Goal: Task Accomplishment & Management: Manage account settings

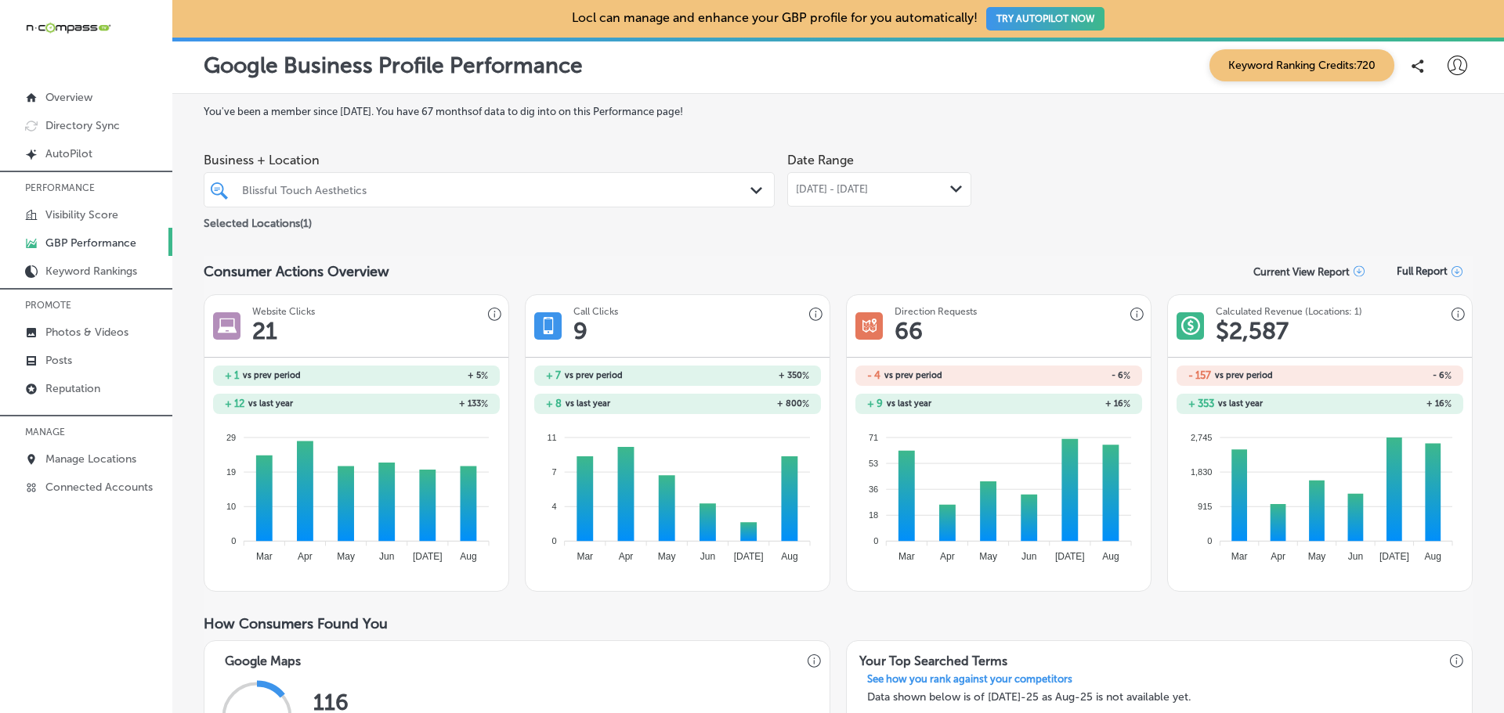
click at [851, 190] on span "[DATE] - [DATE]" at bounding box center [832, 189] width 72 height 13
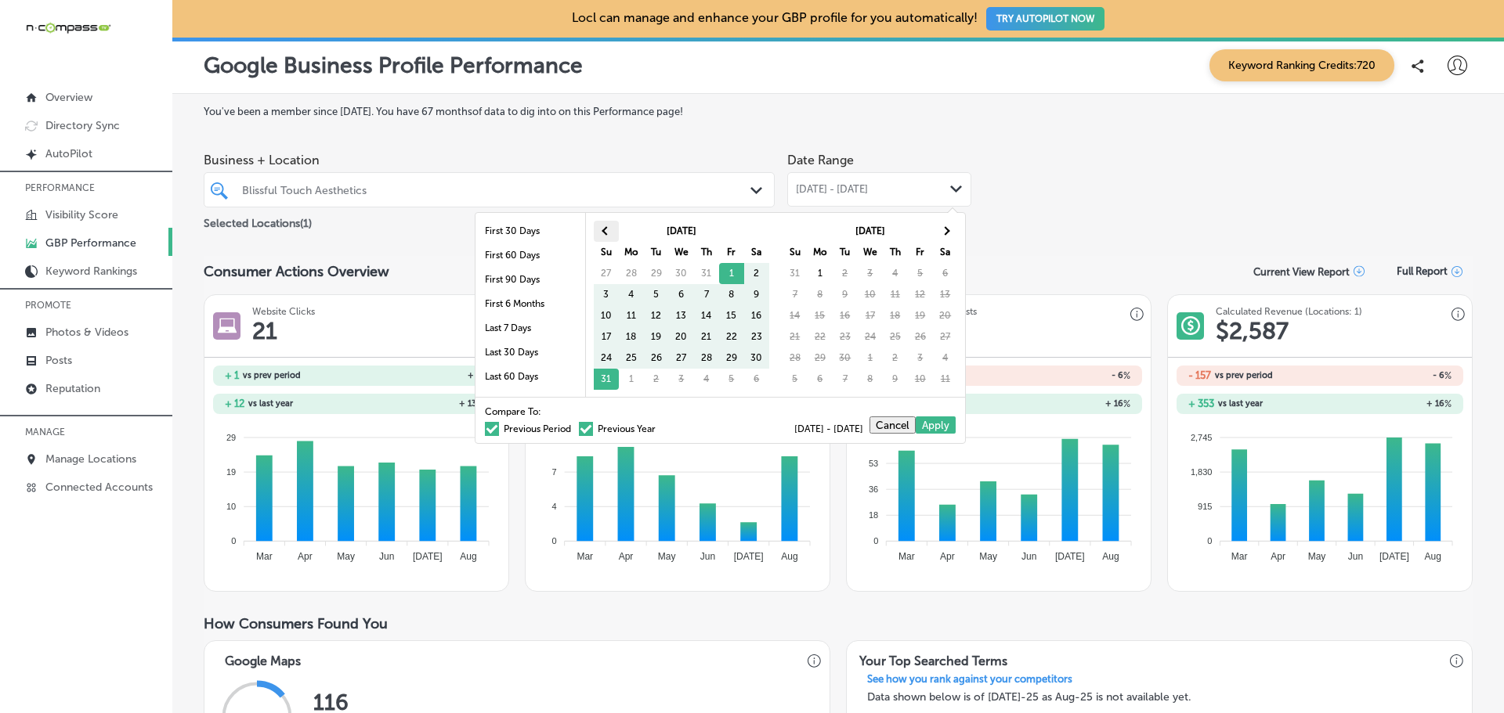
click at [608, 230] on span at bounding box center [605, 230] width 9 height 9
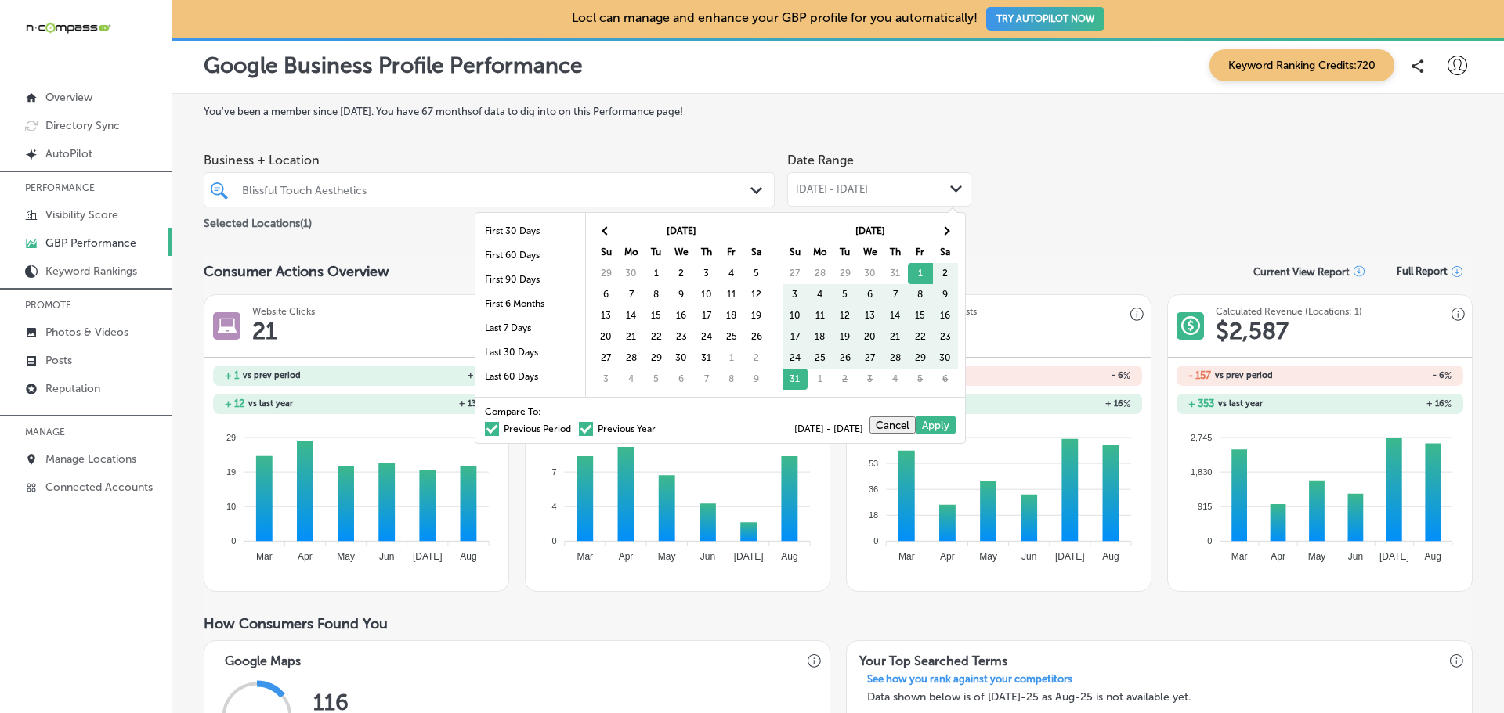
click at [608, 230] on span at bounding box center [605, 230] width 9 height 9
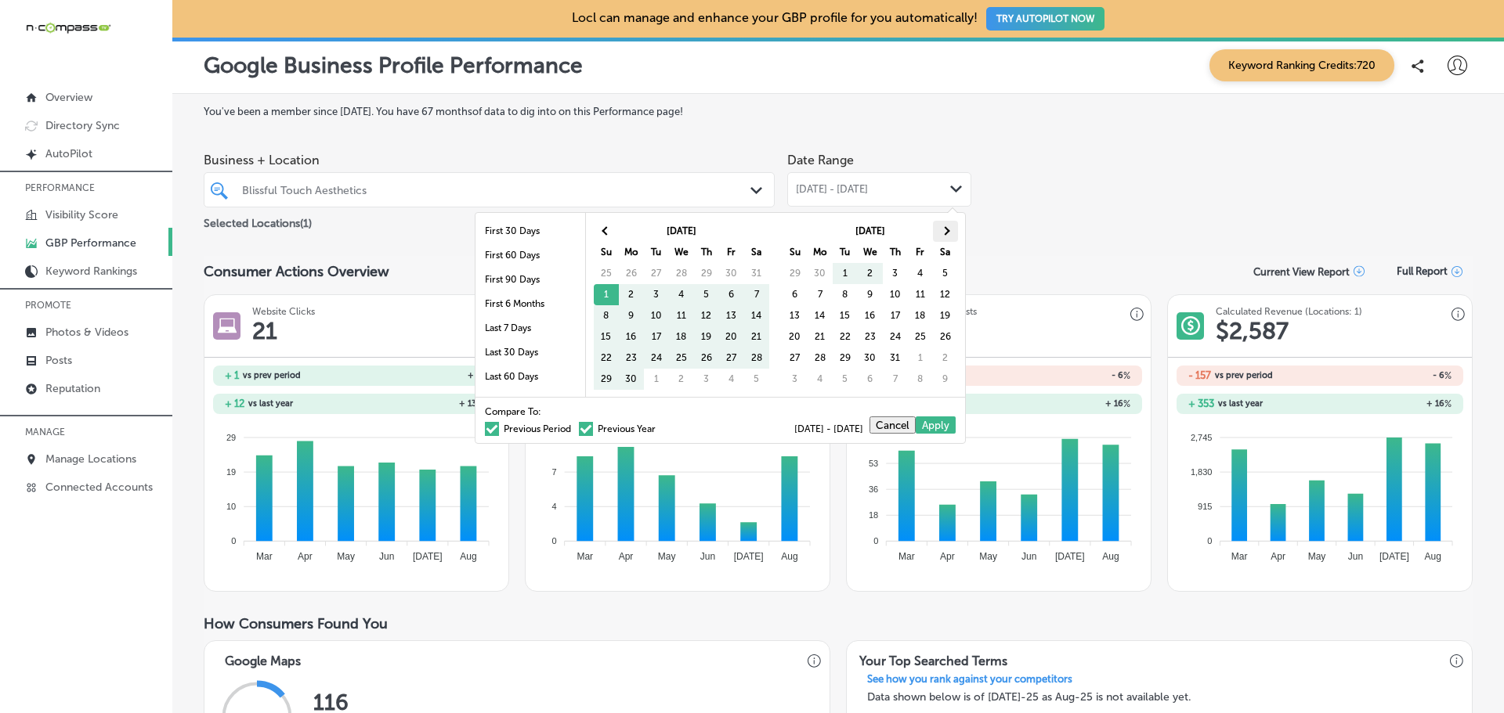
click at [951, 230] on th at bounding box center [945, 231] width 25 height 21
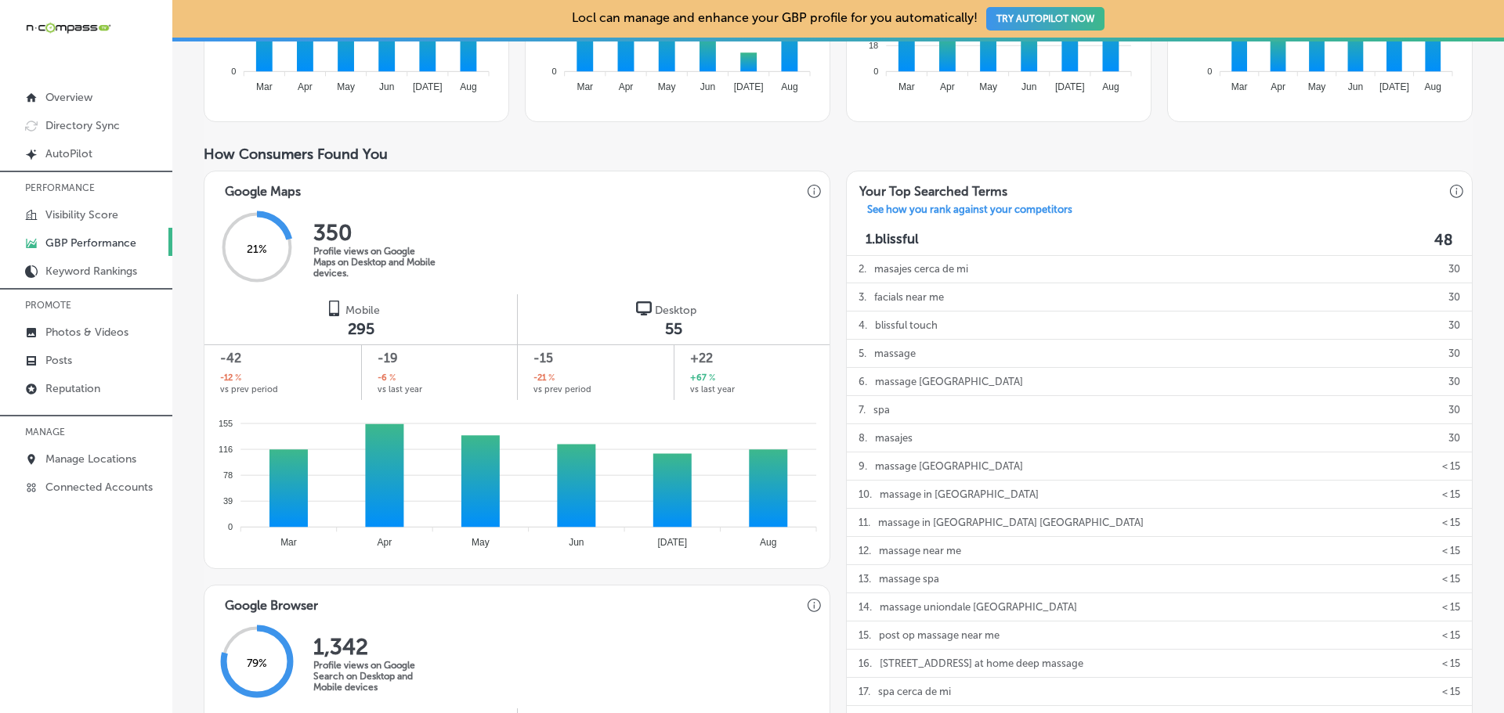
scroll to position [548, 0]
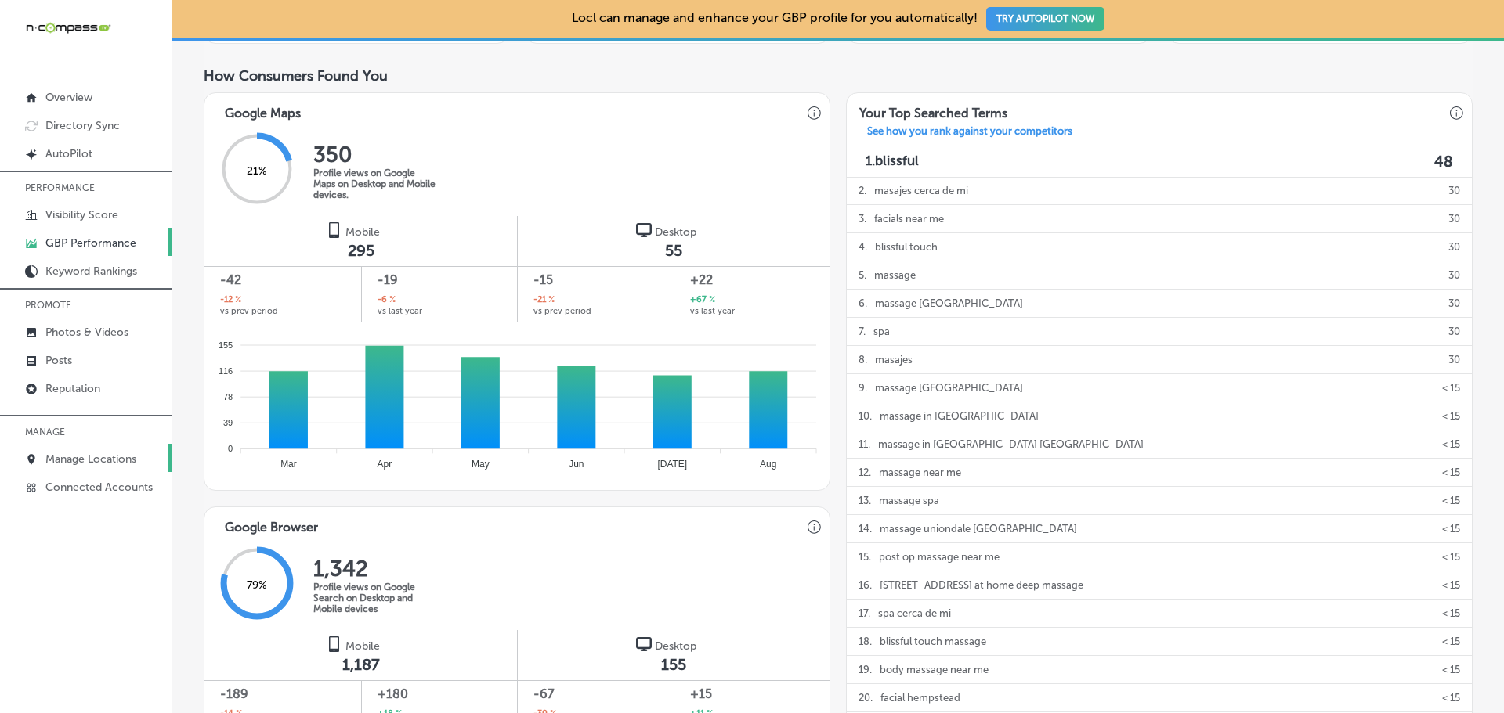
click at [60, 464] on p "Manage Locations" at bounding box center [90, 459] width 91 height 13
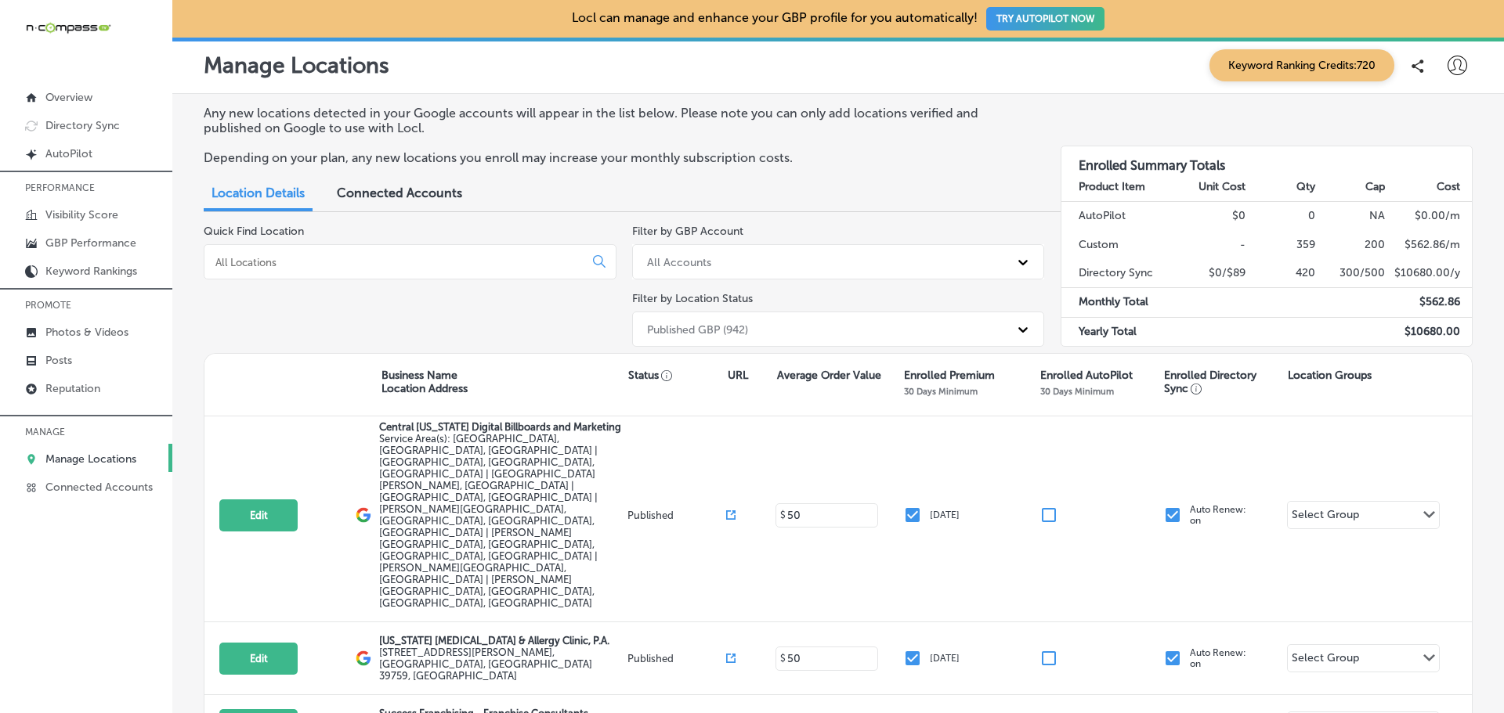
scroll to position [78, 0]
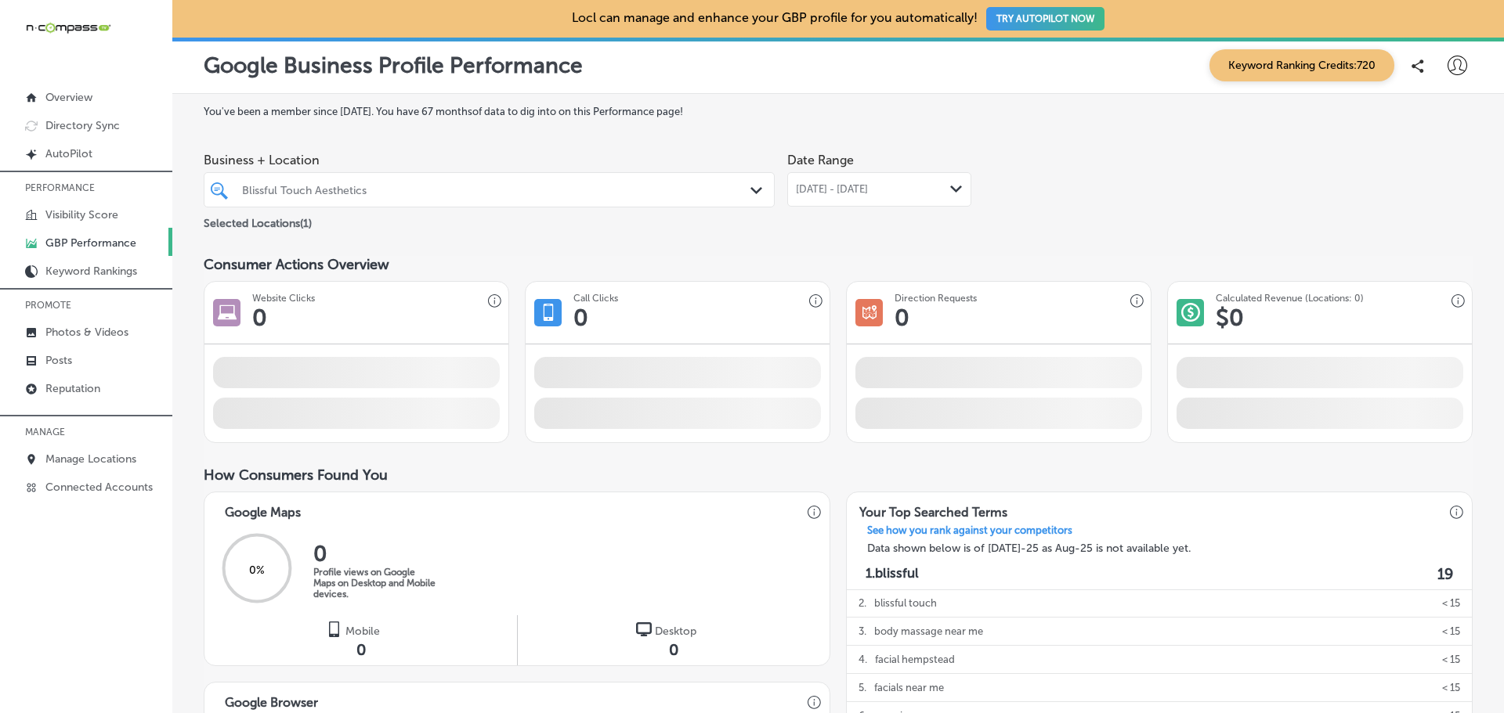
click at [463, 187] on div "Blissful Touch Aesthetics" at bounding box center [497, 189] width 510 height 13
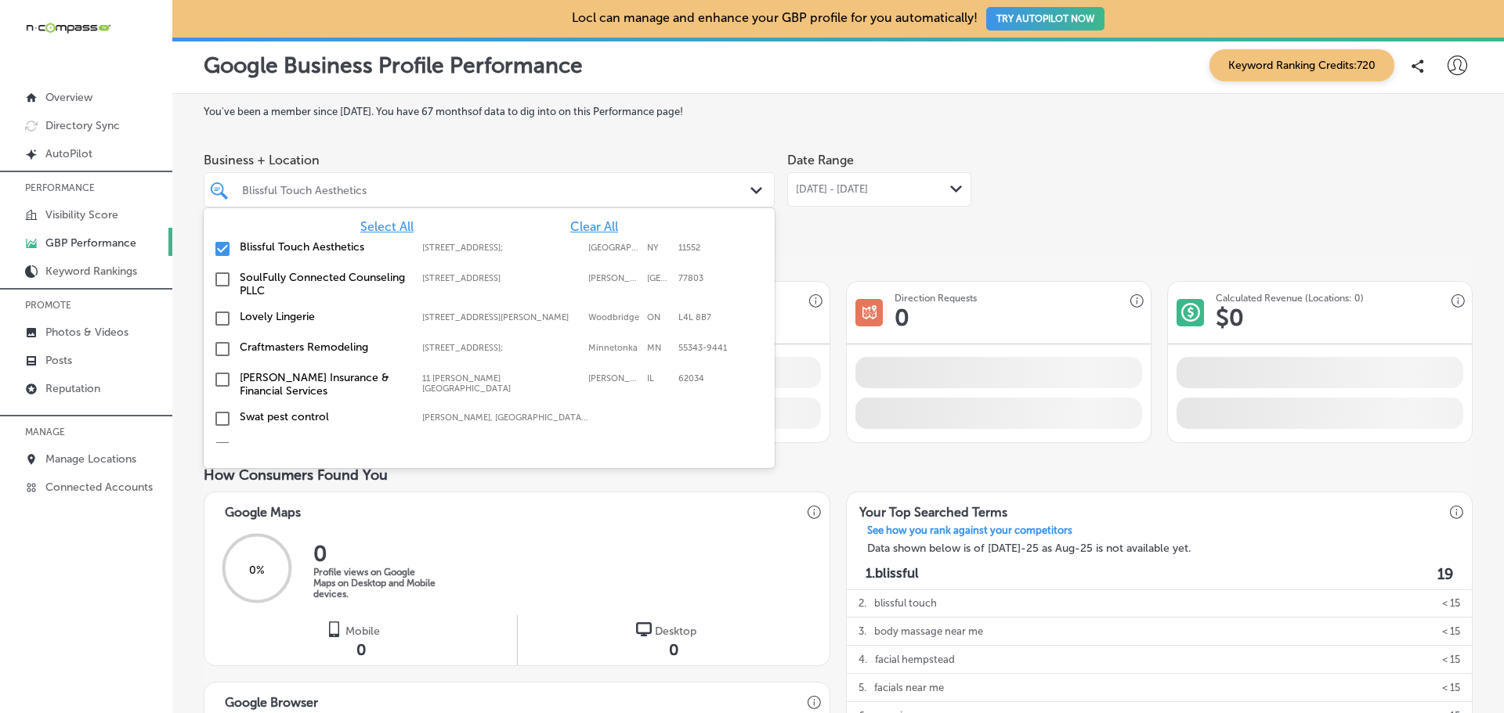
click at [453, 198] on div at bounding box center [464, 189] width 448 height 21
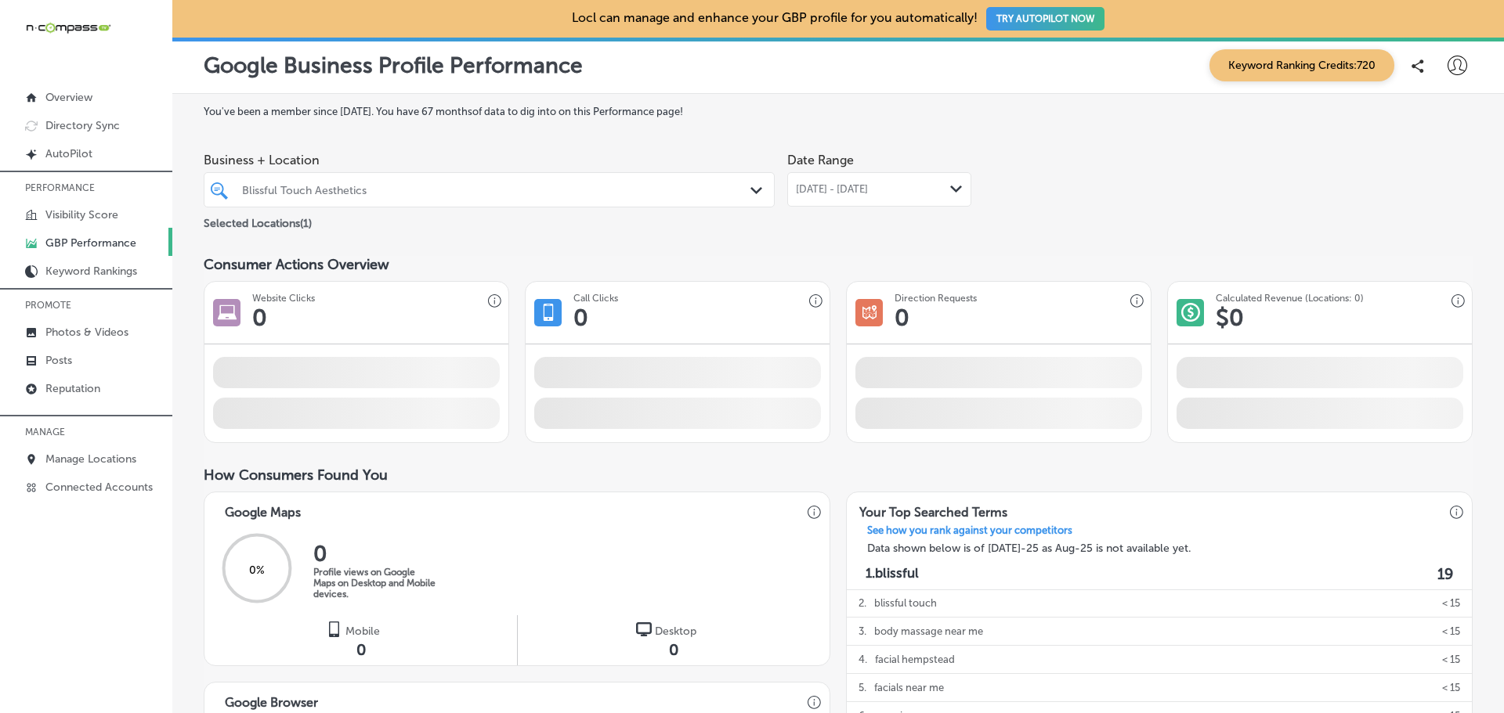
click at [398, 192] on div "Blissful Touch Aesthetics" at bounding box center [497, 189] width 510 height 13
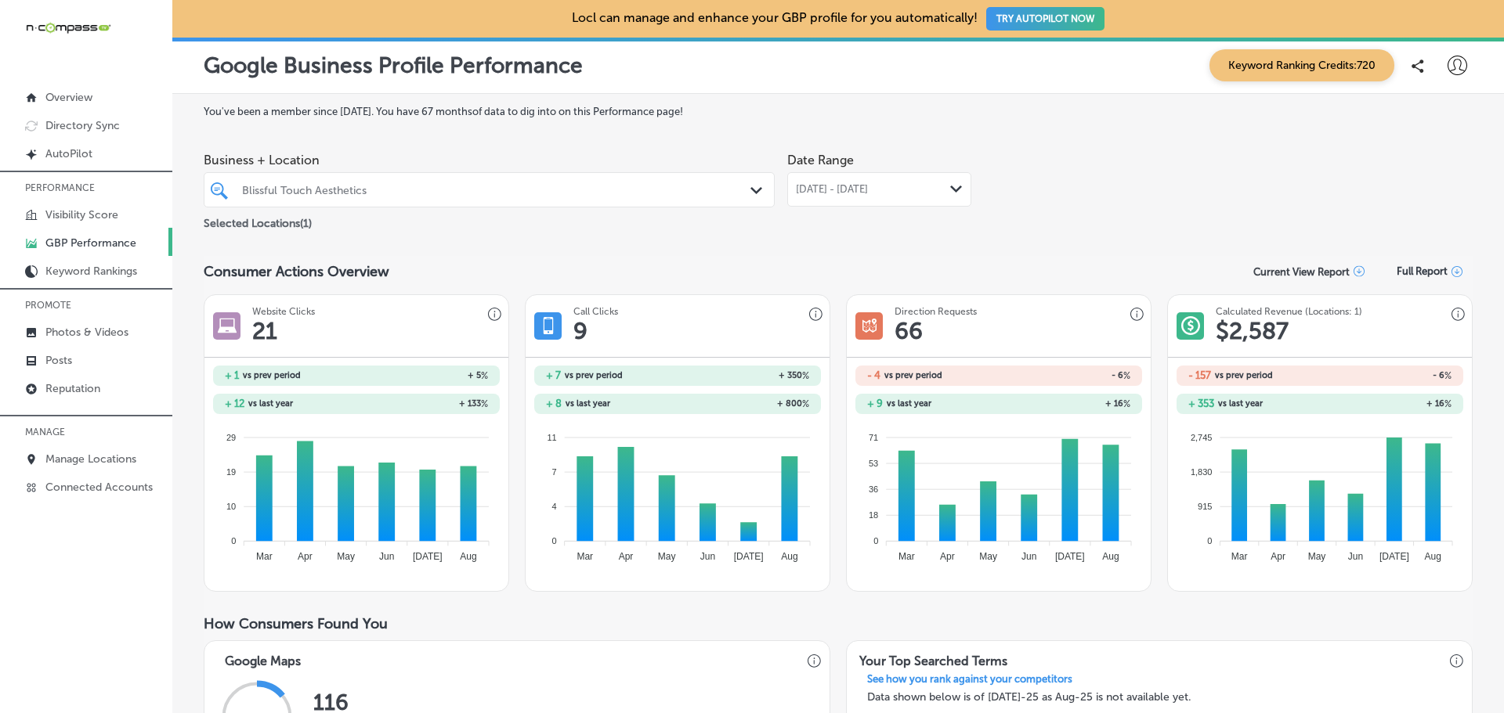
click at [980, 258] on div "Consumer Actions Overview Current View Report Full Report" at bounding box center [838, 271] width 1269 height 31
click at [88, 455] on p "Manage Locations" at bounding box center [90, 459] width 91 height 13
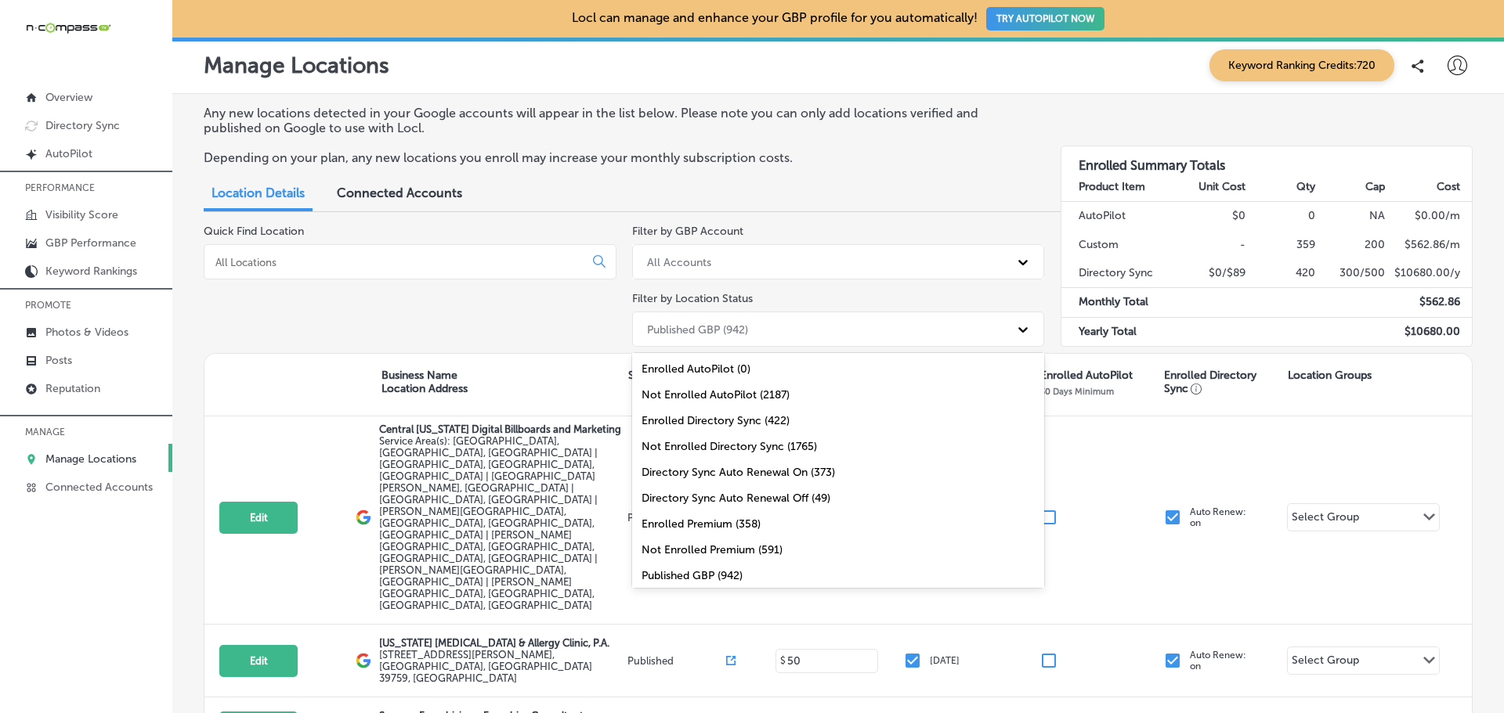
click at [699, 326] on div "Published GBP (942)" at bounding box center [697, 329] width 101 height 13
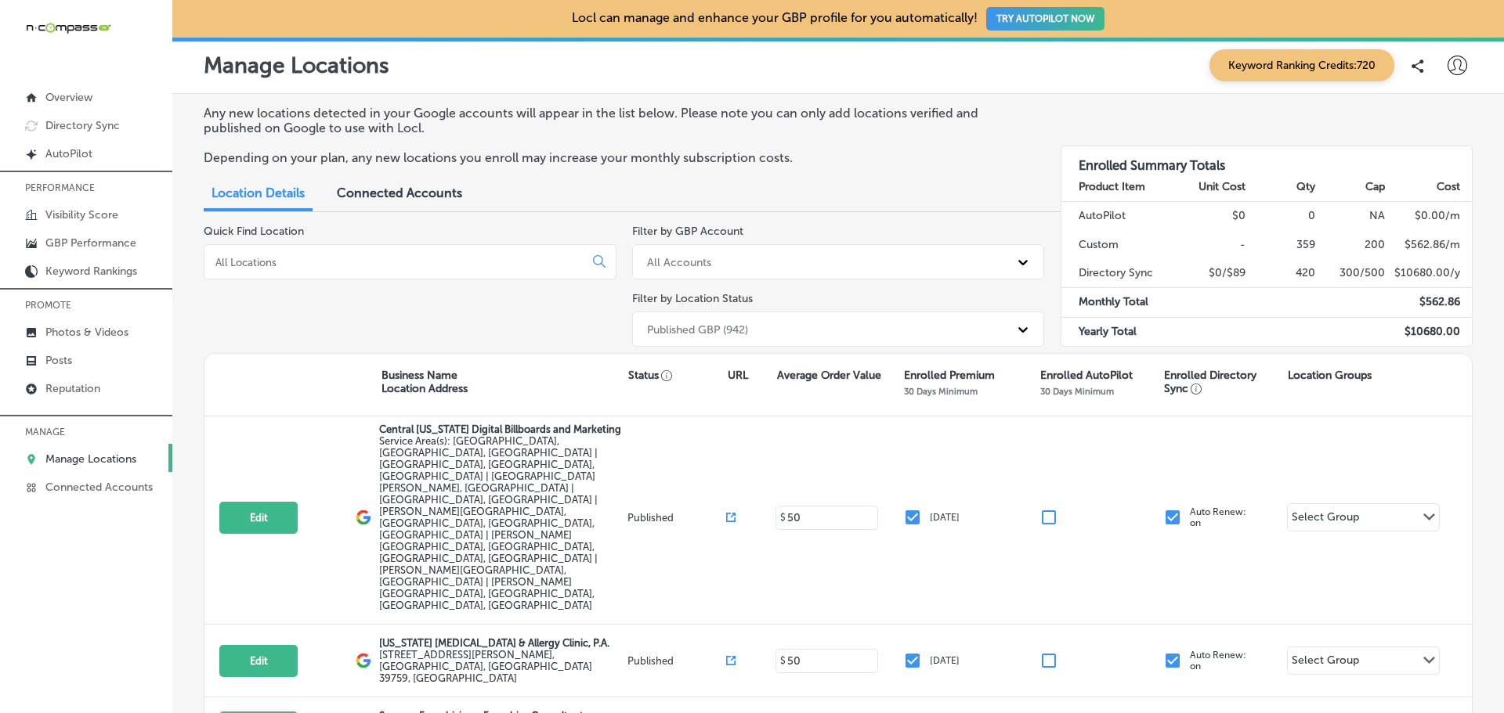
click at [518, 311] on div "Quick Find Location" at bounding box center [410, 289] width 413 height 128
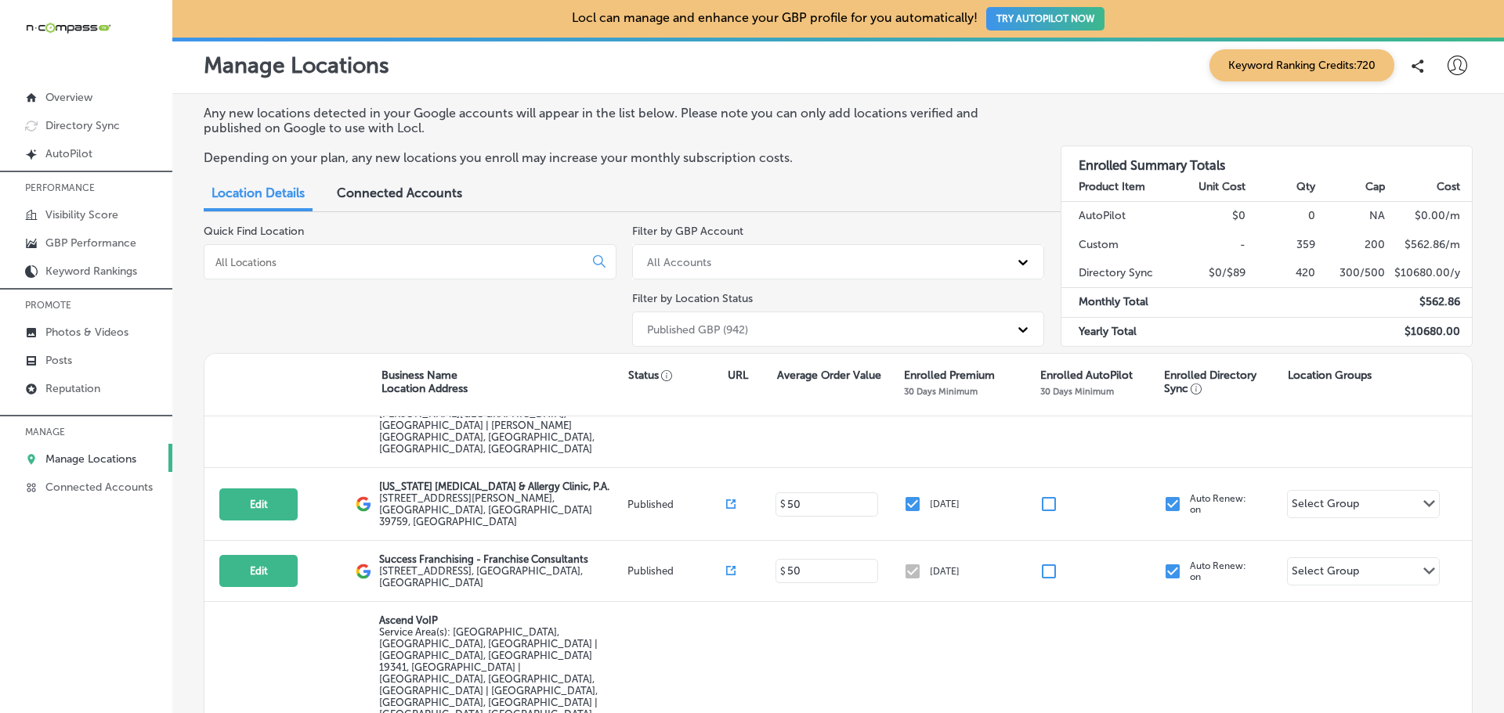
click at [390, 197] on span "Connected Accounts" at bounding box center [399, 193] width 125 height 15
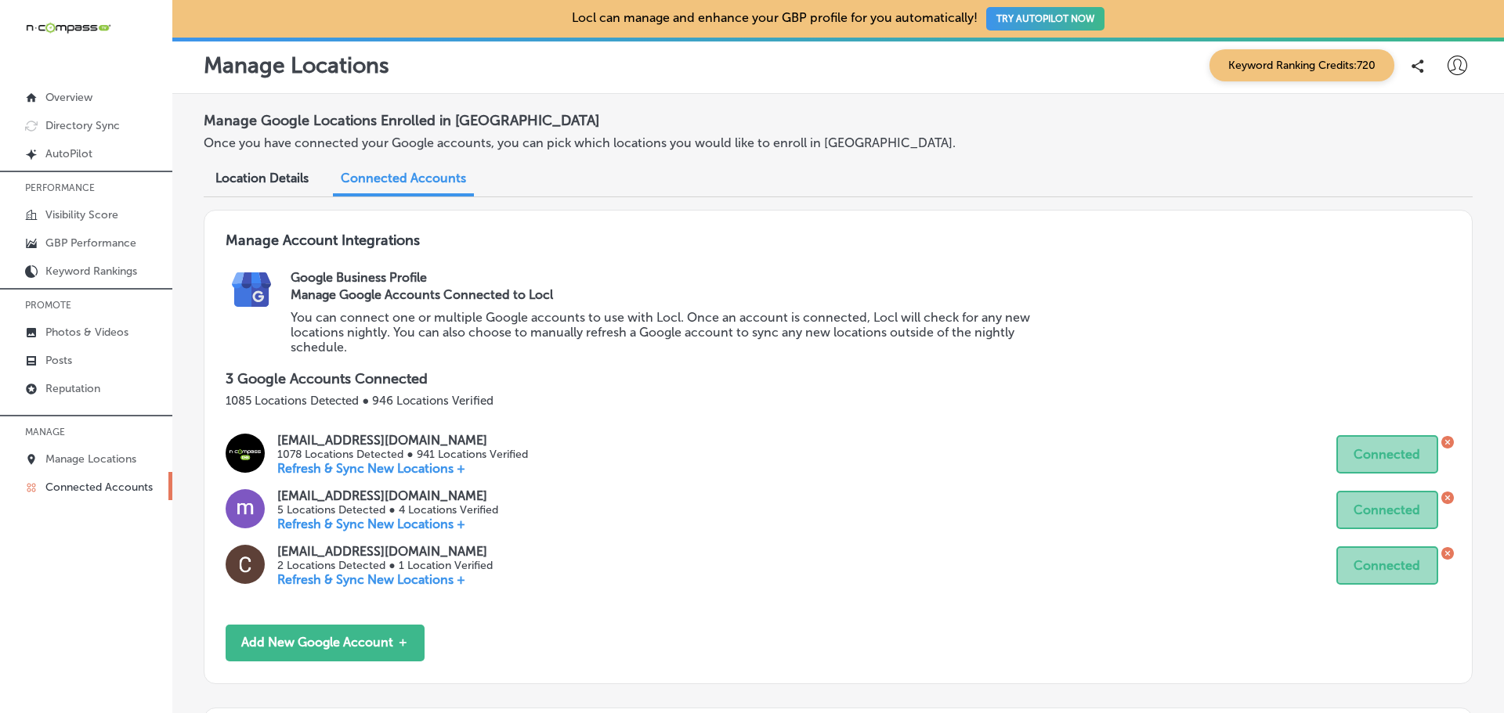
click at [273, 180] on span "Location Details" at bounding box center [261, 178] width 93 height 15
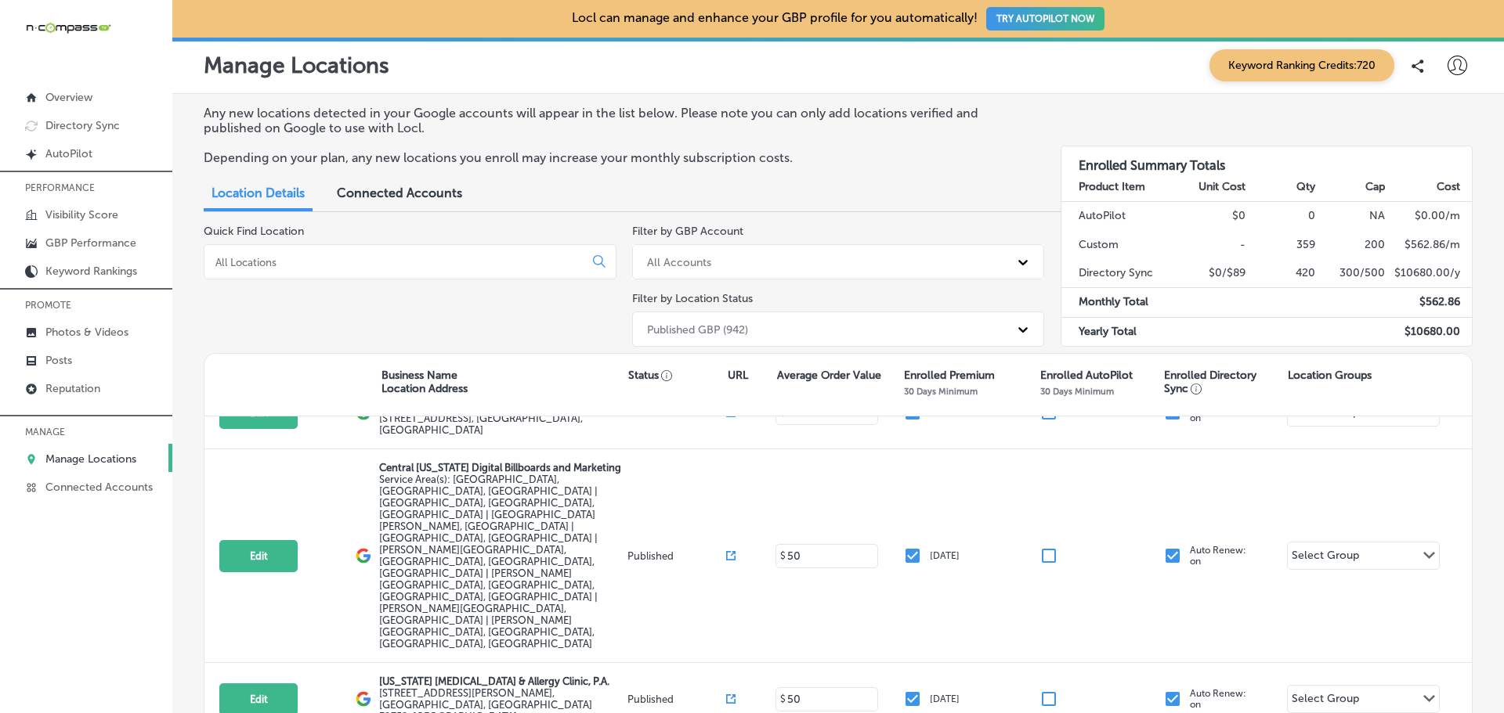
scroll to position [78, 0]
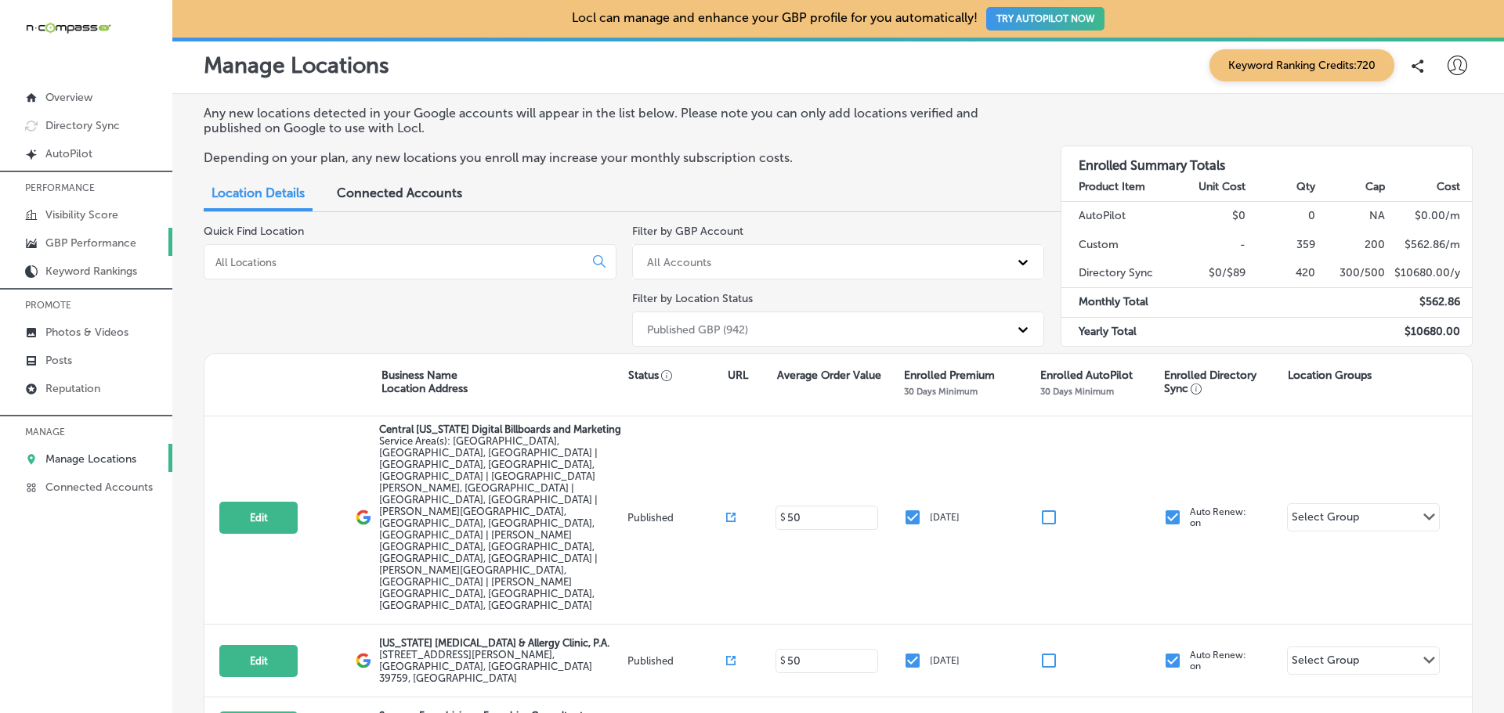
click at [103, 237] on p "GBP Performance" at bounding box center [90, 243] width 91 height 13
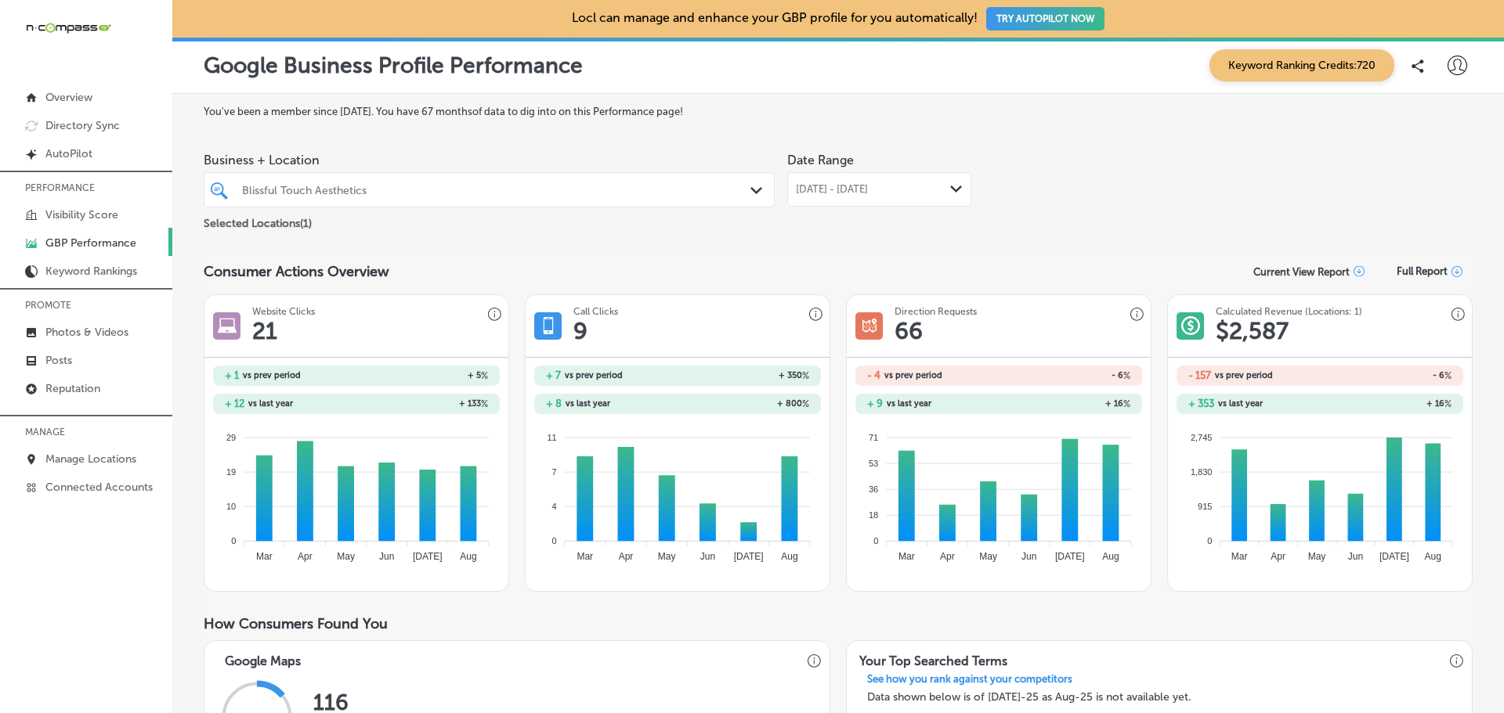
click at [883, 197] on div "[DATE] - [DATE] Path Created with Sketch." at bounding box center [879, 189] width 184 height 34
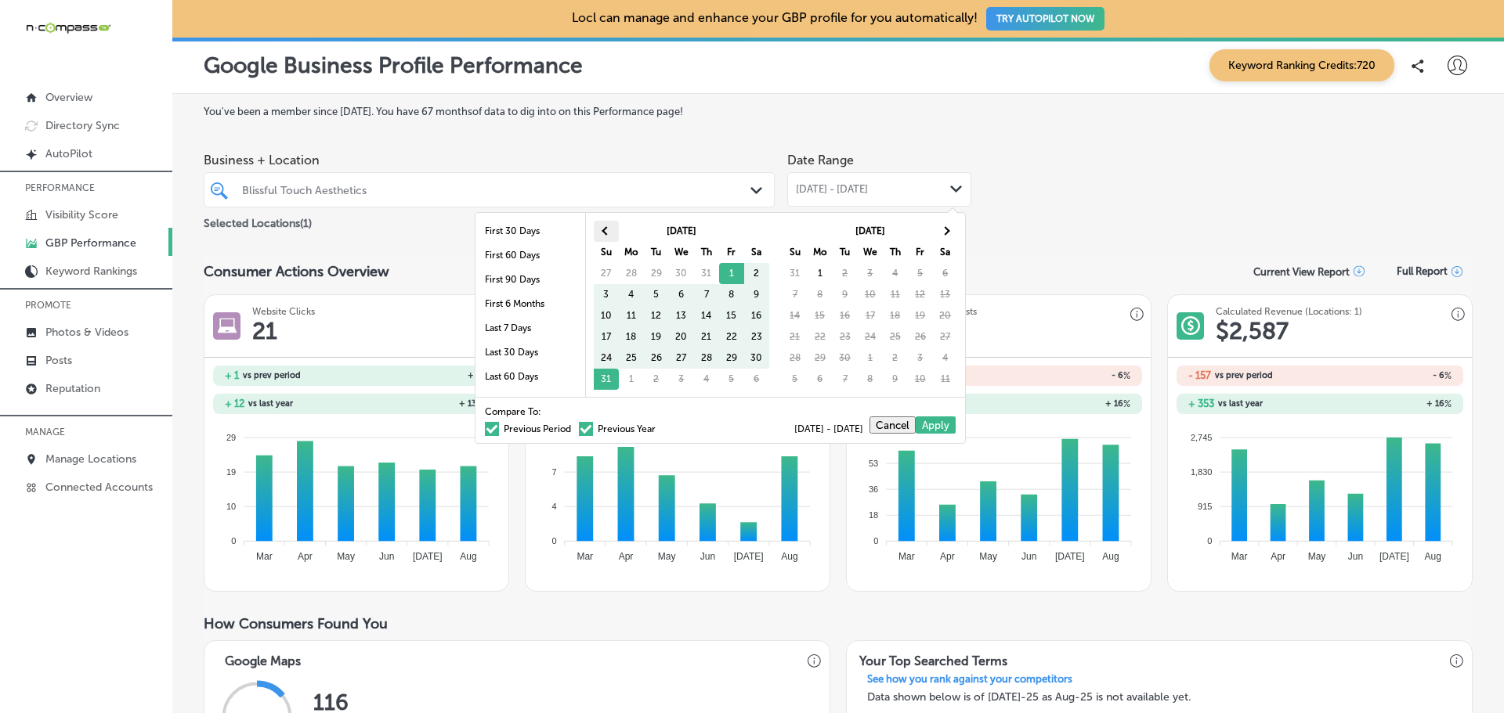
click at [604, 237] on th at bounding box center [606, 231] width 25 height 21
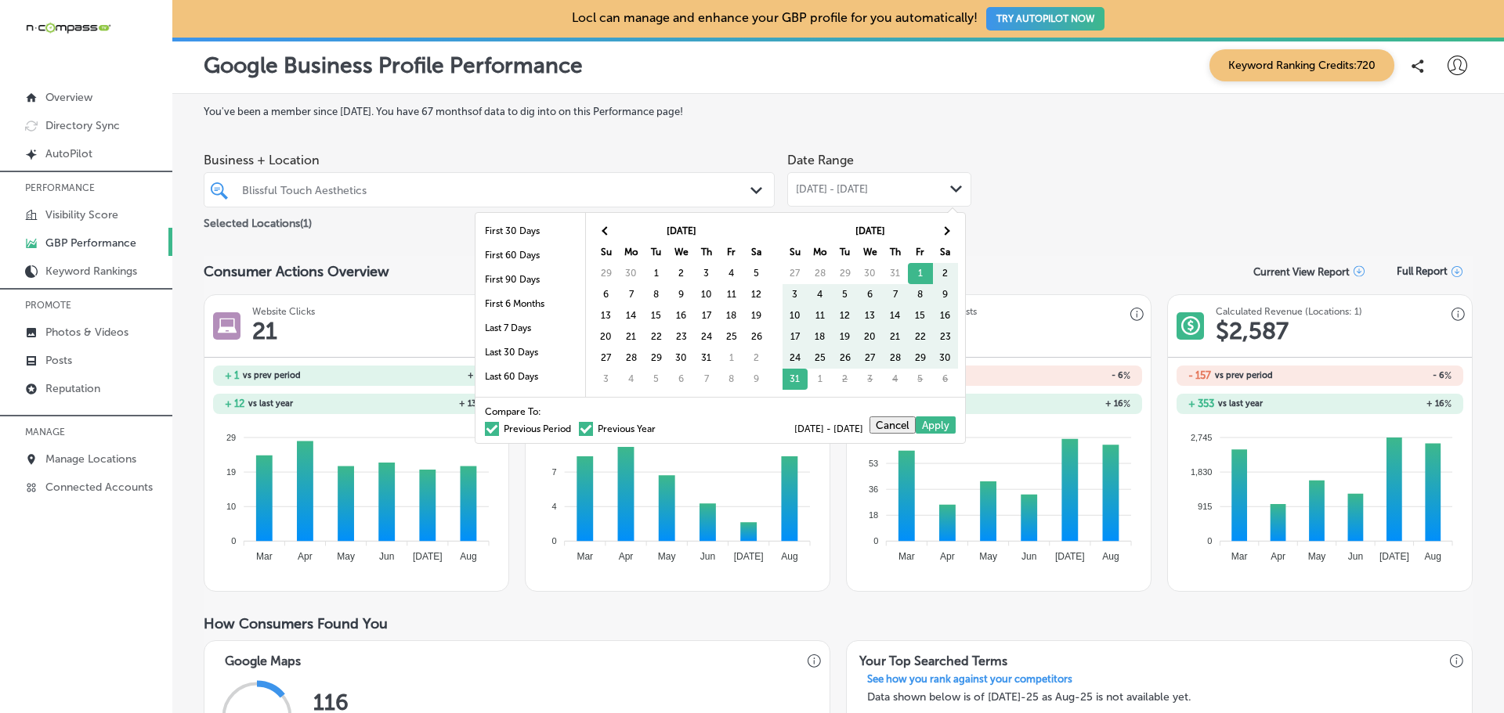
click at [604, 237] on th at bounding box center [606, 231] width 25 height 21
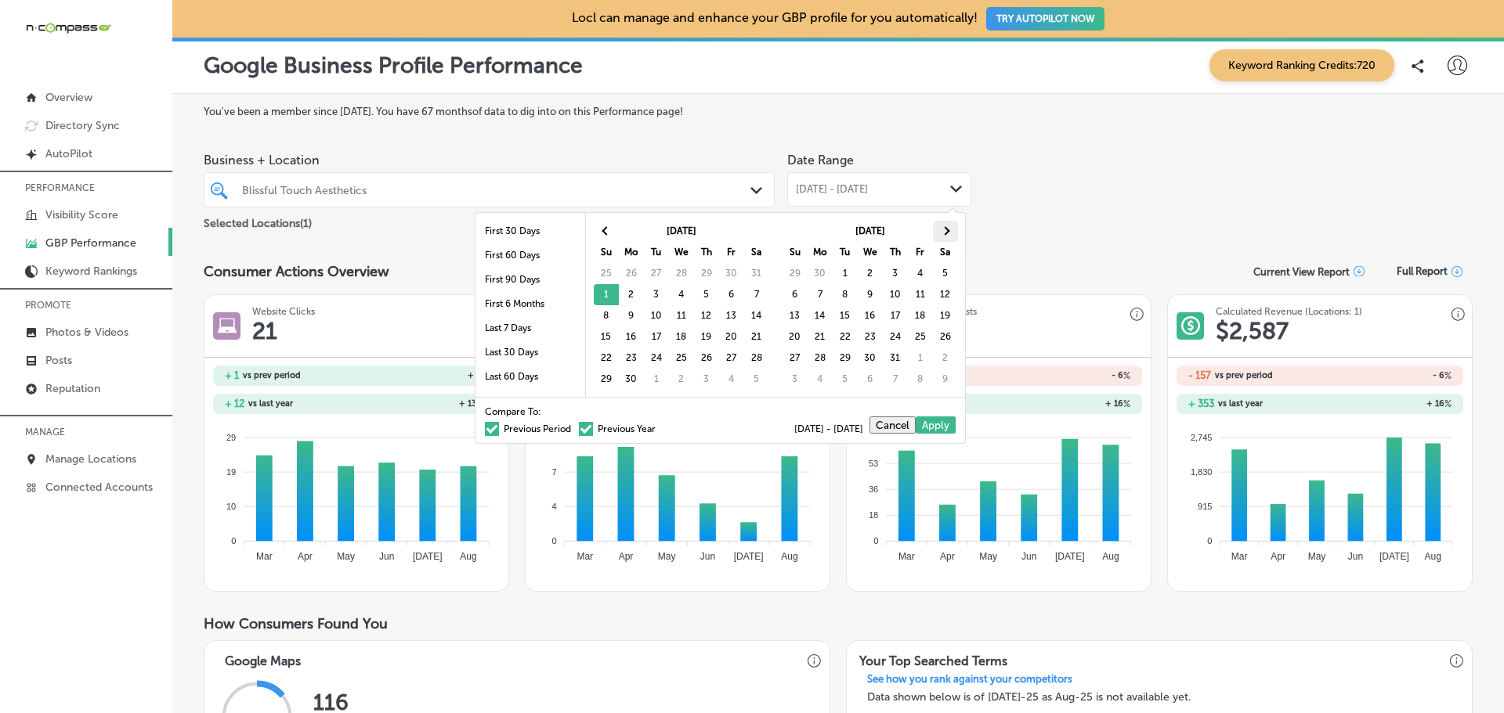
click at [944, 231] on span at bounding box center [945, 230] width 9 height 9
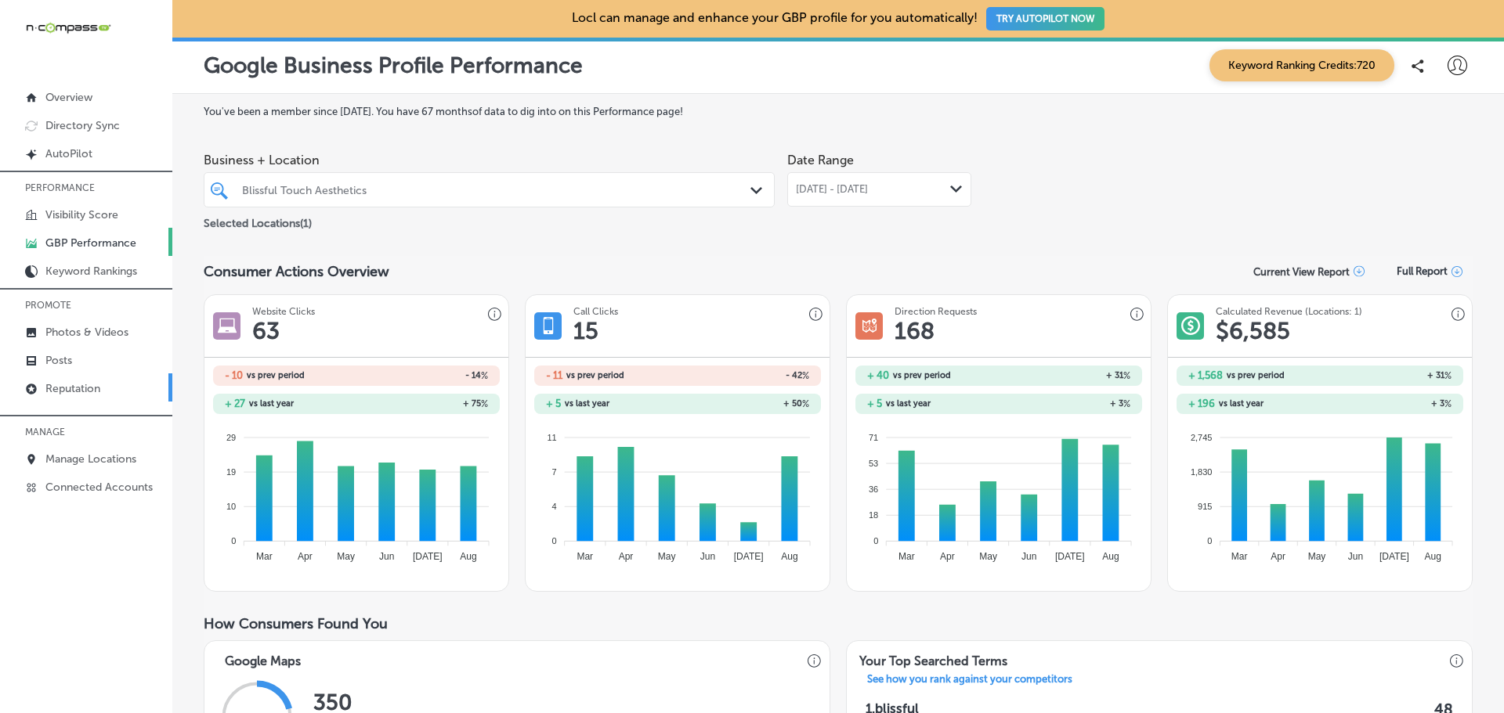
click at [78, 388] on p "Reputation" at bounding box center [72, 388] width 55 height 13
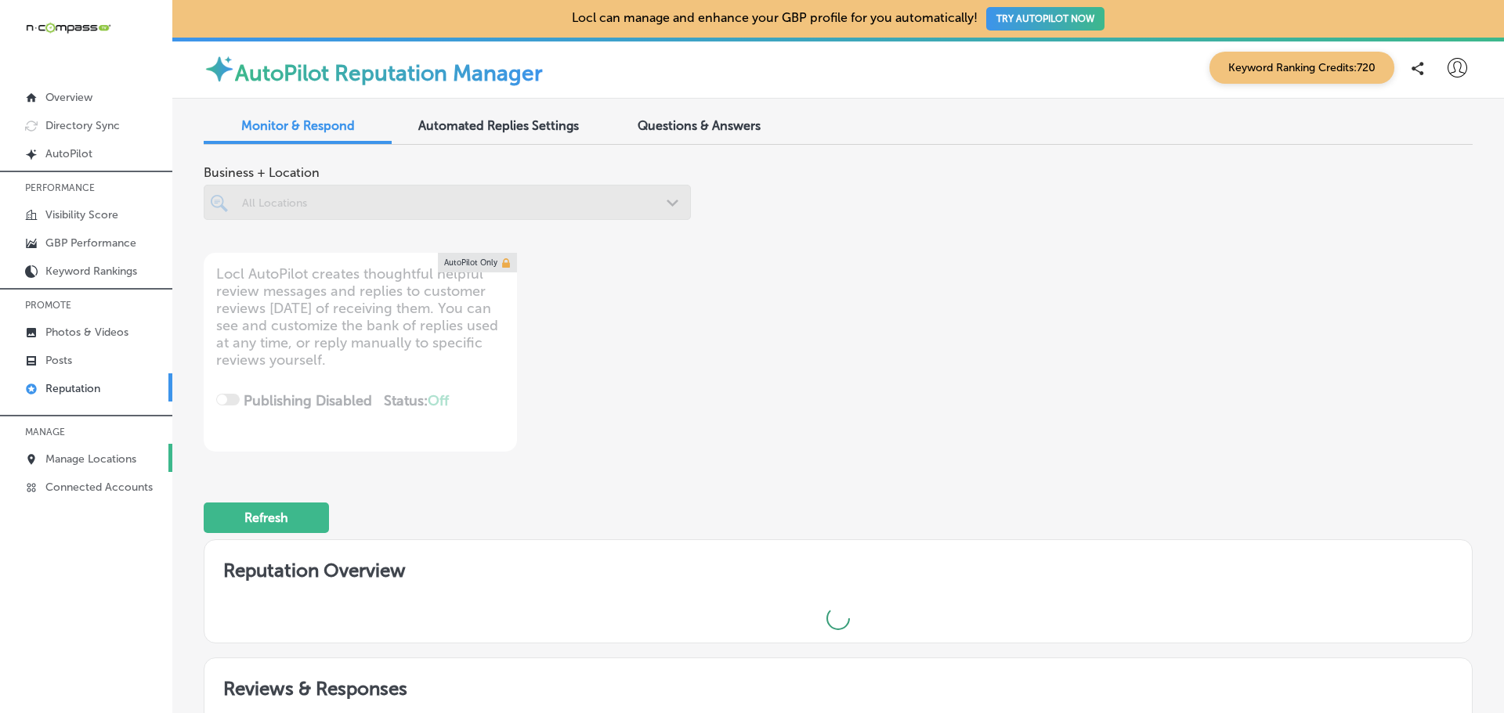
click at [108, 459] on p "Manage Locations" at bounding box center [90, 459] width 91 height 13
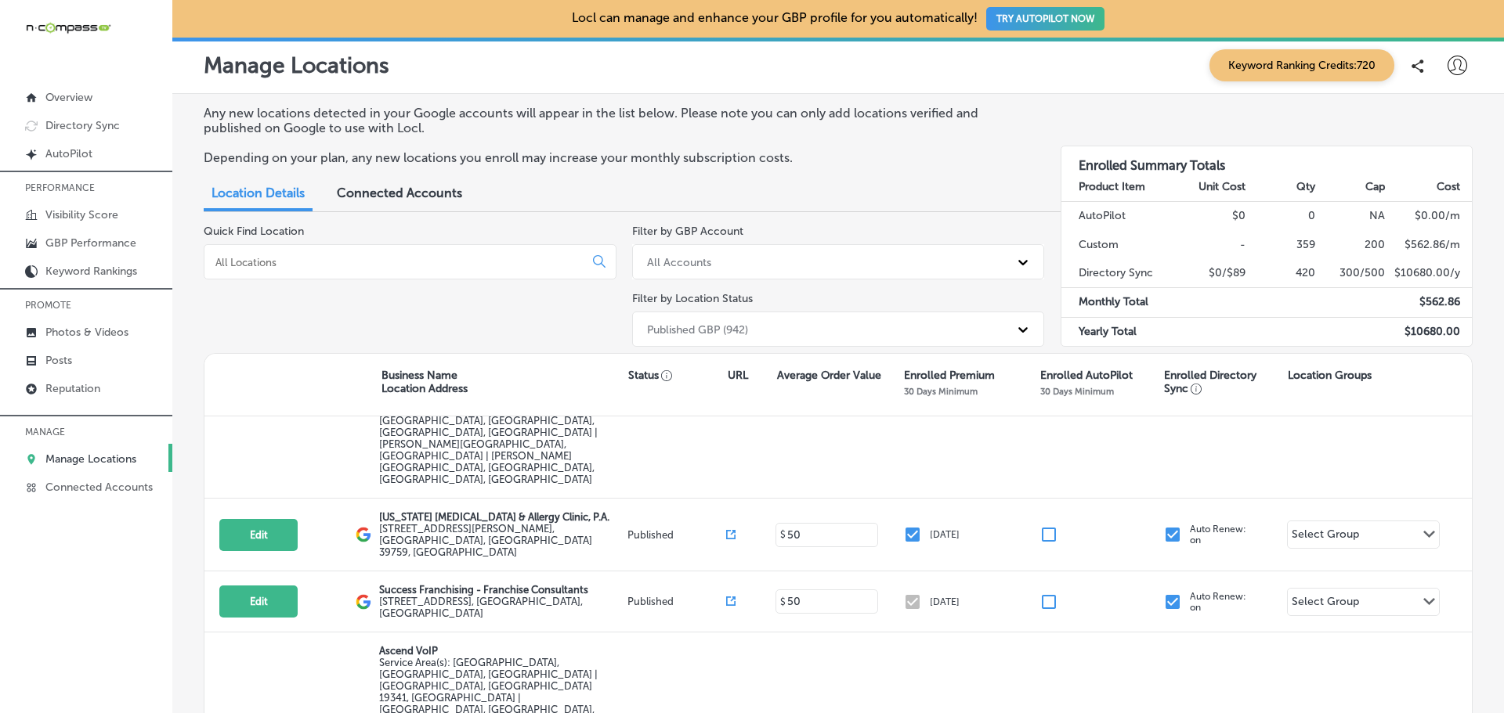
scroll to position [78, 0]
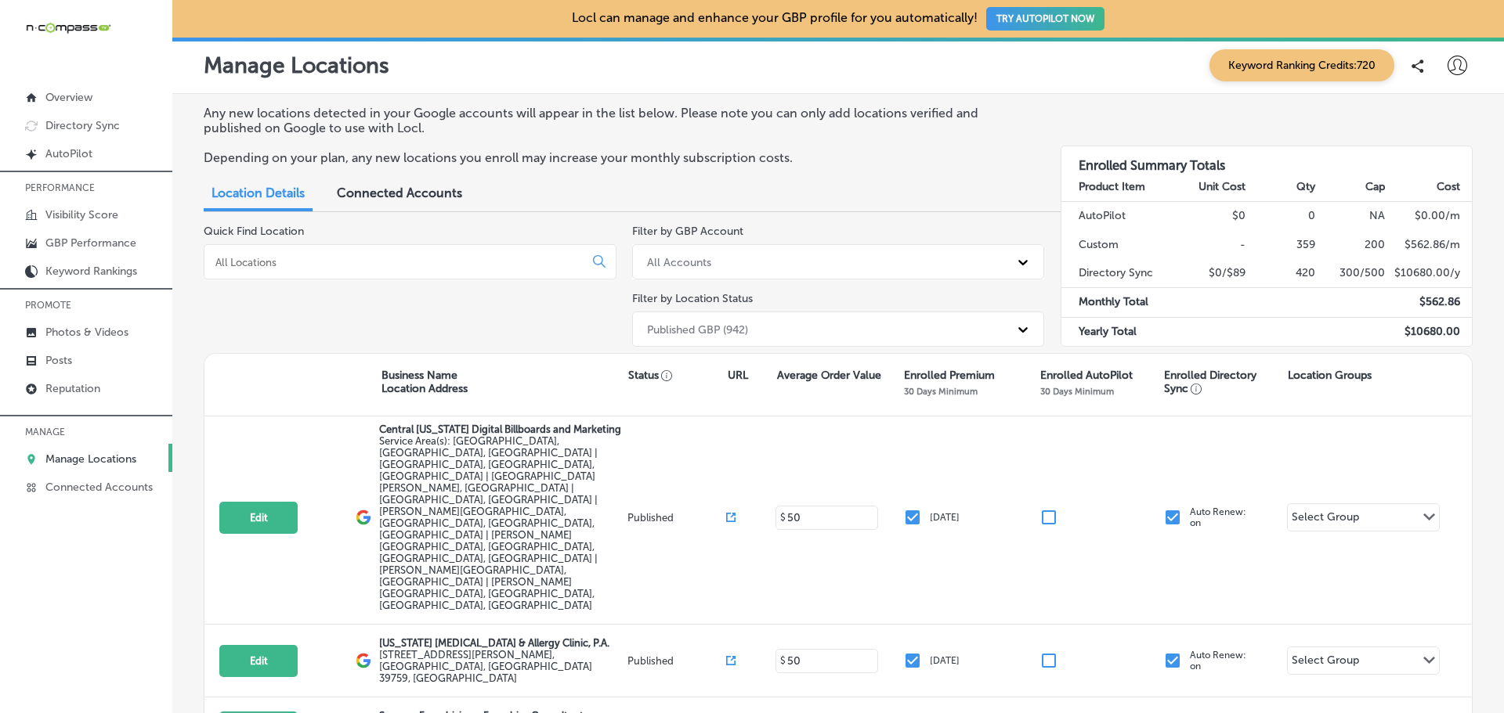
click at [401, 187] on span "Connected Accounts" at bounding box center [399, 193] width 125 height 15
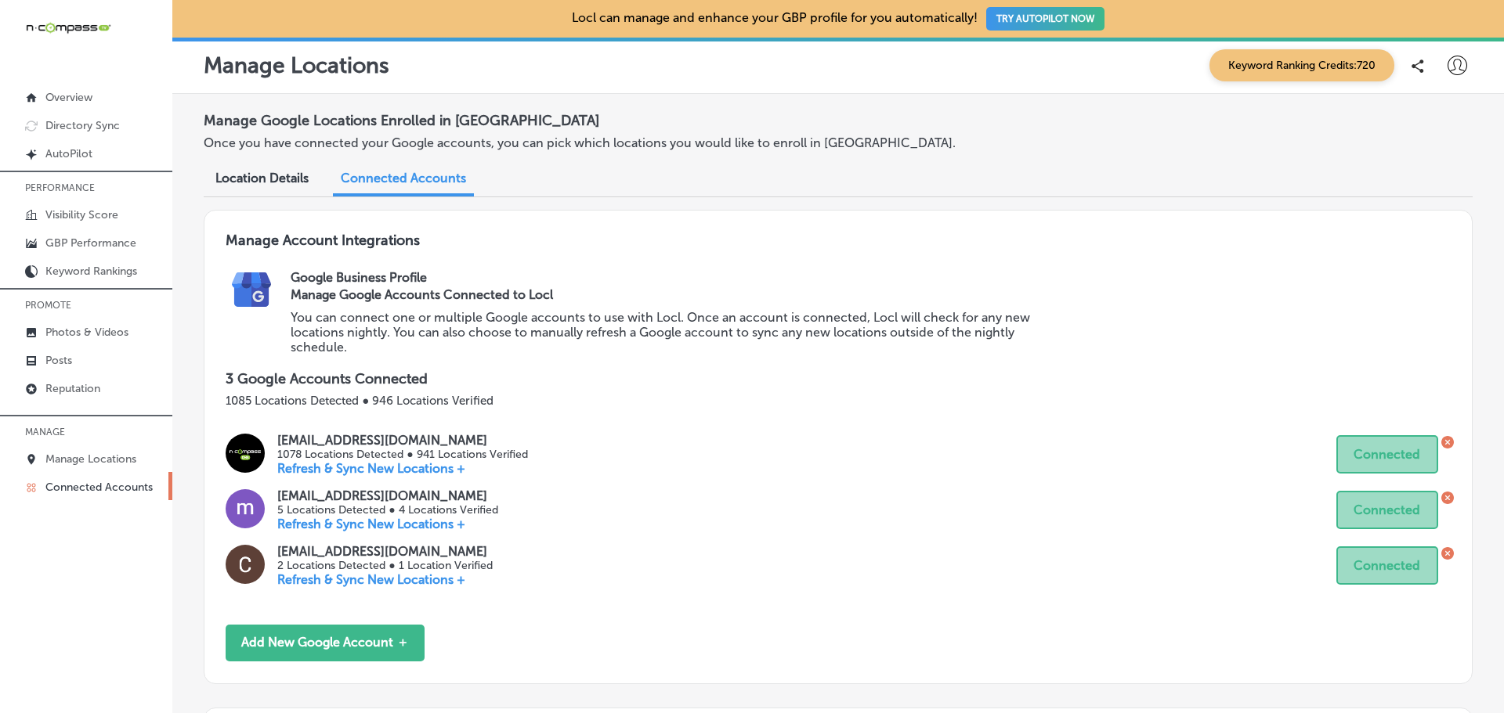
click at [273, 180] on span "Location Details" at bounding box center [261, 178] width 93 height 15
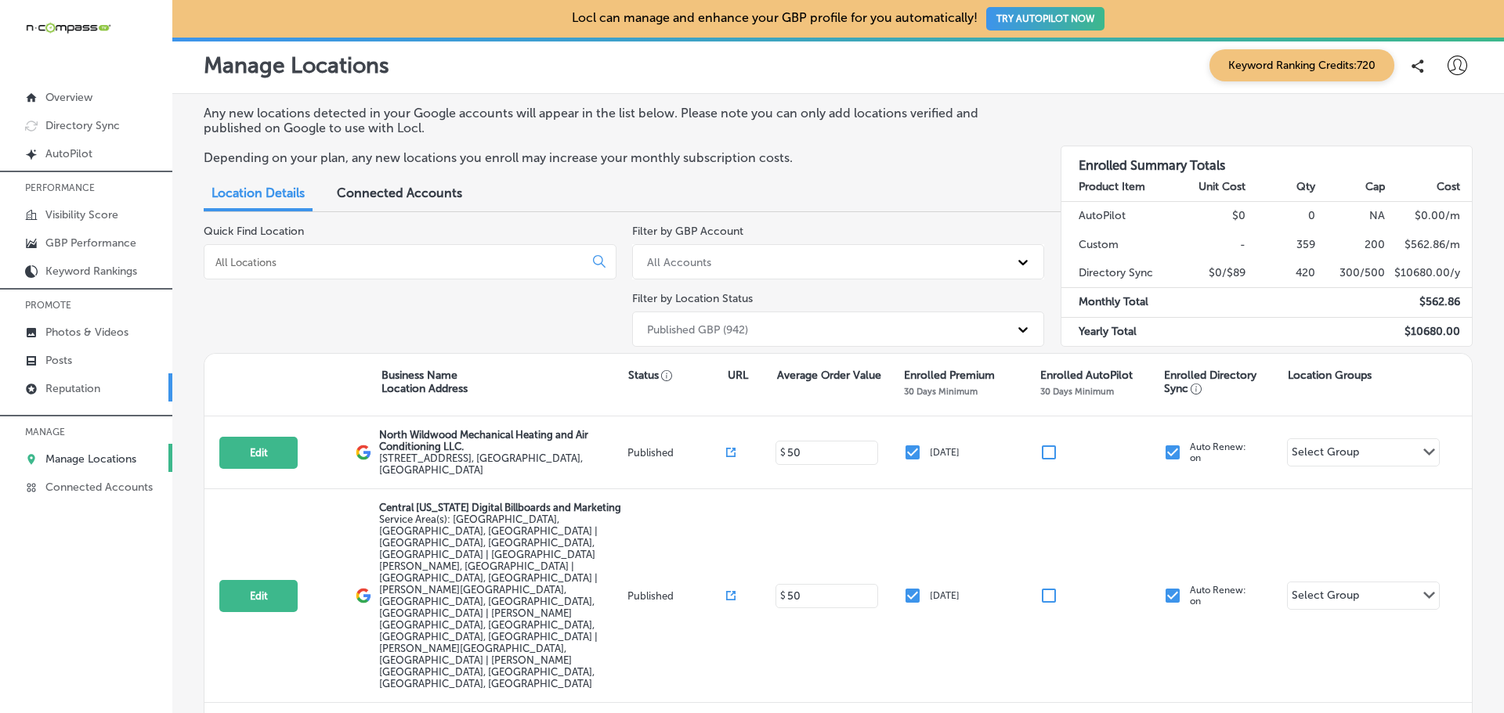
click at [66, 382] on p "Reputation" at bounding box center [72, 388] width 55 height 13
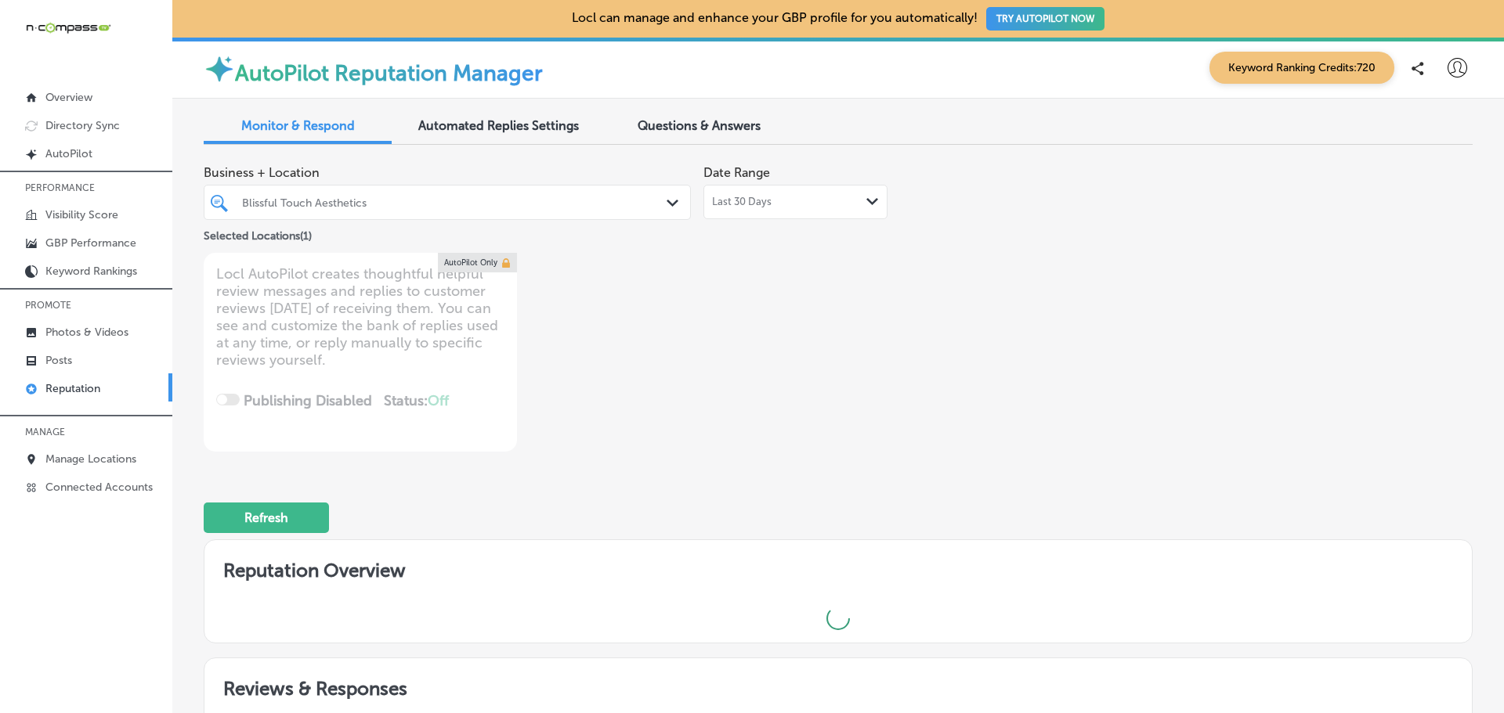
type textarea "x"
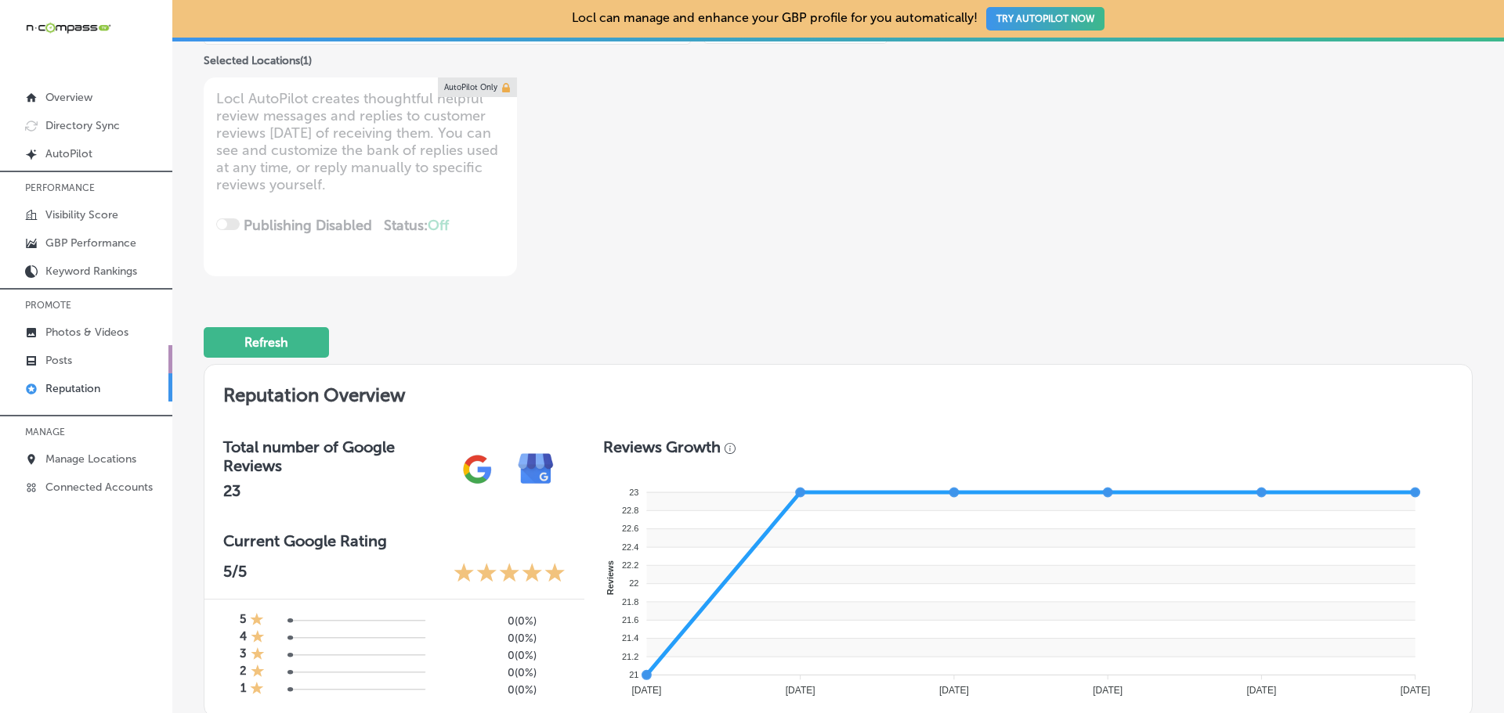
scroll to position [165, 0]
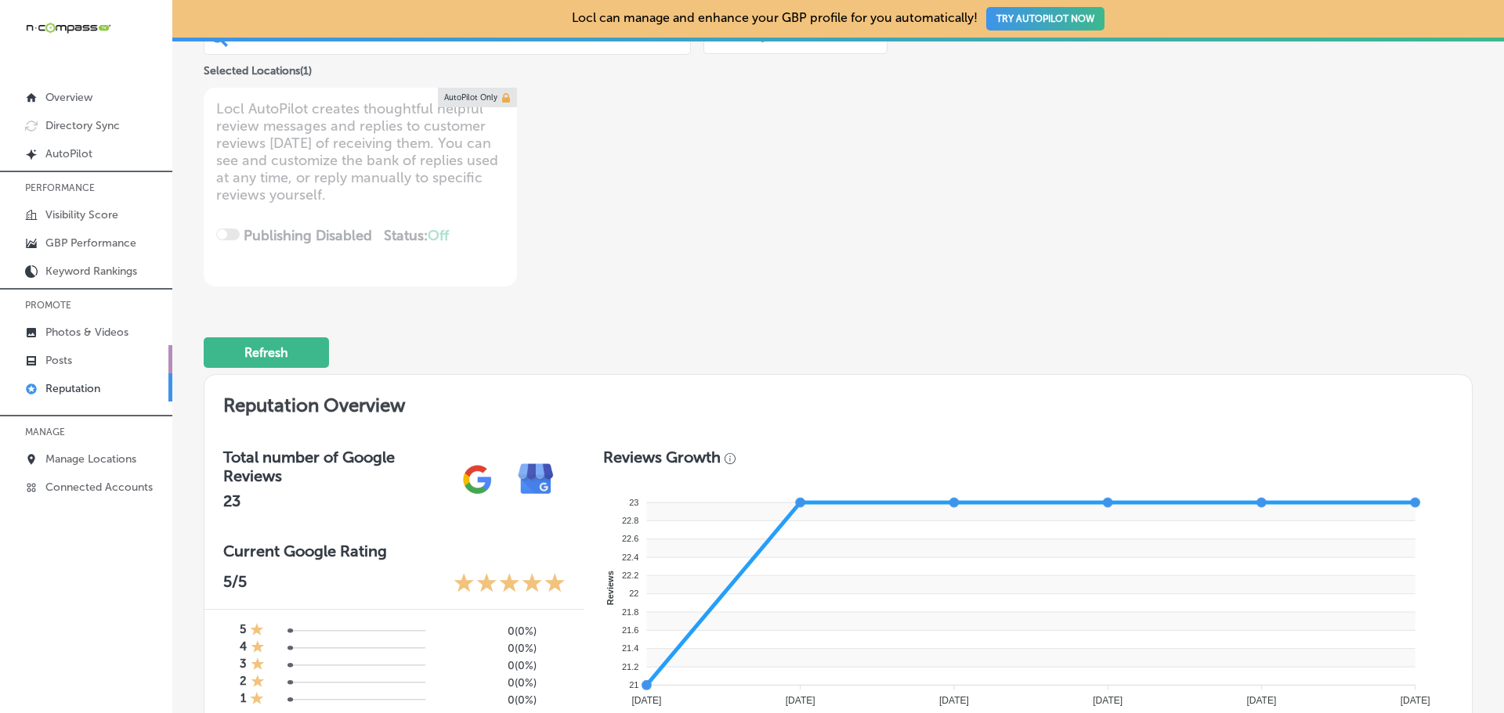
click at [61, 354] on p "Posts" at bounding box center [58, 360] width 27 height 13
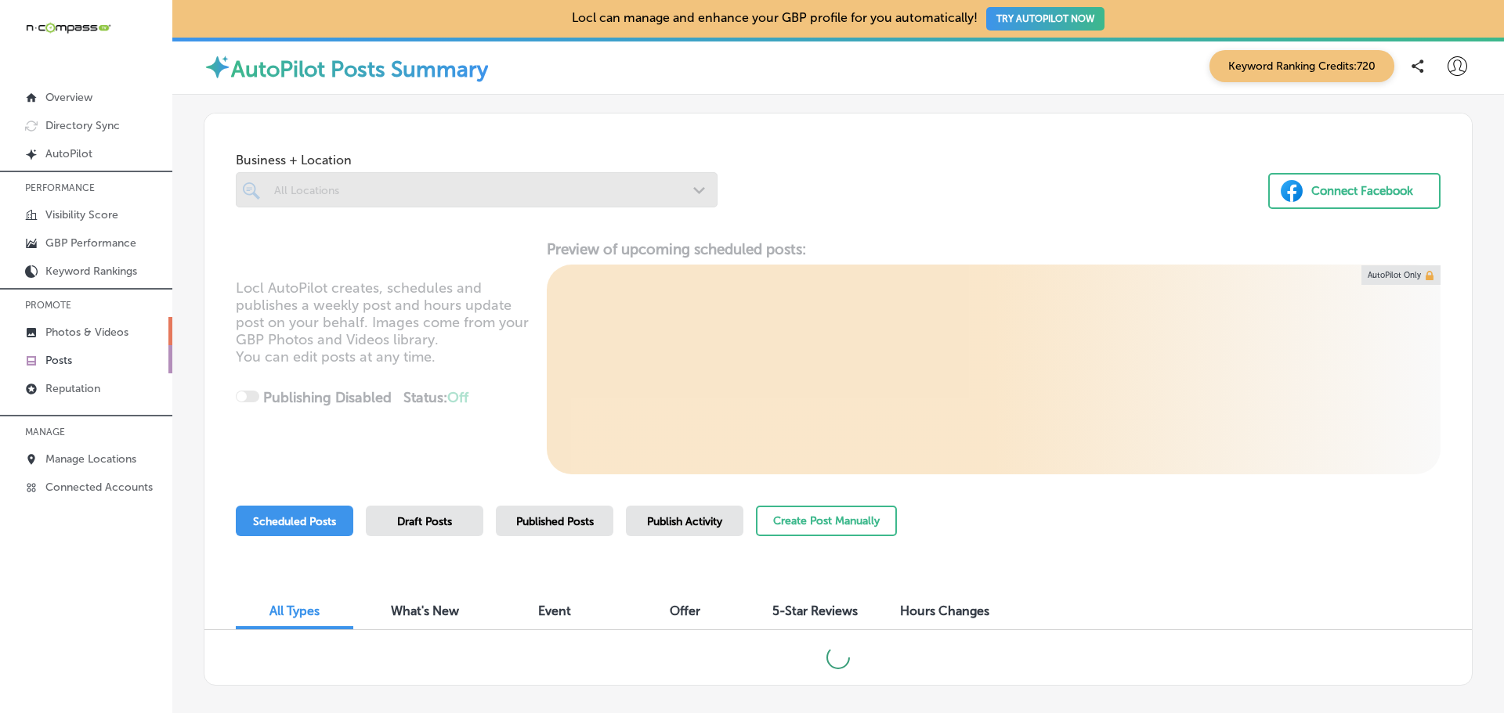
click at [82, 324] on link "Photos & Videos" at bounding box center [86, 331] width 172 height 28
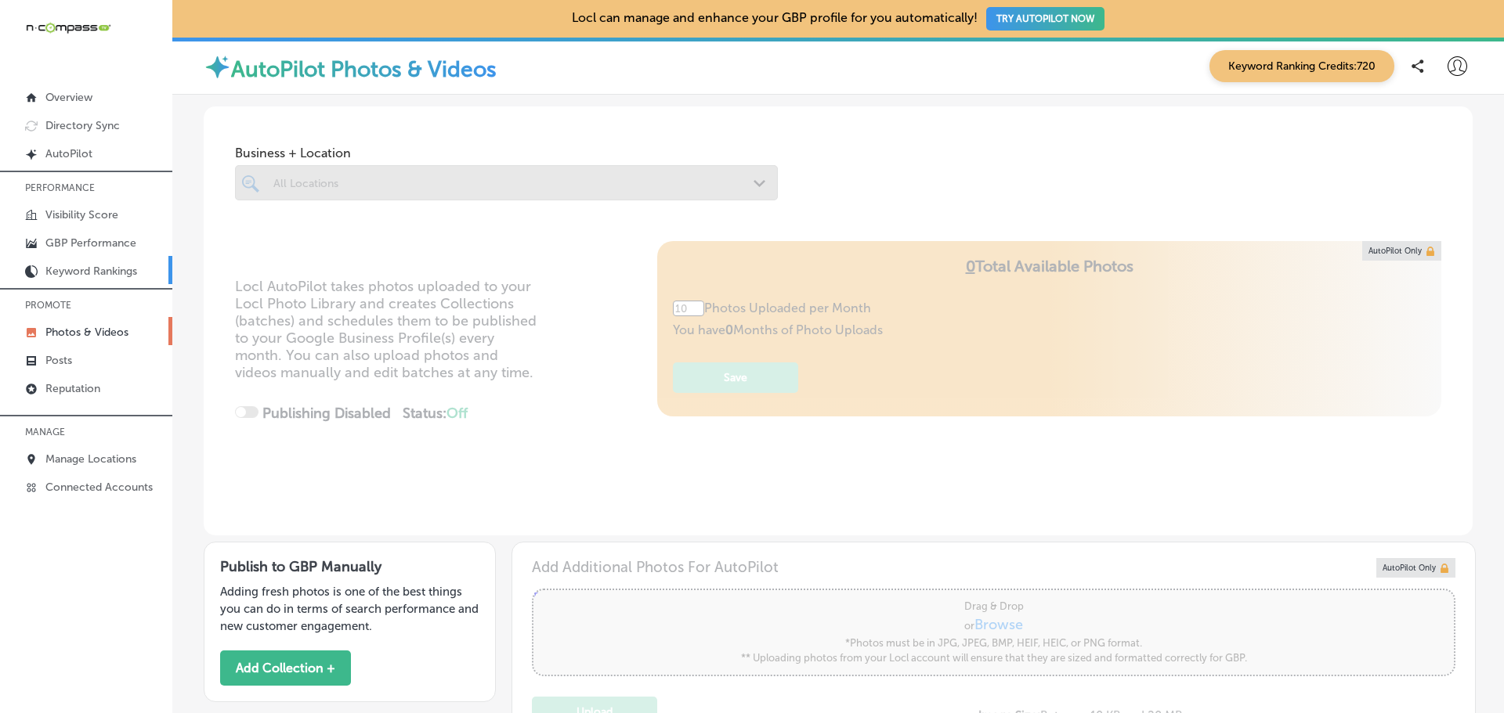
click at [81, 268] on p "Keyword Rankings" at bounding box center [91, 271] width 92 height 13
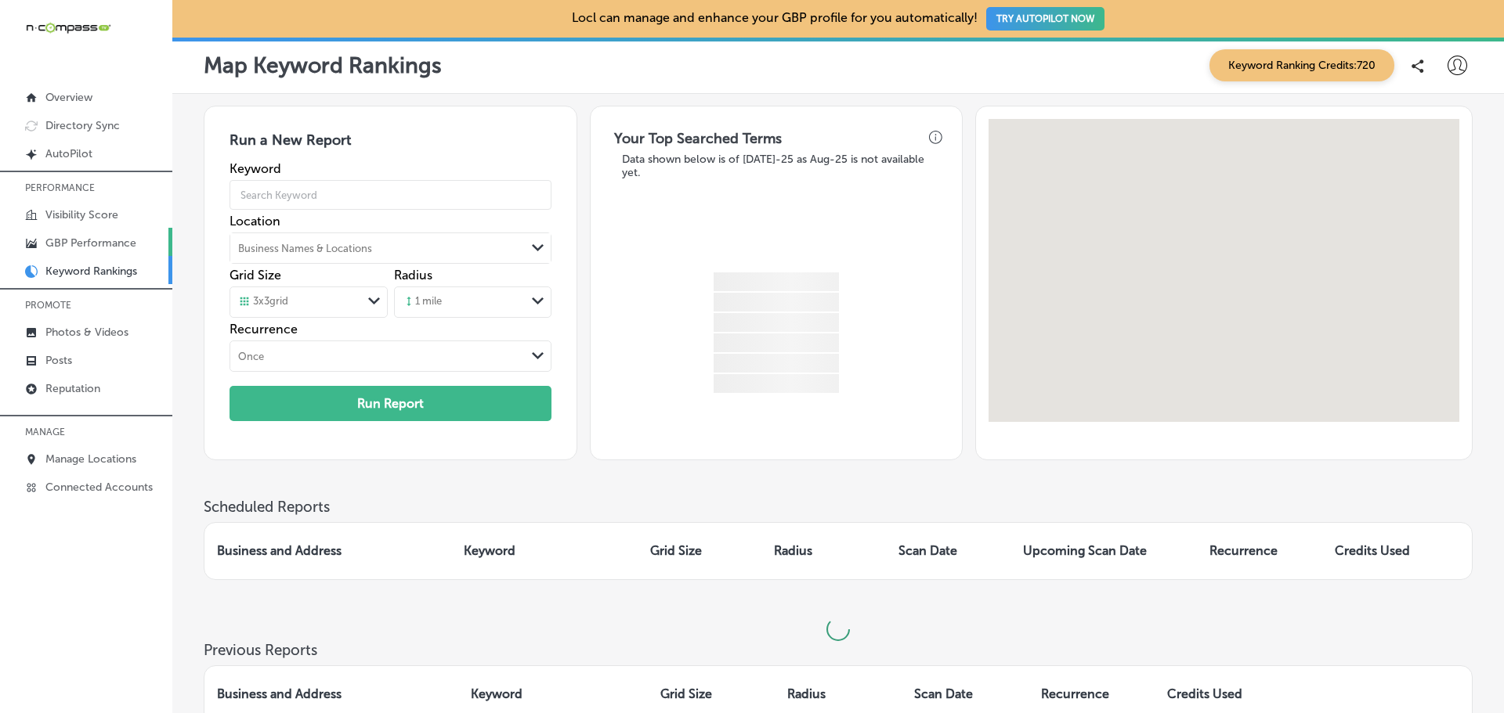
click at [87, 240] on p "GBP Performance" at bounding box center [90, 243] width 91 height 13
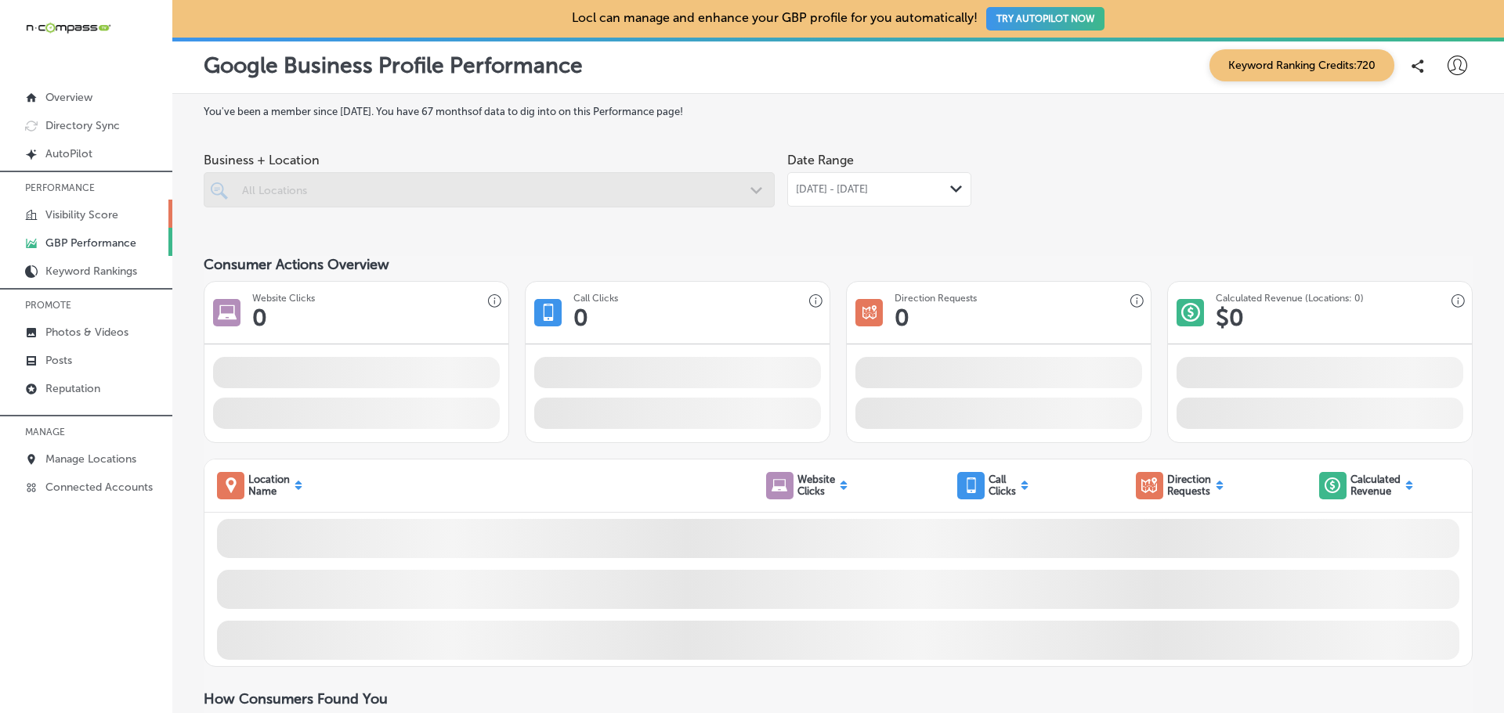
click at [91, 214] on p "Visibility Score" at bounding box center [81, 214] width 73 height 13
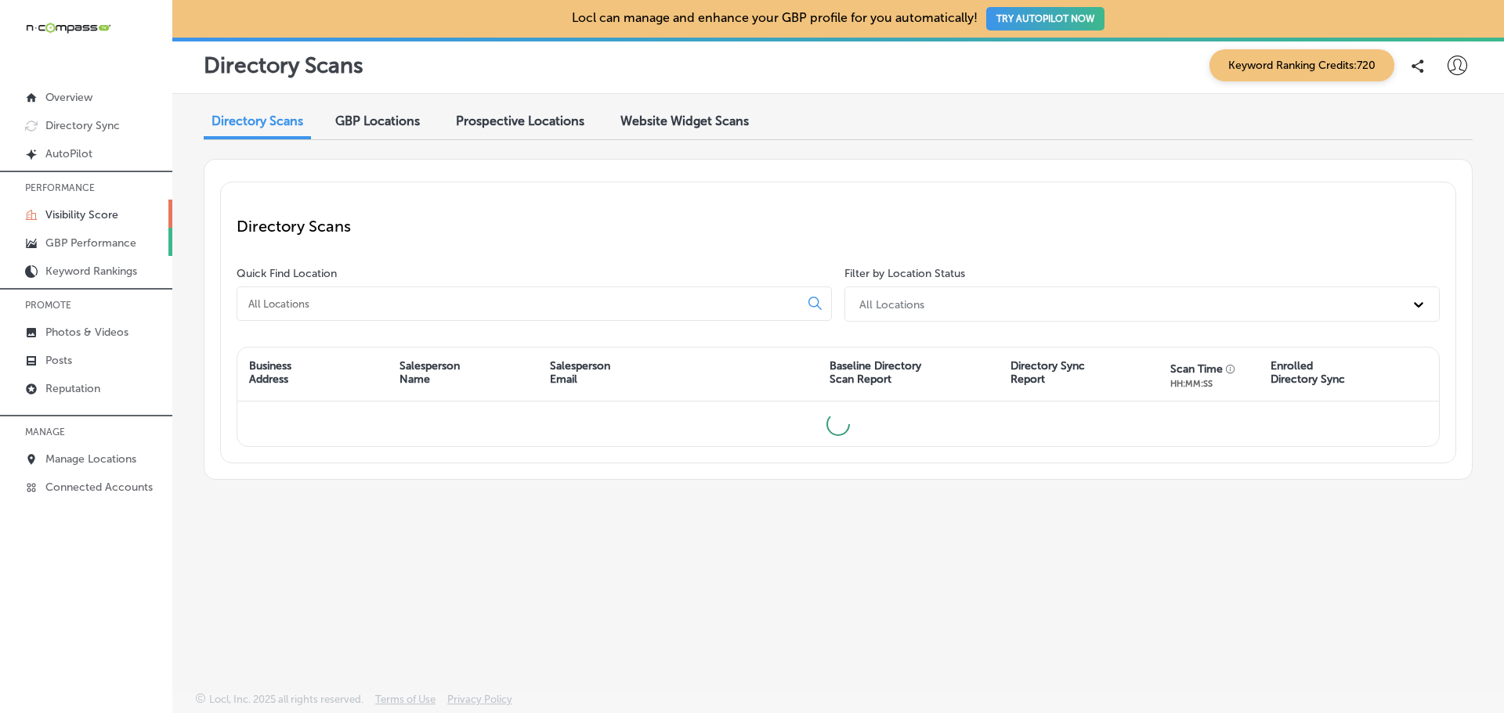
click at [95, 237] on p "GBP Performance" at bounding box center [90, 243] width 91 height 13
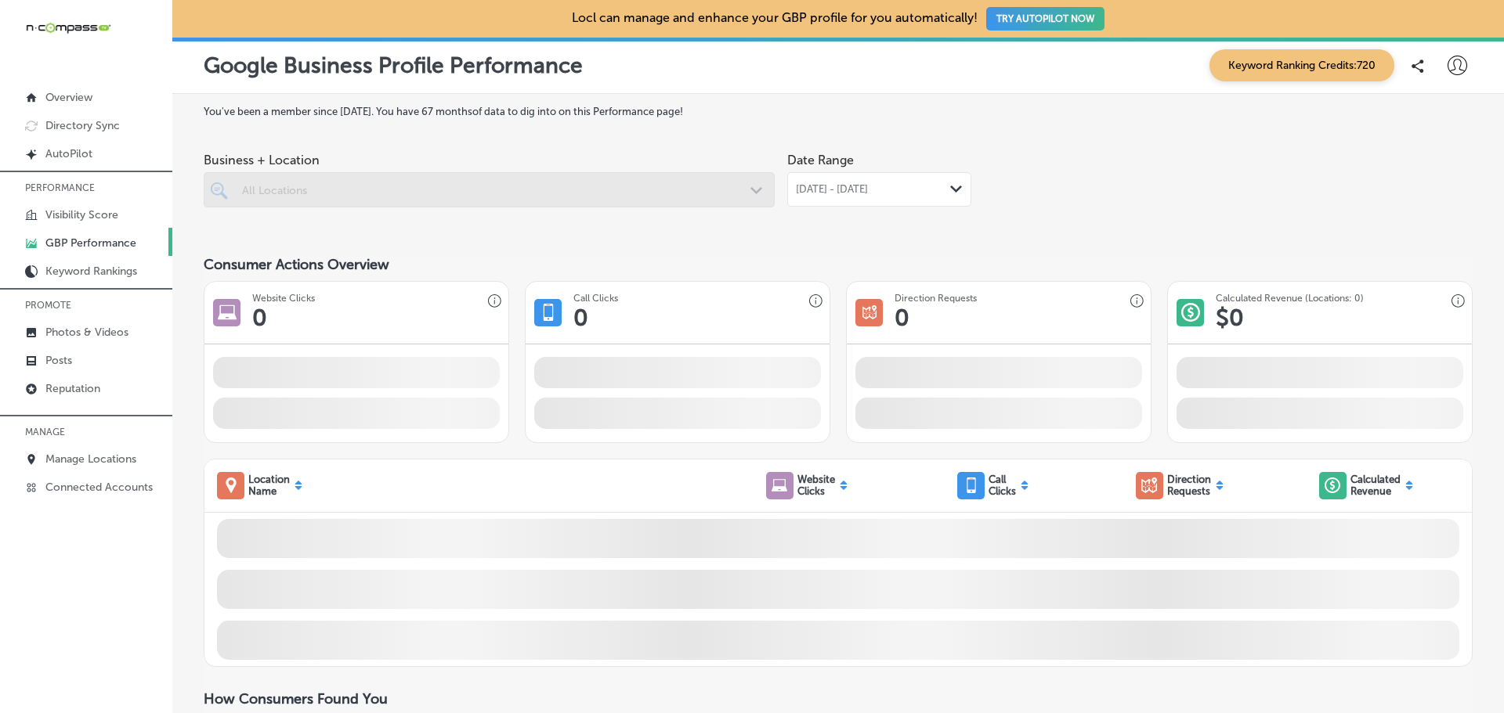
click at [518, 200] on div at bounding box center [489, 189] width 571 height 35
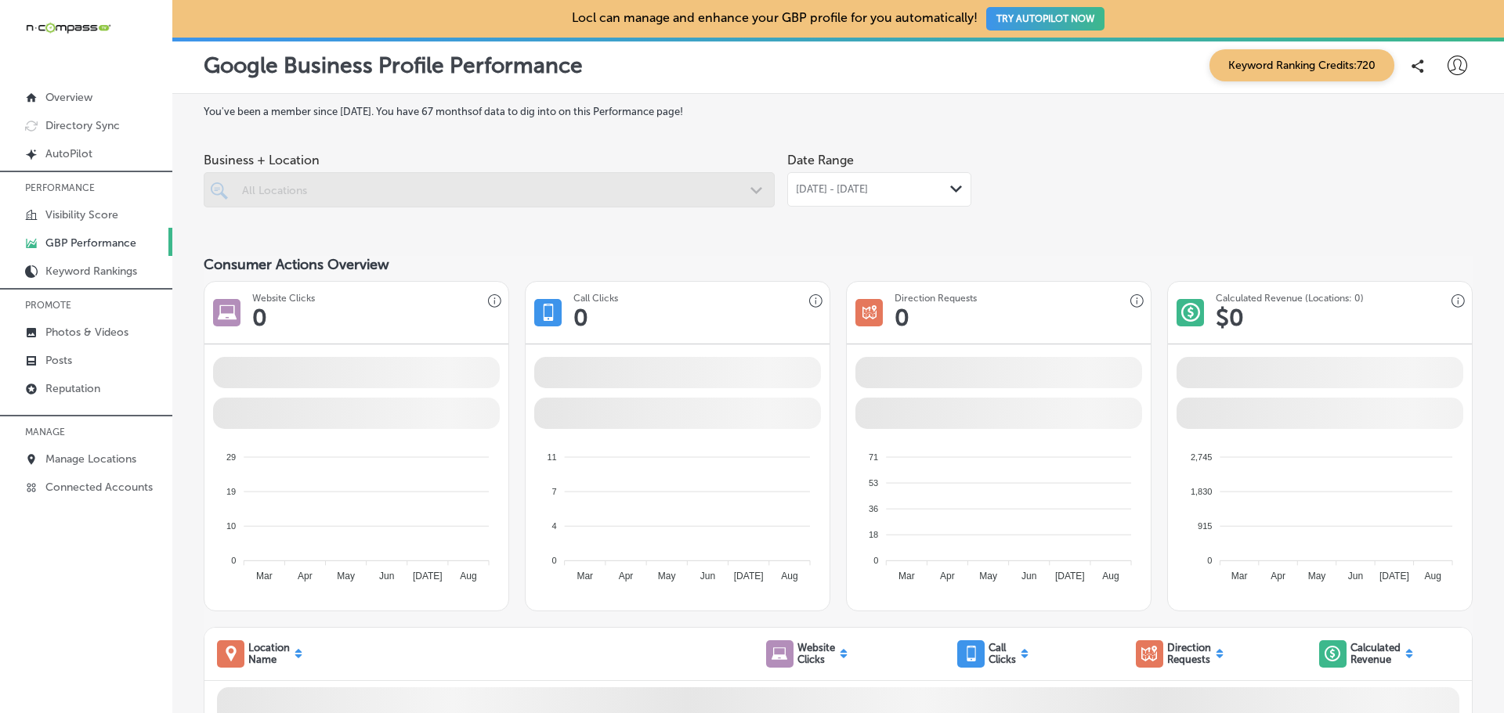
click at [605, 184] on div "All Locations" at bounding box center [497, 189] width 510 height 13
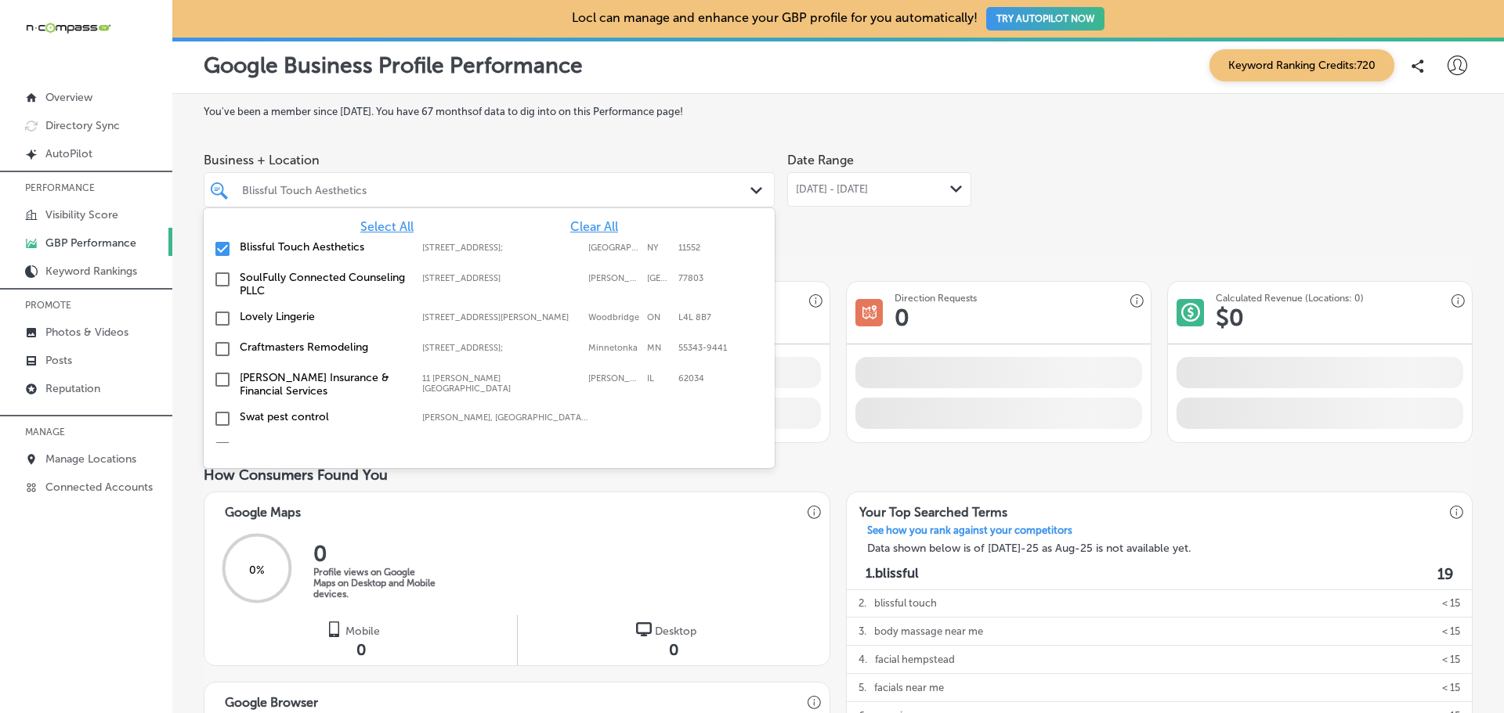
click at [526, 198] on div at bounding box center [464, 189] width 448 height 21
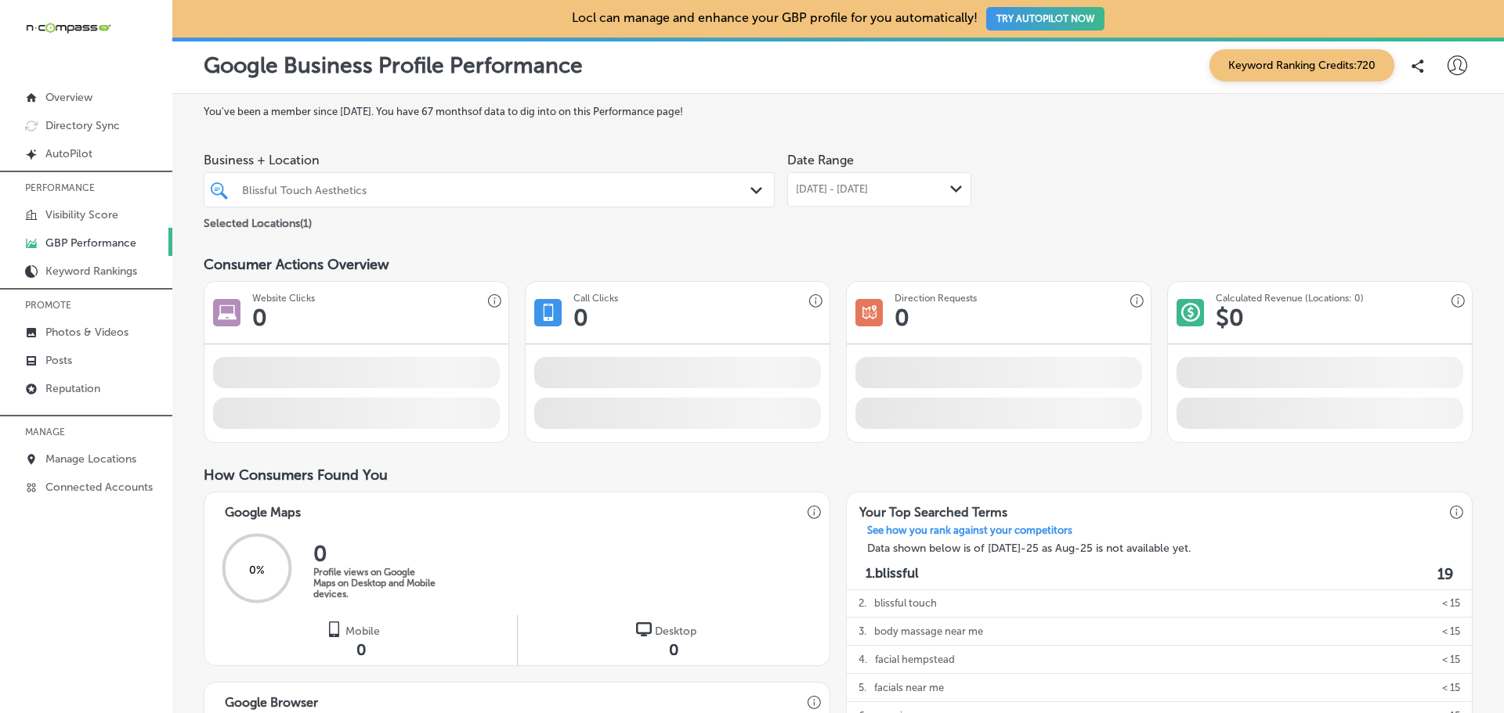
click at [526, 198] on div at bounding box center [464, 189] width 448 height 21
click at [504, 196] on div "Blissful Touch Aesthetics" at bounding box center [497, 189] width 510 height 13
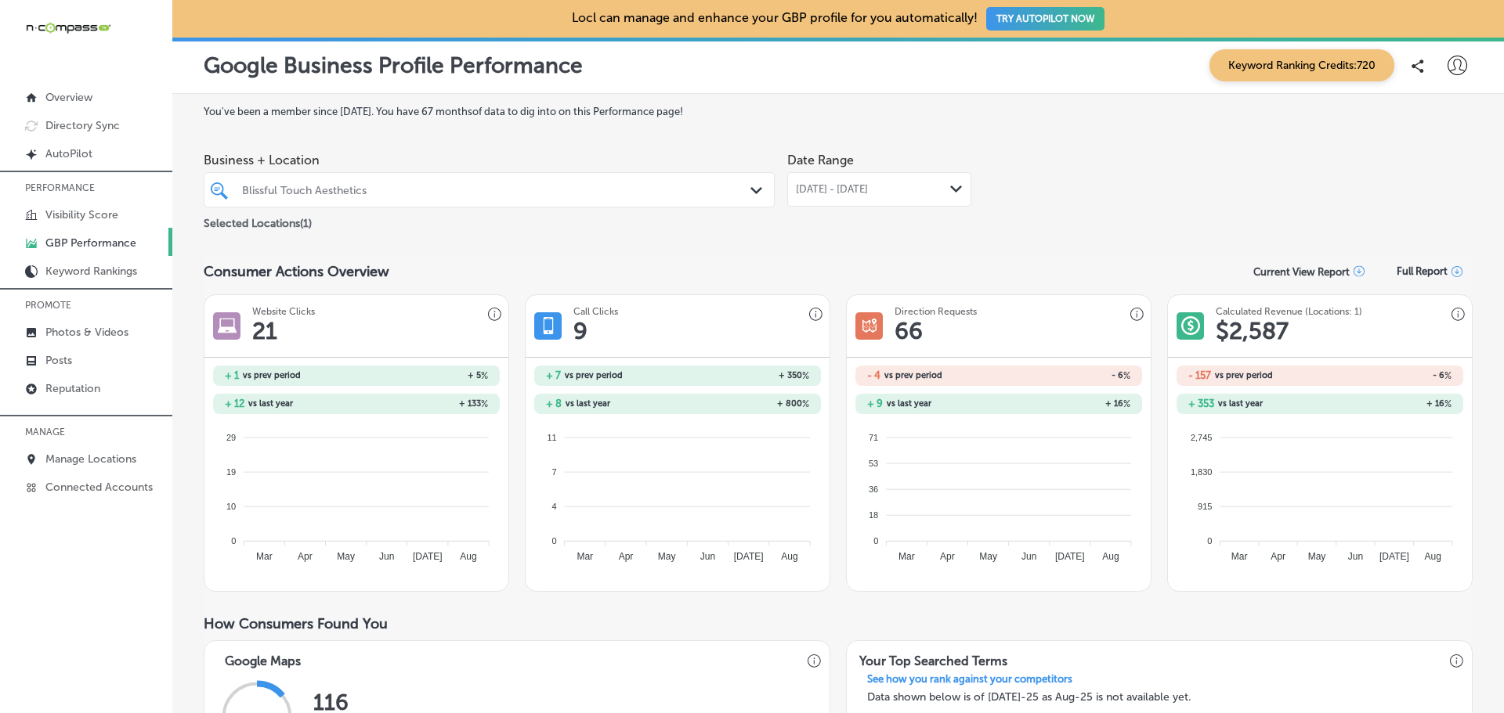
click at [504, 196] on div "Blissful Touch Aesthetics" at bounding box center [497, 189] width 510 height 13
click at [495, 190] on div "Blissful Touch Aesthetics" at bounding box center [497, 189] width 510 height 13
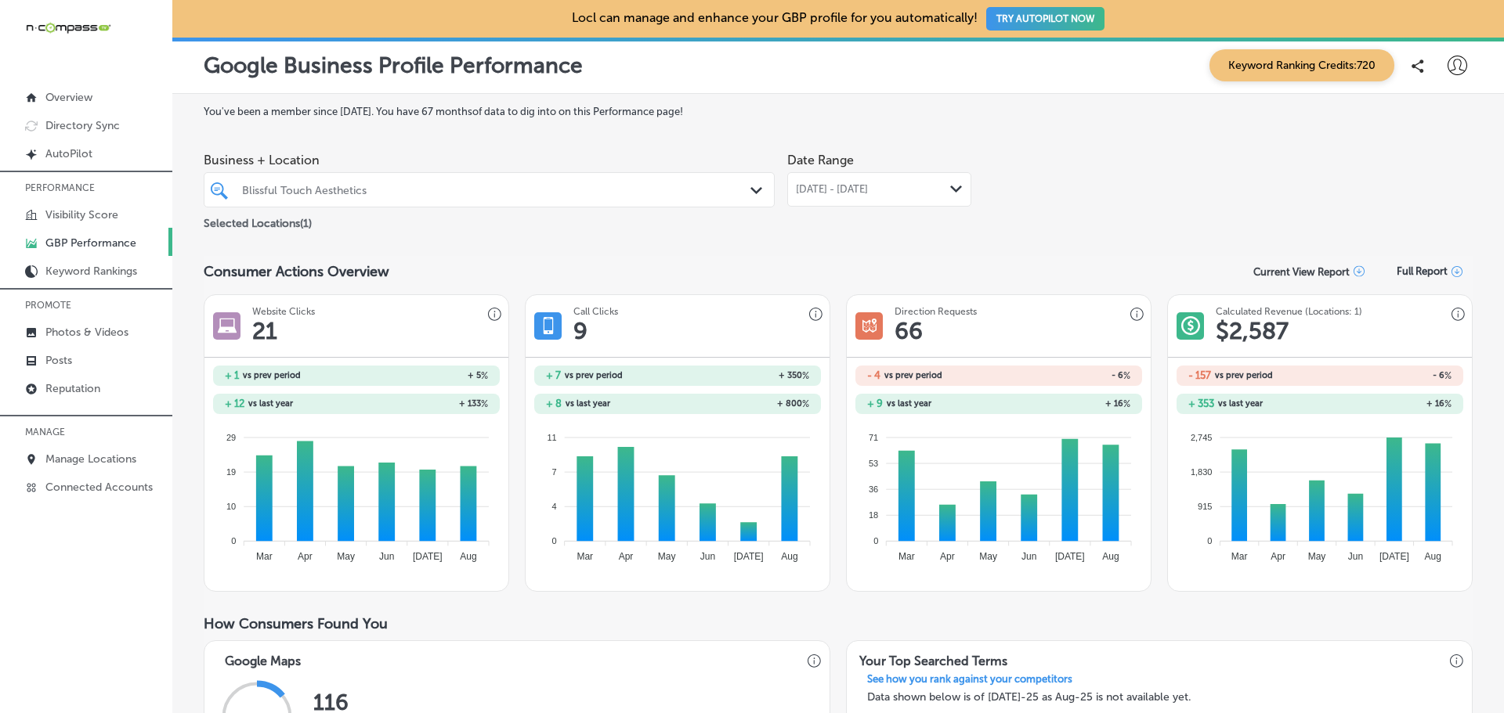
click at [505, 195] on div "Blissful Touch Aesthetics" at bounding box center [497, 189] width 510 height 13
click at [382, 190] on div "Blissful Touch Aesthetics" at bounding box center [497, 189] width 510 height 13
click at [539, 176] on div "Blissful Touch Aesthetics Path Created with Sketch." at bounding box center [489, 189] width 571 height 35
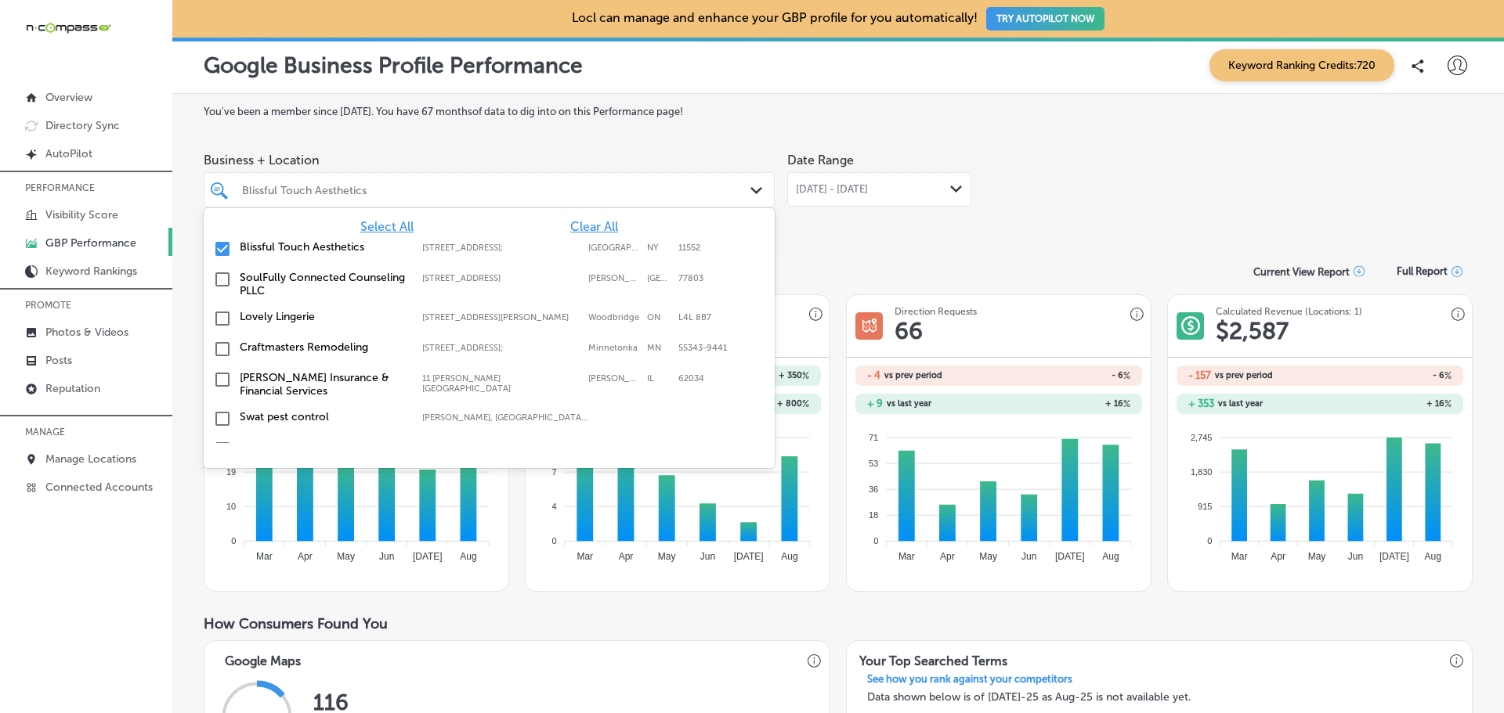
click at [580, 219] on span "Clear All" at bounding box center [594, 226] width 48 height 15
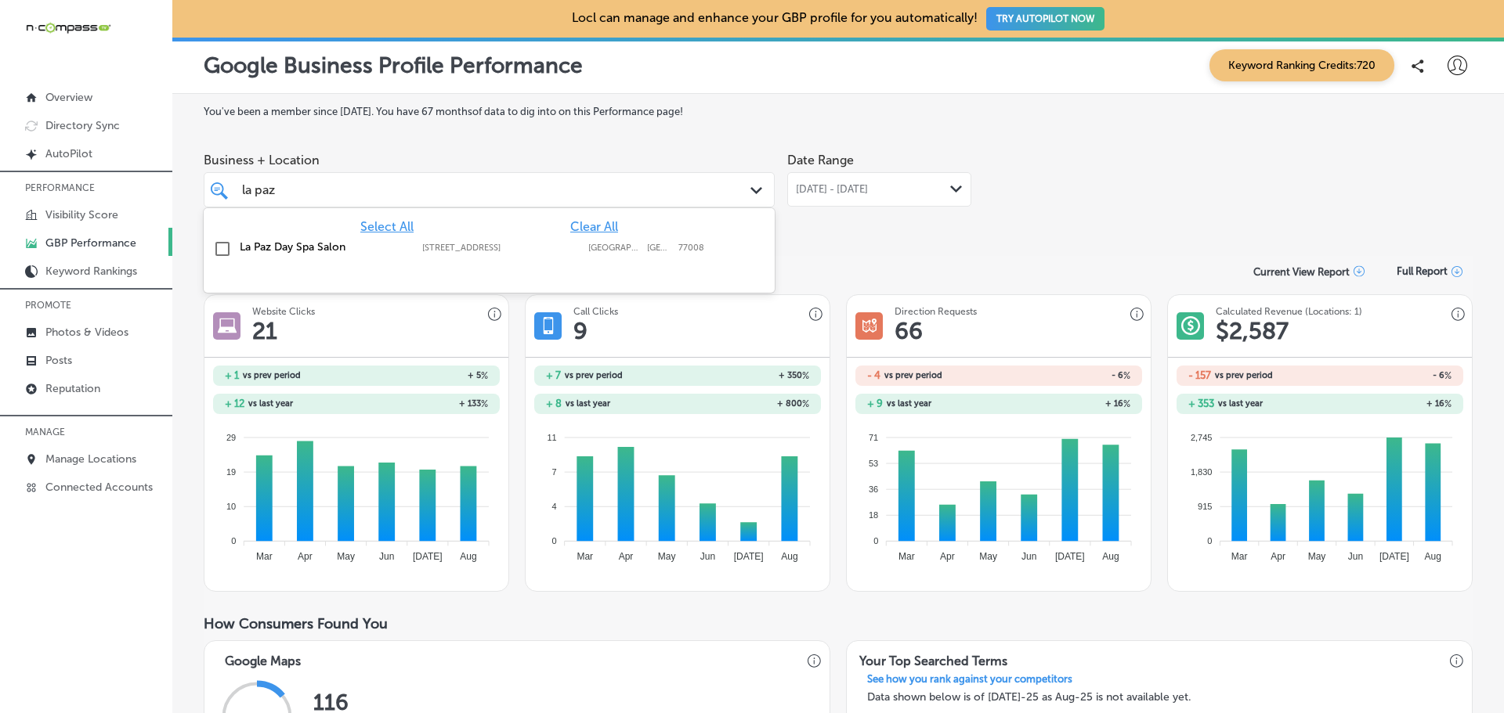
click at [221, 247] on input "checkbox" at bounding box center [222, 249] width 19 height 19
type input "la paz"
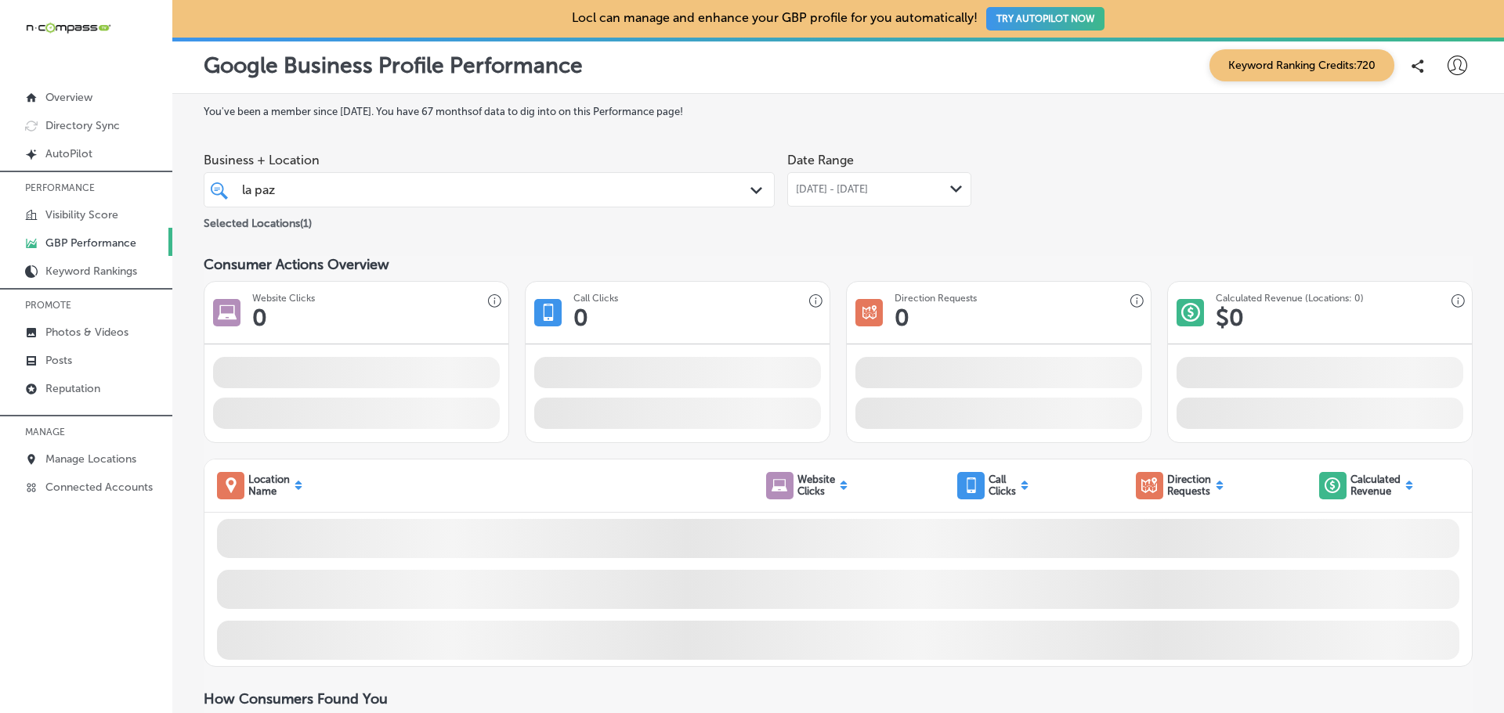
click at [882, 196] on div "[DATE] - [DATE] Path Created with Sketch." at bounding box center [879, 189] width 184 height 34
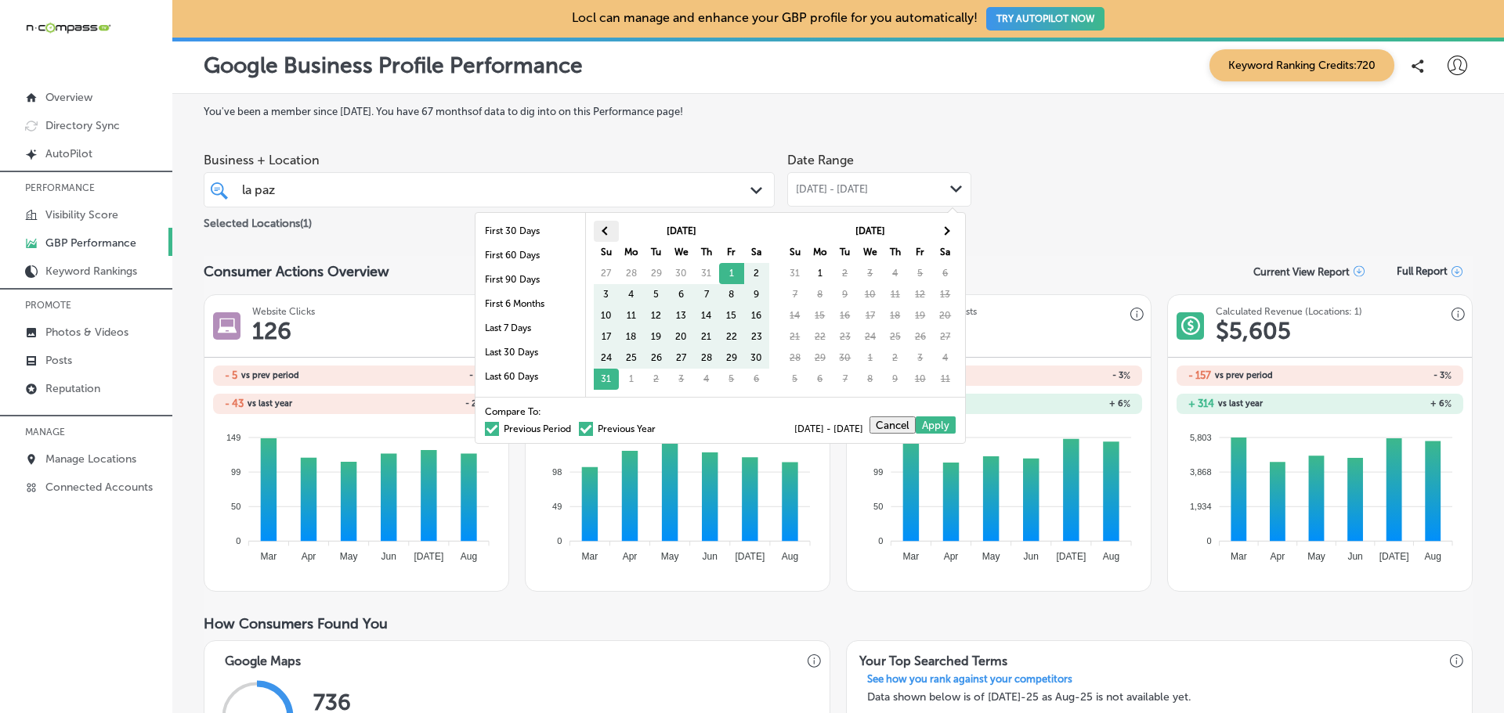
click at [599, 228] on th at bounding box center [606, 231] width 25 height 21
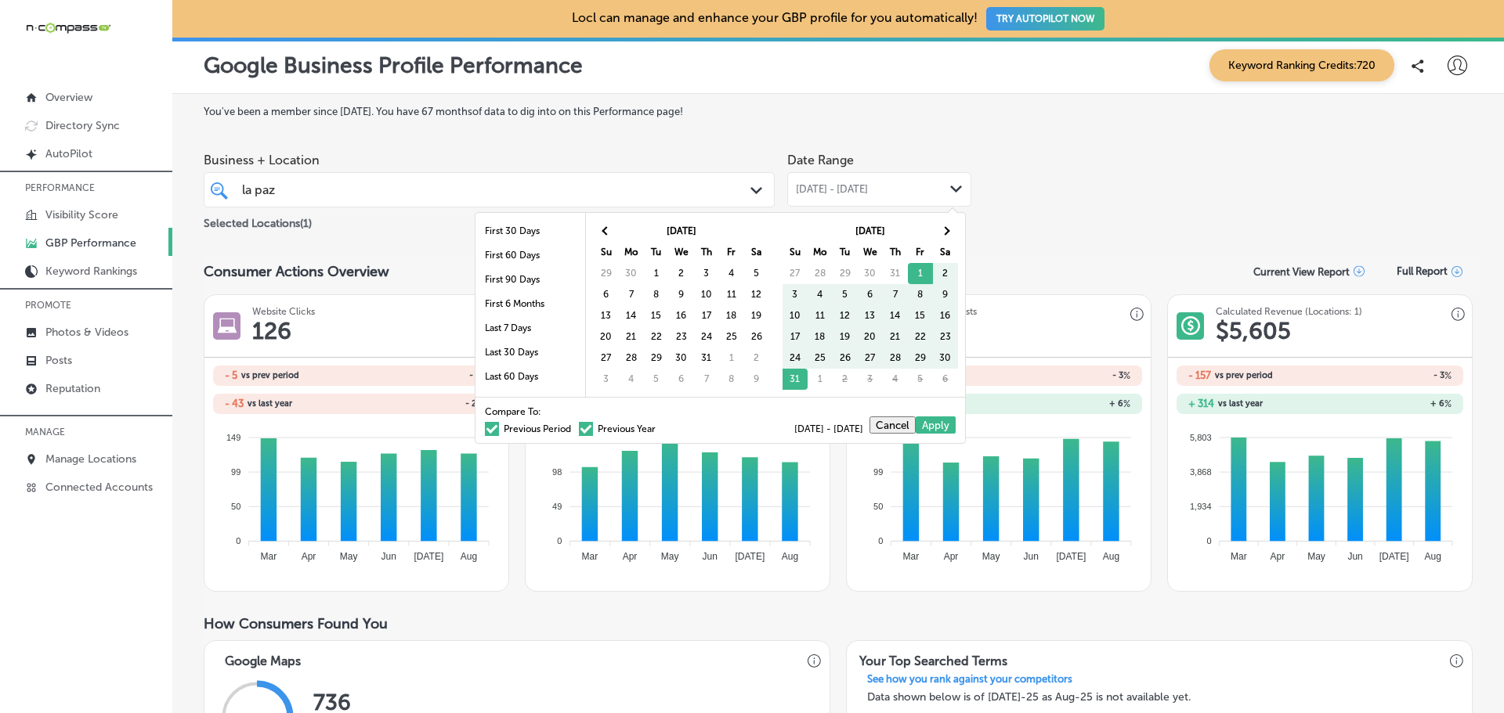
click at [599, 228] on th at bounding box center [606, 231] width 25 height 21
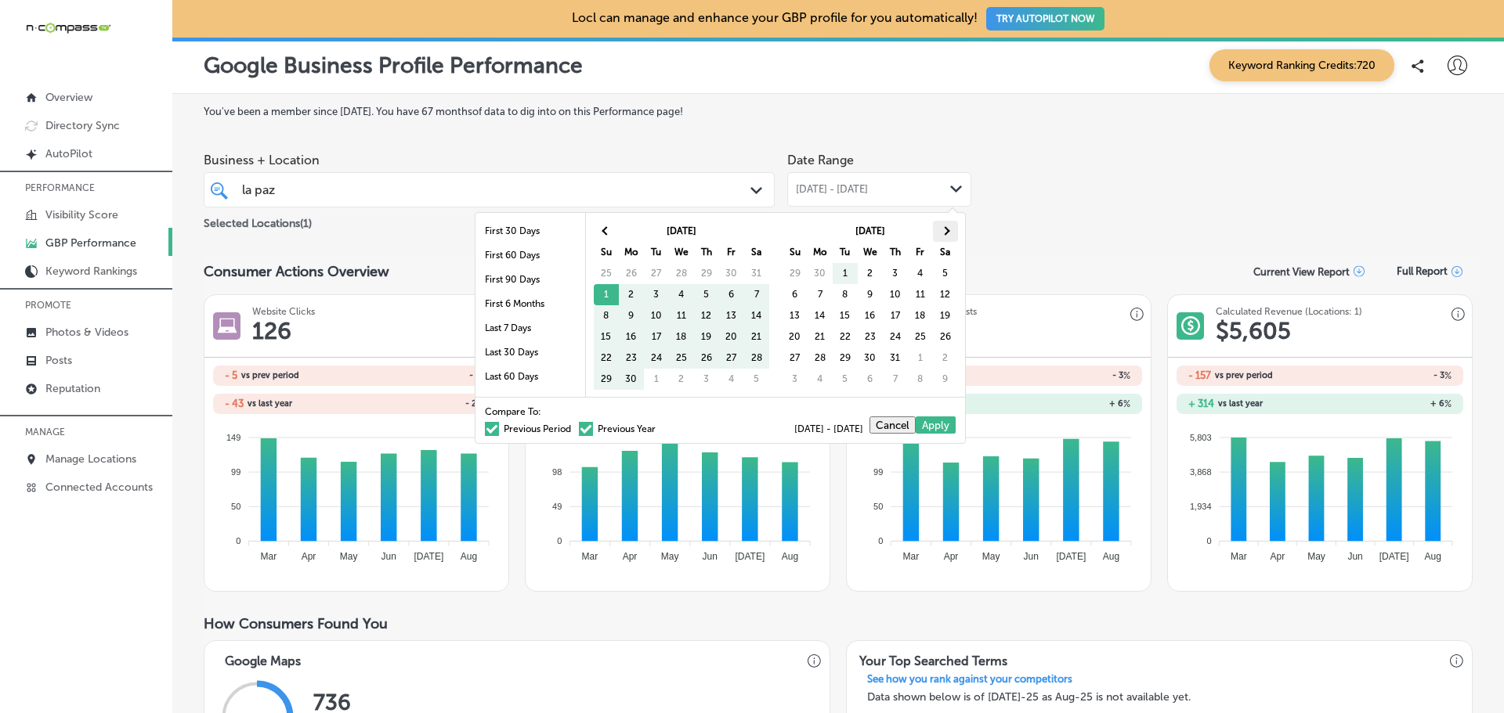
click at [941, 228] on th at bounding box center [945, 231] width 25 height 21
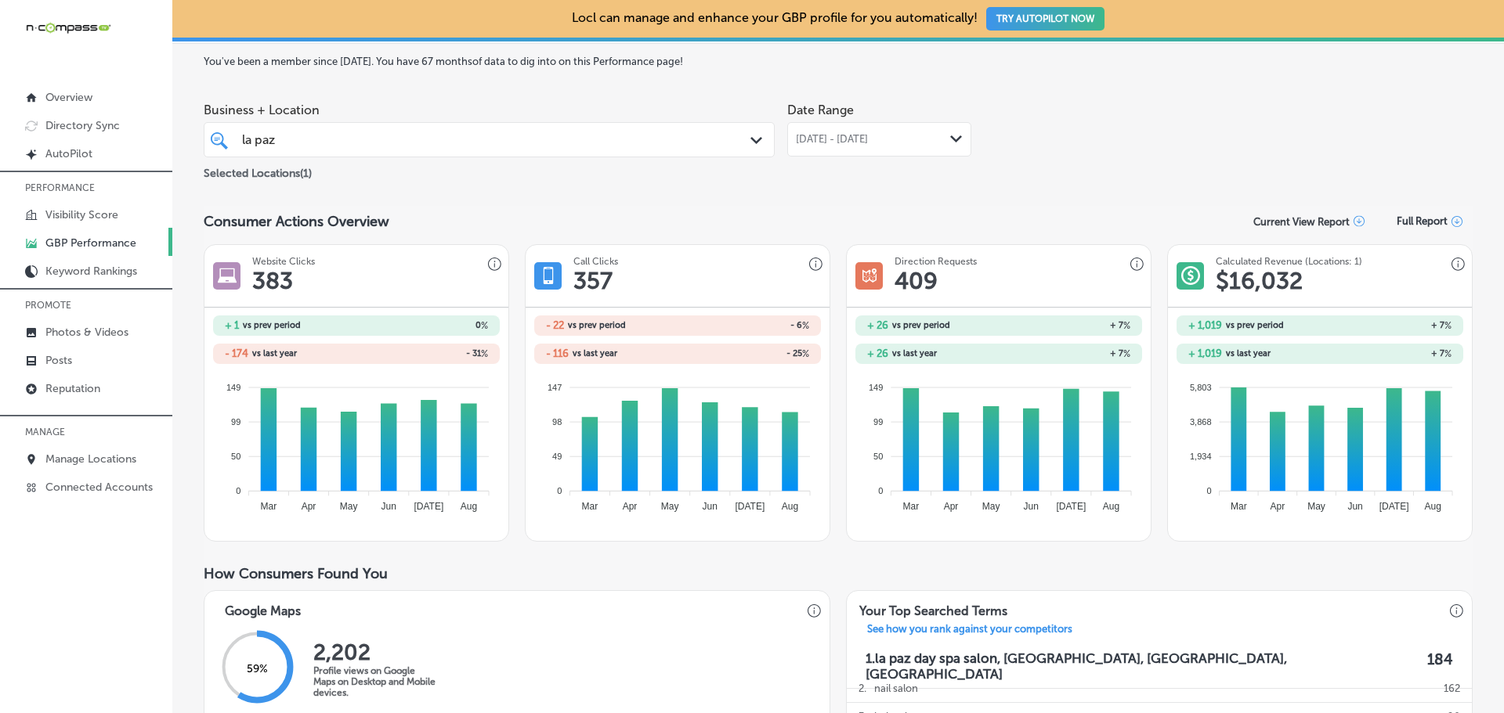
scroll to position [78, 0]
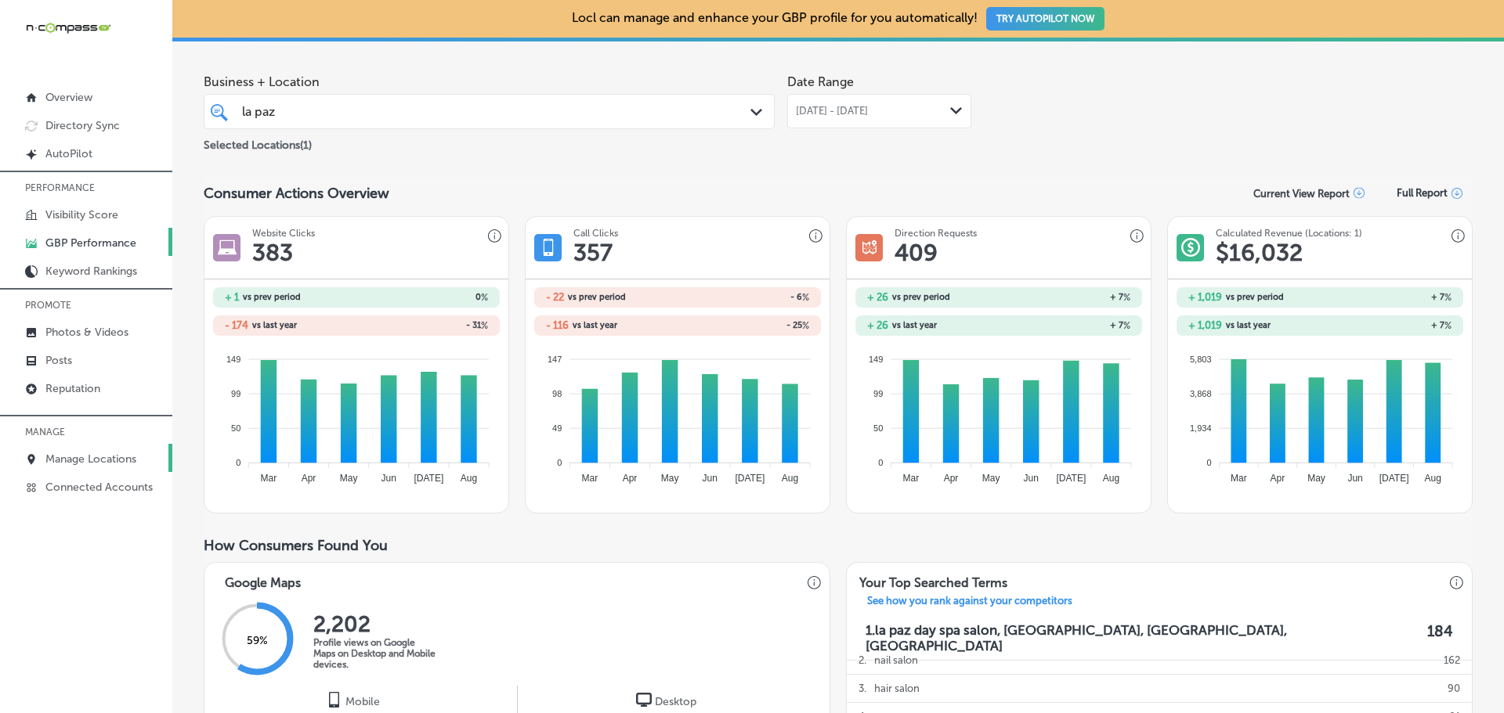
click at [101, 460] on p "Manage Locations" at bounding box center [90, 459] width 91 height 13
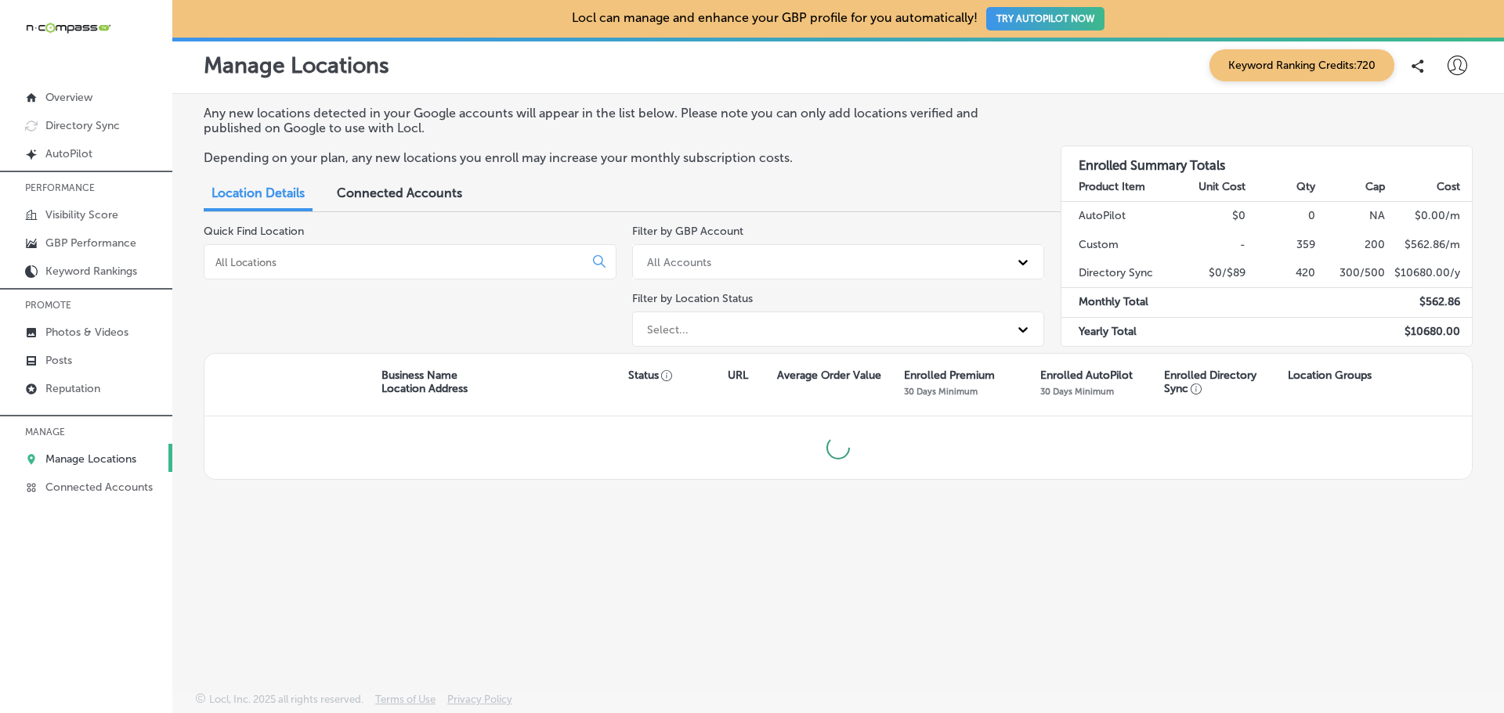
click at [383, 269] on input at bounding box center [397, 262] width 367 height 14
type input "c"
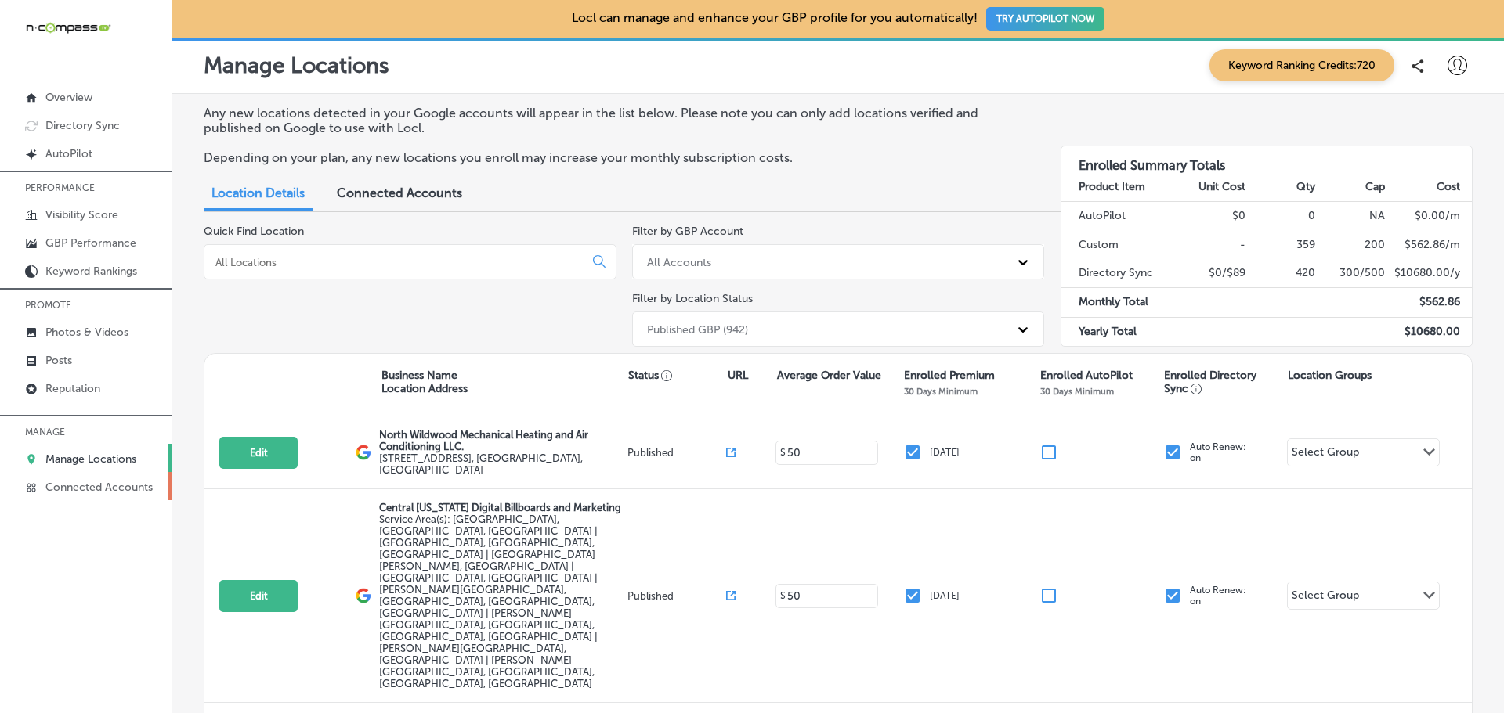
click at [80, 486] on p "Connected Accounts" at bounding box center [98, 487] width 107 height 13
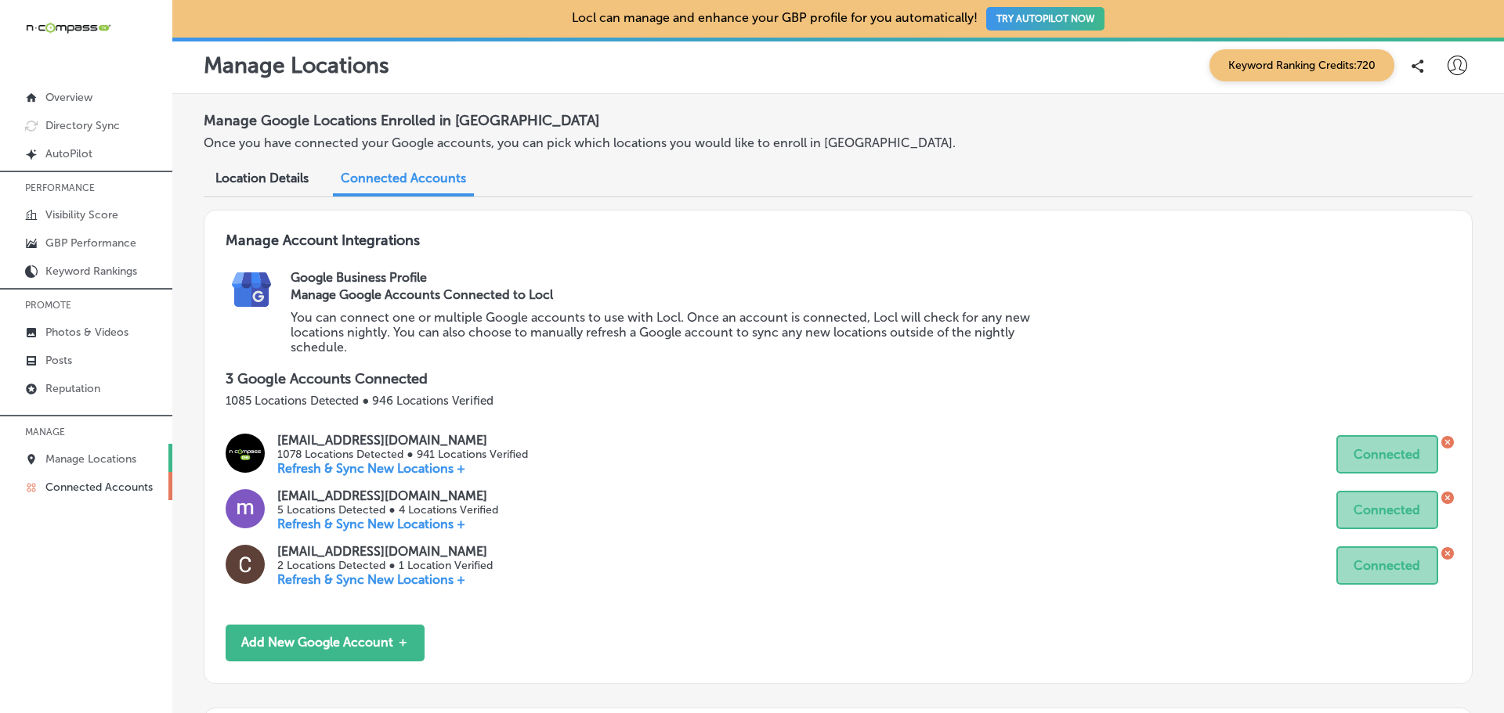
click at [94, 457] on p "Manage Locations" at bounding box center [90, 459] width 91 height 13
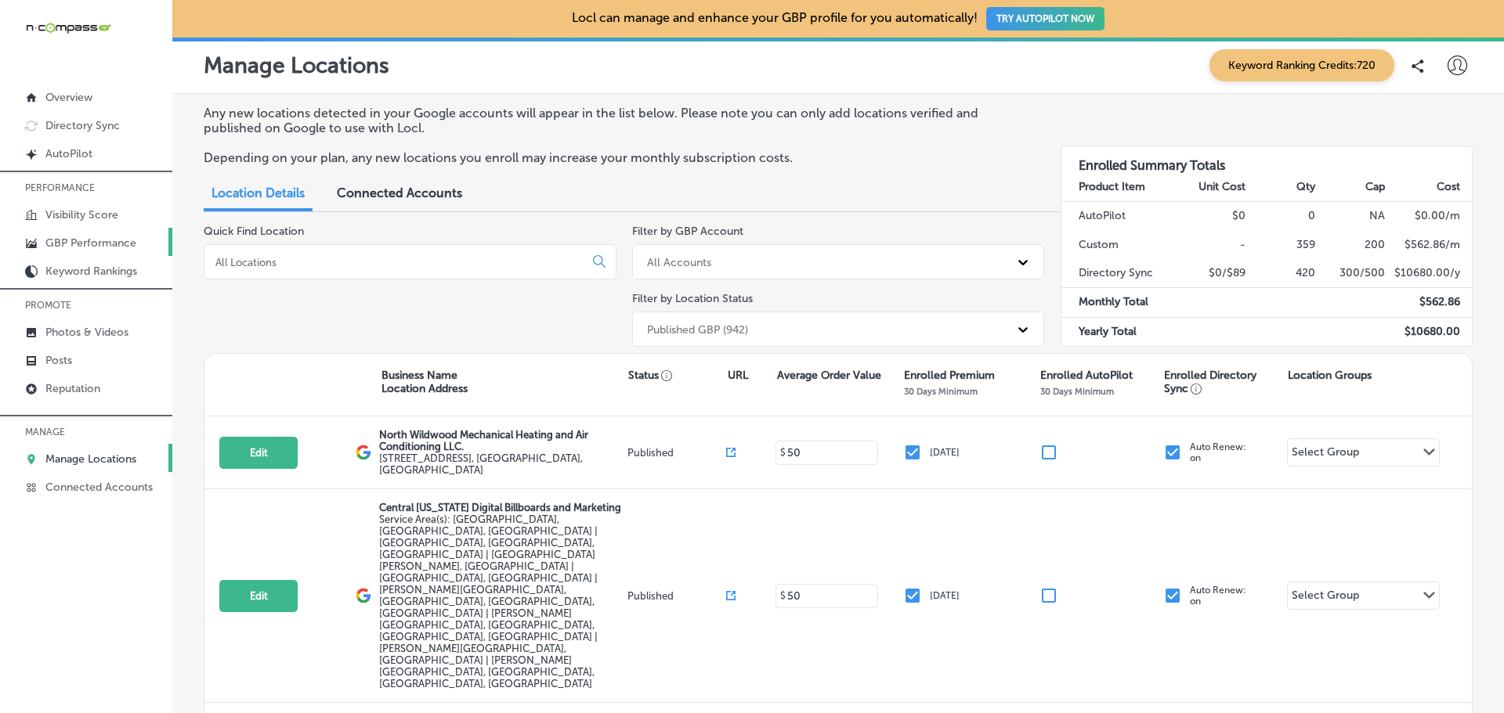
click at [93, 244] on p "GBP Performance" at bounding box center [90, 243] width 91 height 13
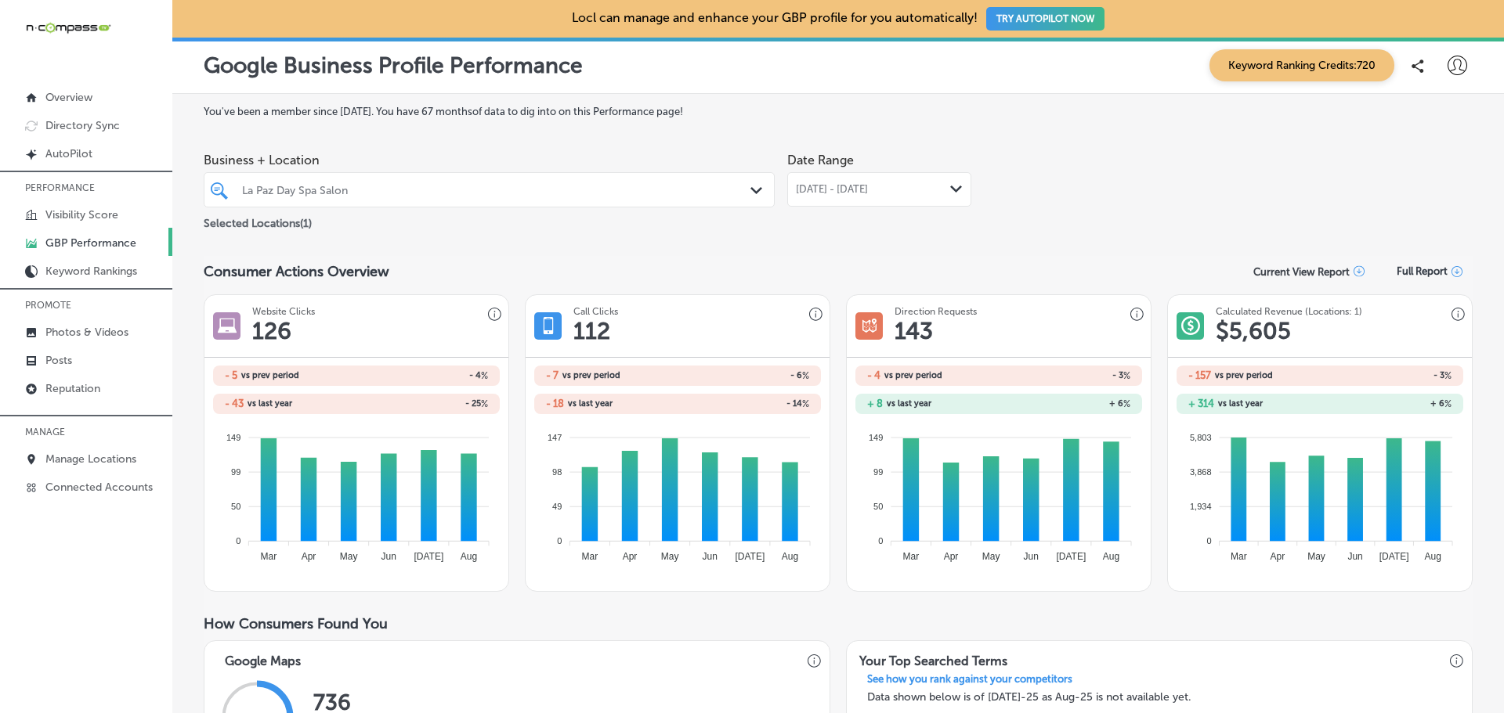
click at [868, 183] on span "[DATE] - [DATE]" at bounding box center [832, 189] width 72 height 13
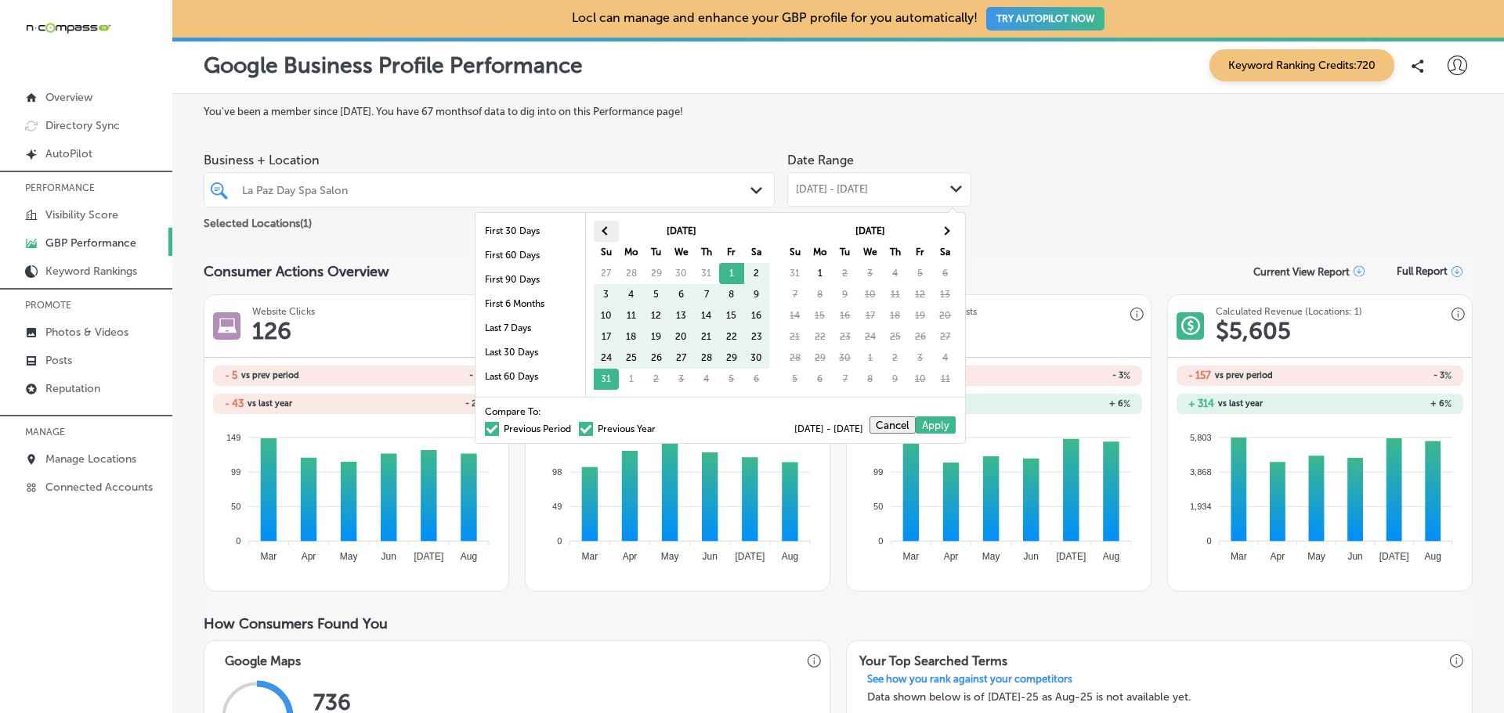
click at [600, 226] on th at bounding box center [606, 231] width 25 height 21
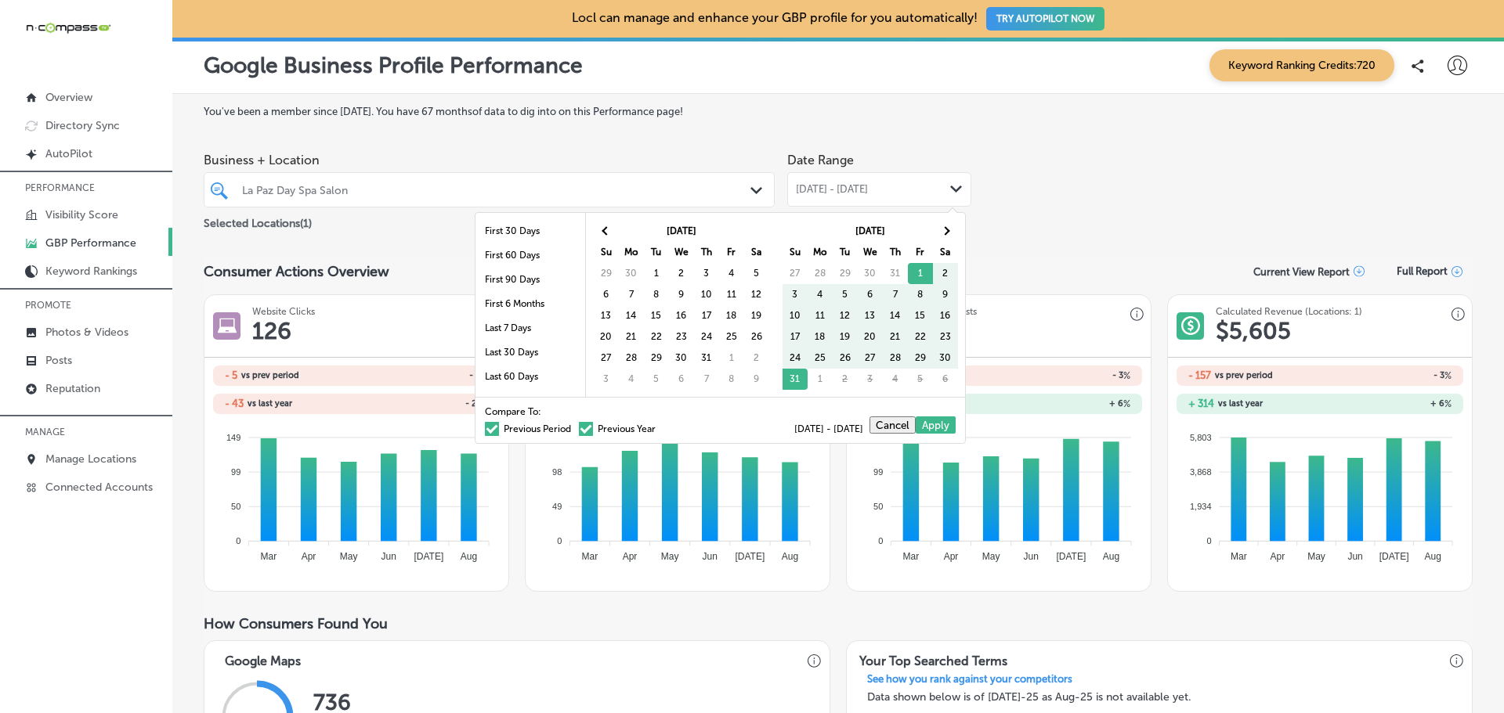
click at [600, 226] on th at bounding box center [606, 231] width 25 height 21
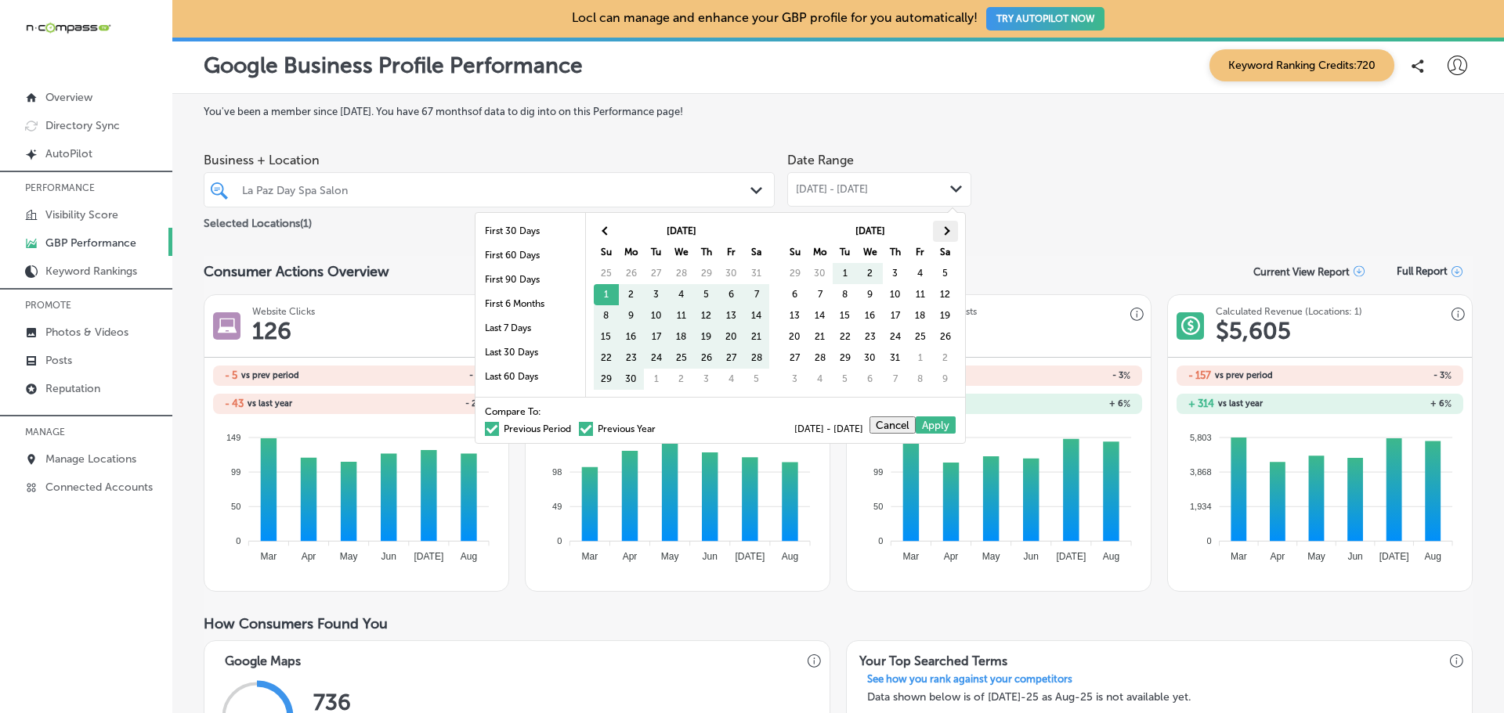
click at [946, 226] on th at bounding box center [945, 231] width 25 height 21
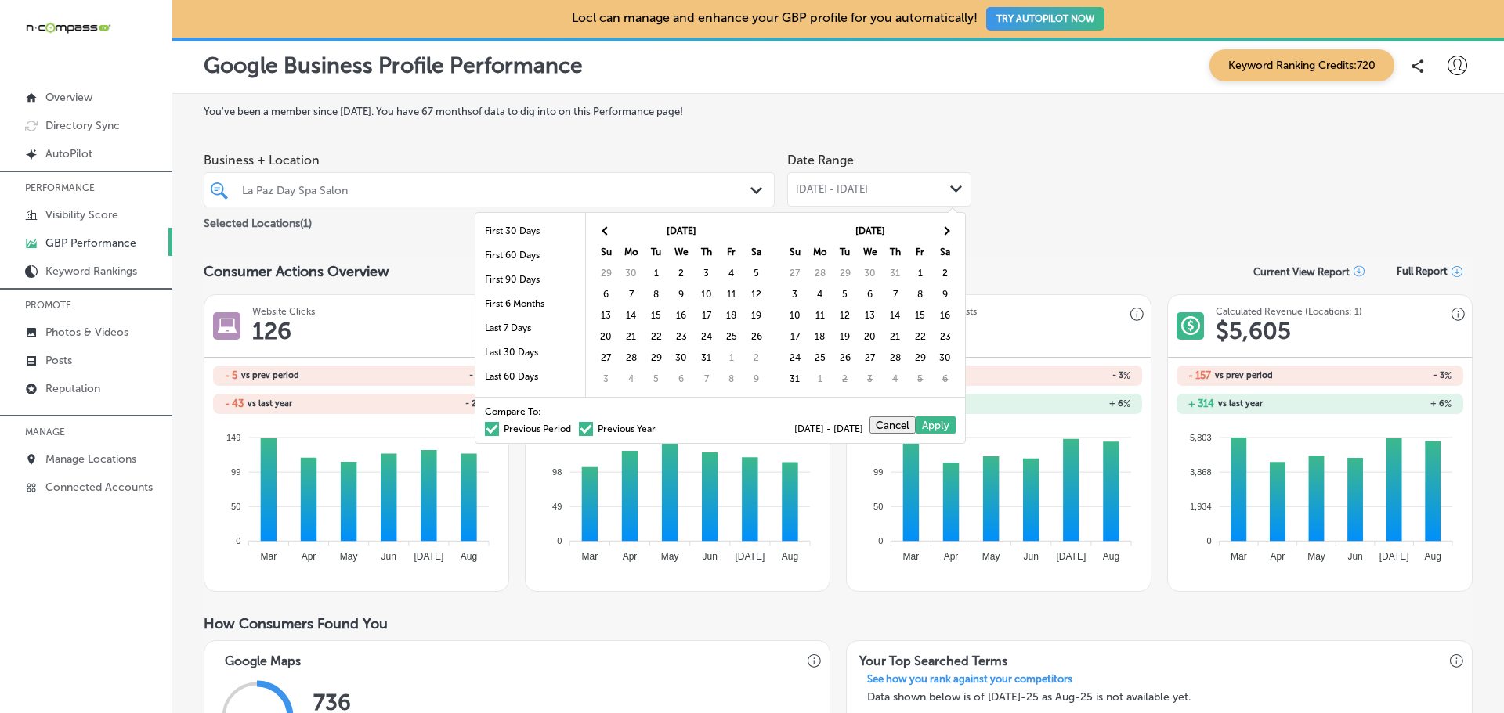
click at [946, 226] on th at bounding box center [945, 231] width 25 height 21
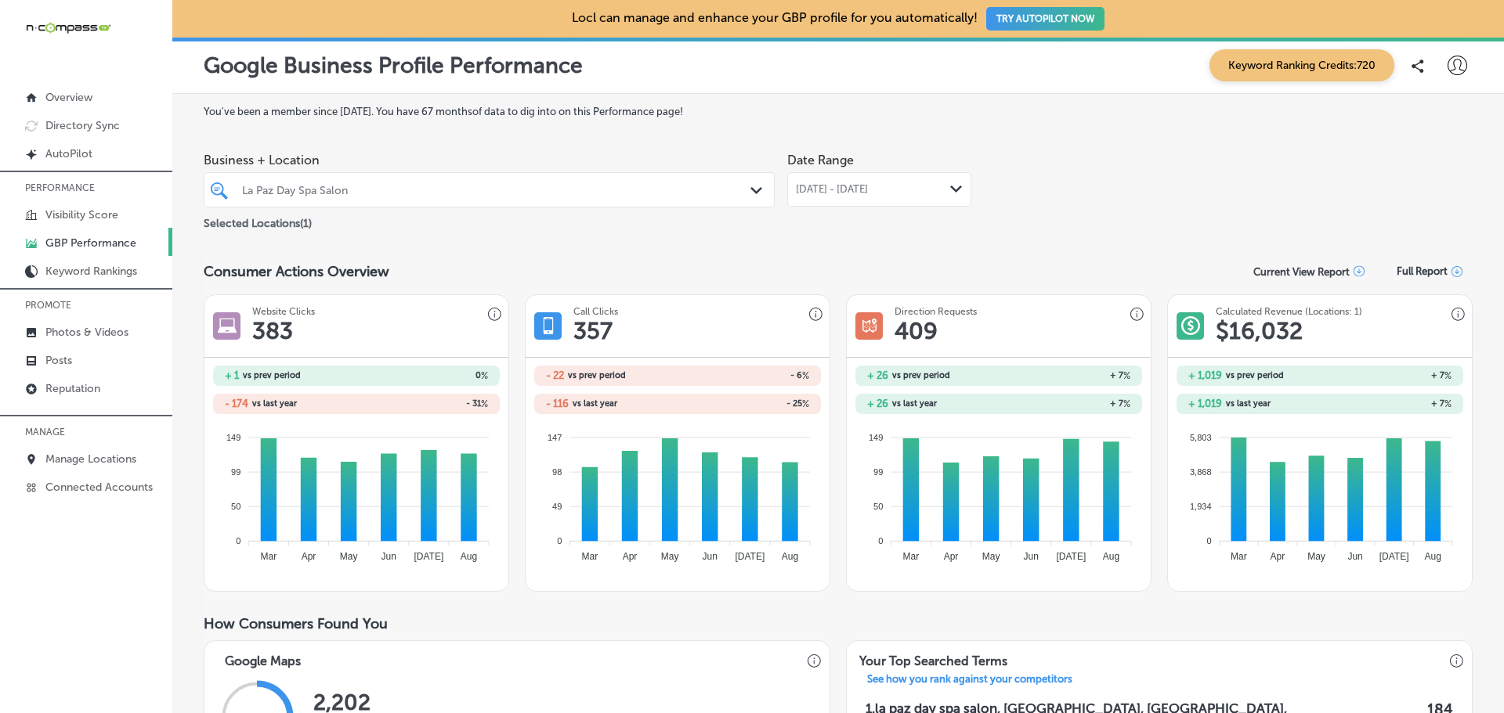
click at [1141, 181] on div "Business + Location La Paz Day Spa Salon Path Created with Sketch. Selected Loc…" at bounding box center [838, 189] width 1269 height 88
click at [731, 187] on div "La Paz Day Spa Salon" at bounding box center [497, 189] width 510 height 13
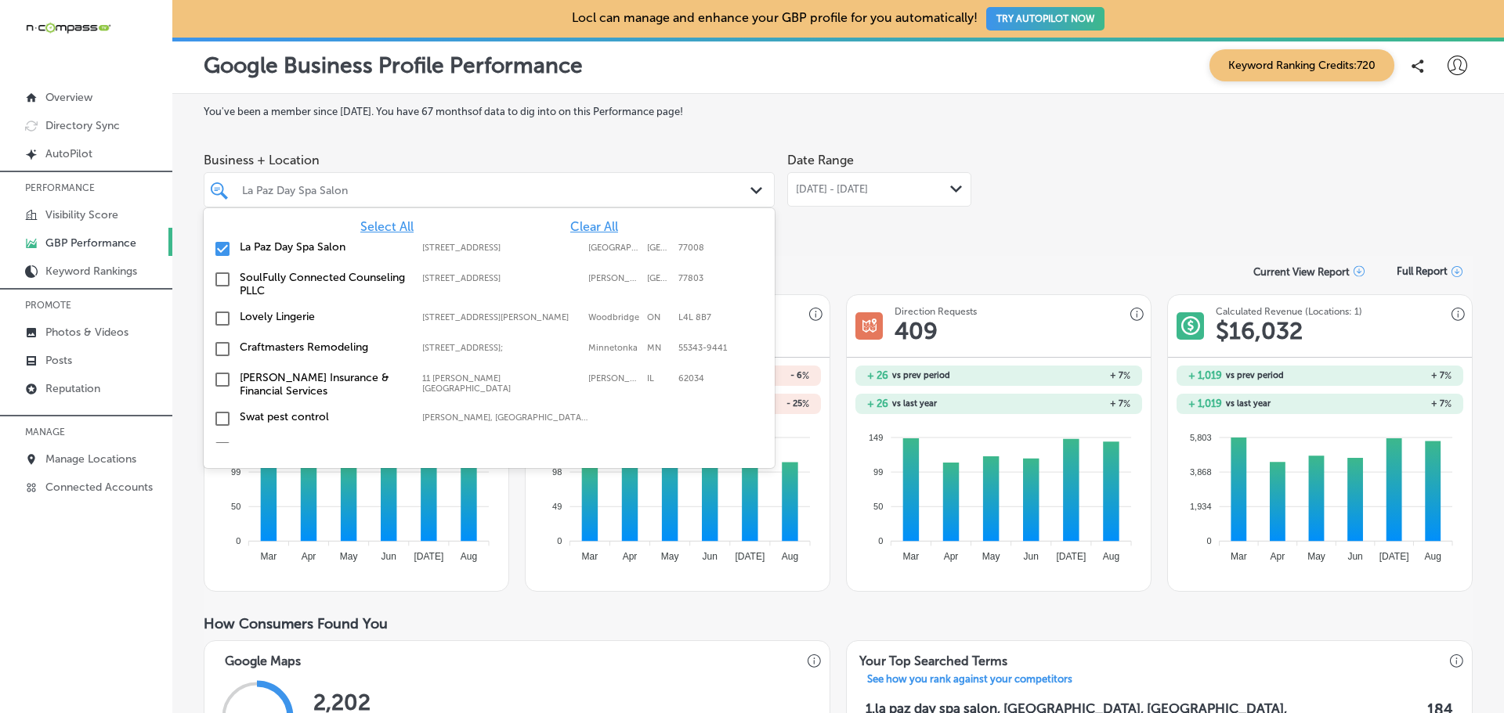
click at [752, 194] on div "Path Created with Sketch." at bounding box center [758, 190] width 17 height 17
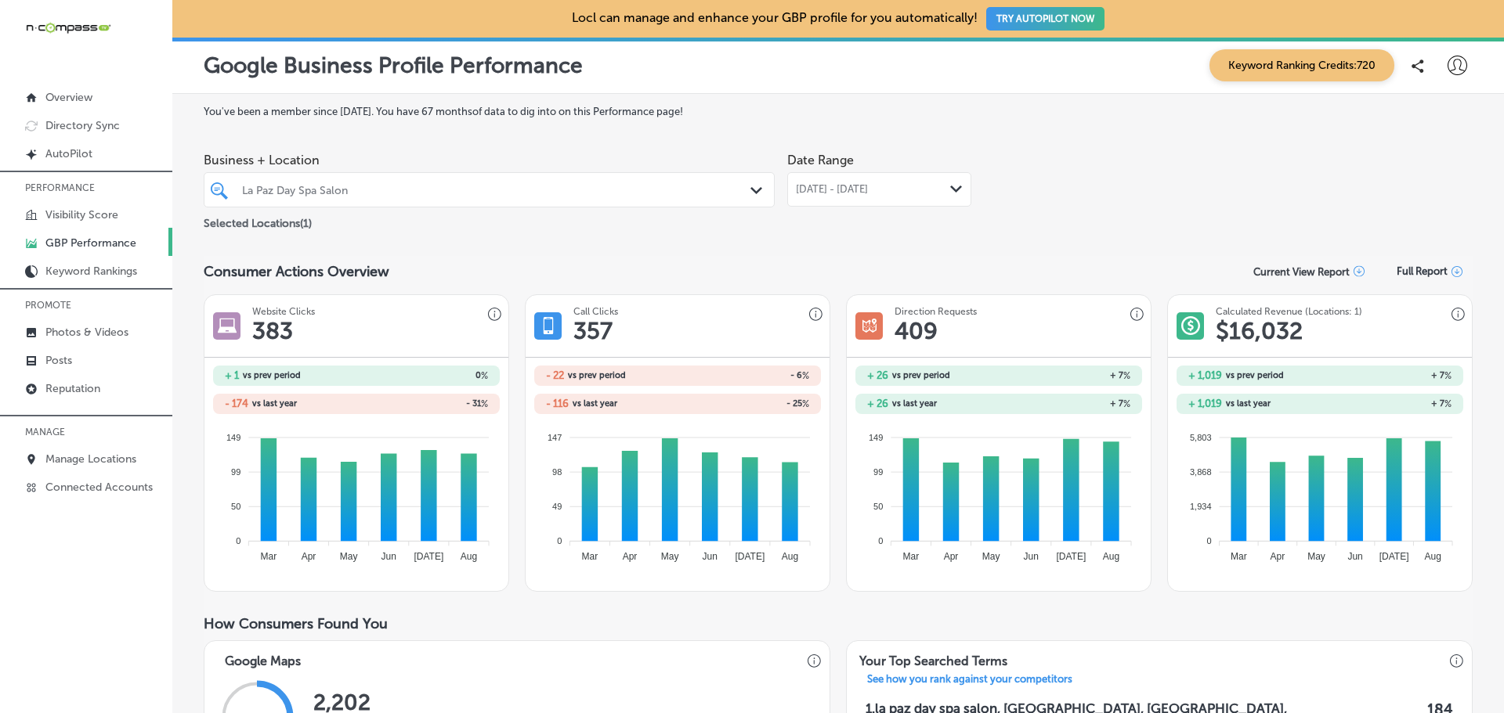
click at [742, 189] on div "La Paz Day Spa Salon Path Created with Sketch." at bounding box center [488, 190] width 569 height 24
click at [868, 186] on span "[DATE] - [DATE]" at bounding box center [832, 189] width 72 height 13
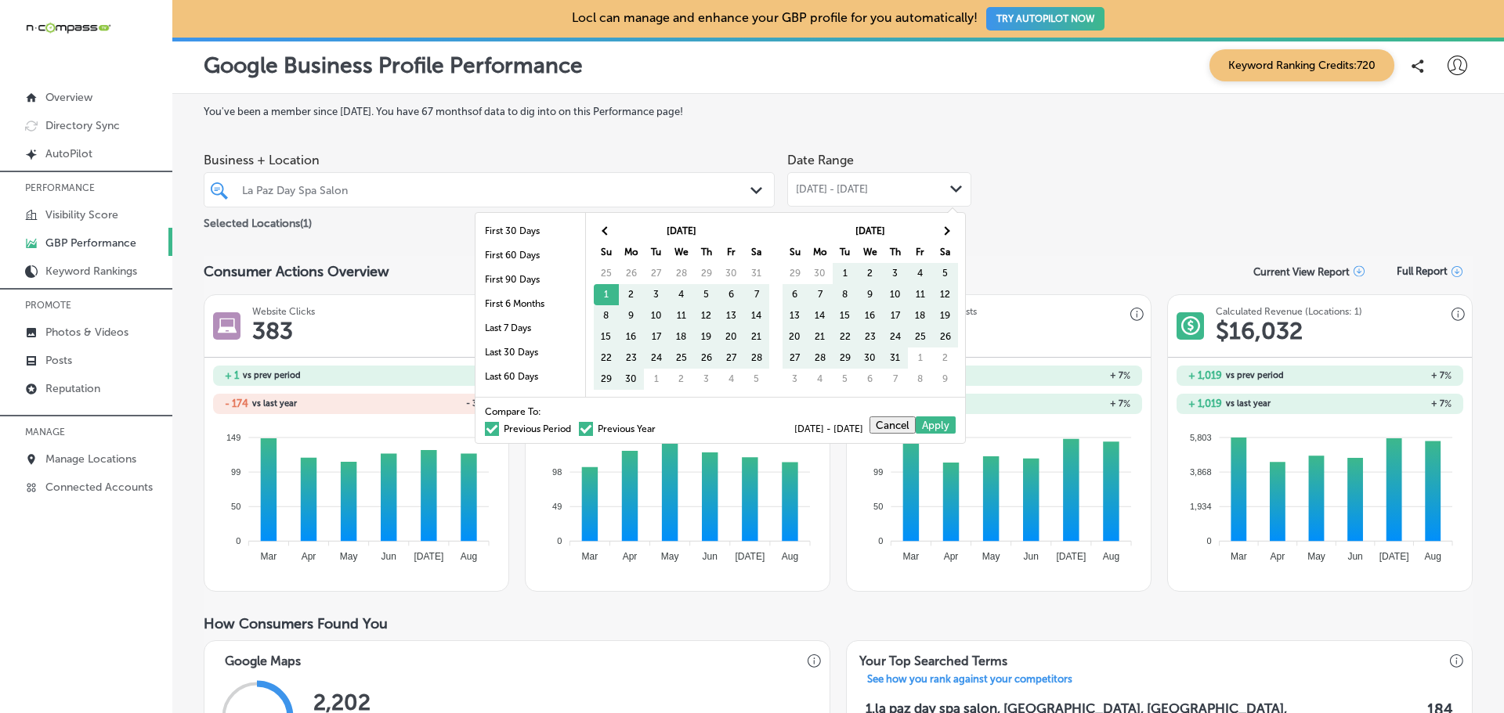
click at [485, 428] on span at bounding box center [492, 429] width 14 height 14
click at [574, 427] on input "Previous Period" at bounding box center [574, 427] width 0 height 0
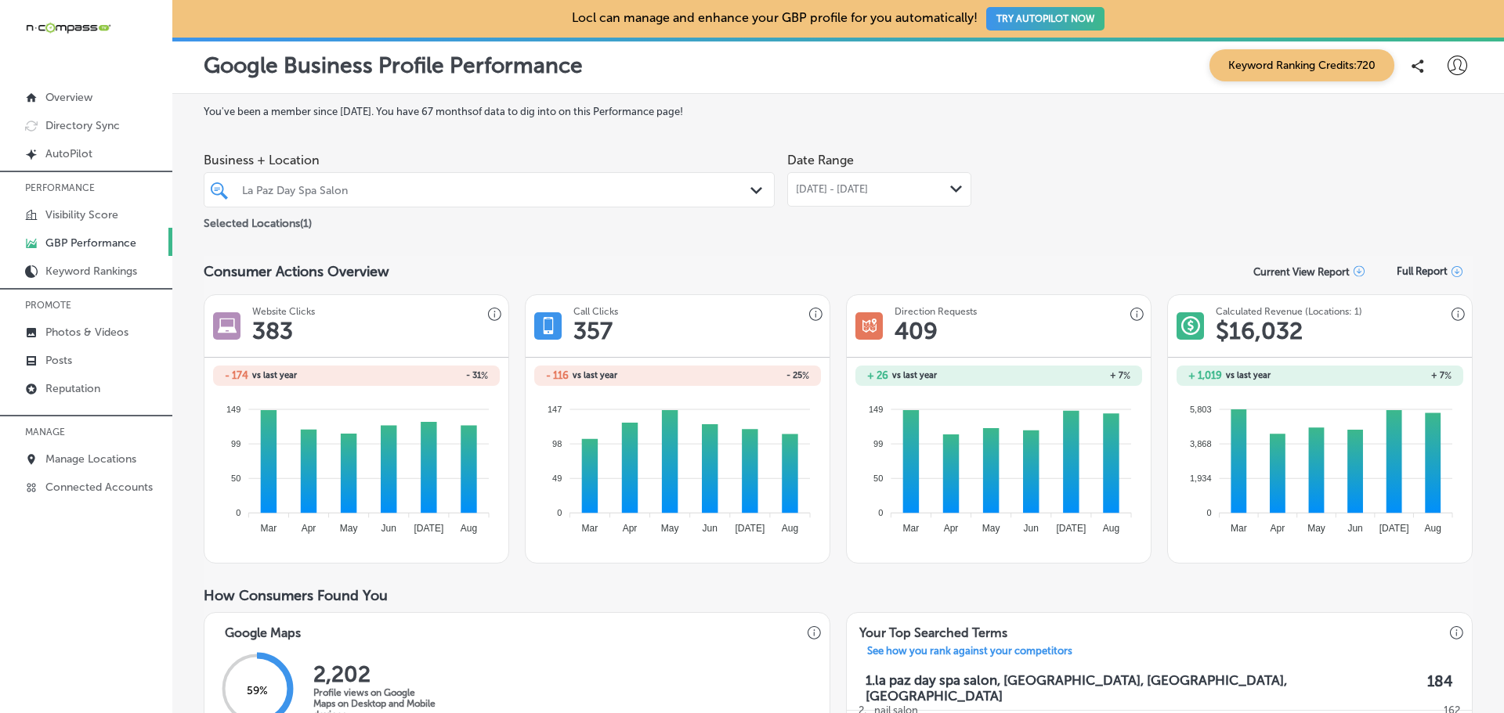
click at [846, 193] on span "[DATE] - [DATE]" at bounding box center [832, 189] width 72 height 13
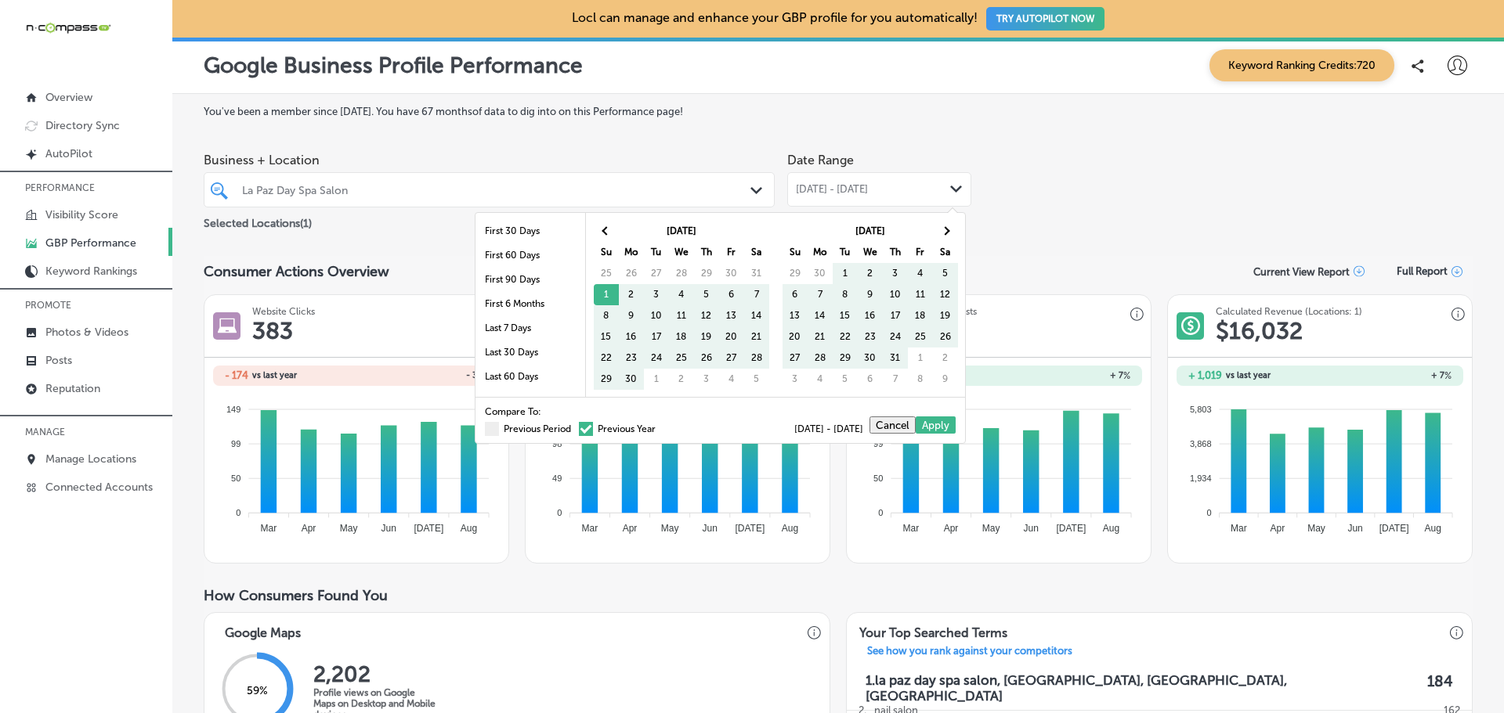
click at [579, 433] on span at bounding box center [586, 429] width 14 height 14
click at [659, 427] on input "Previous Year" at bounding box center [659, 427] width 0 height 0
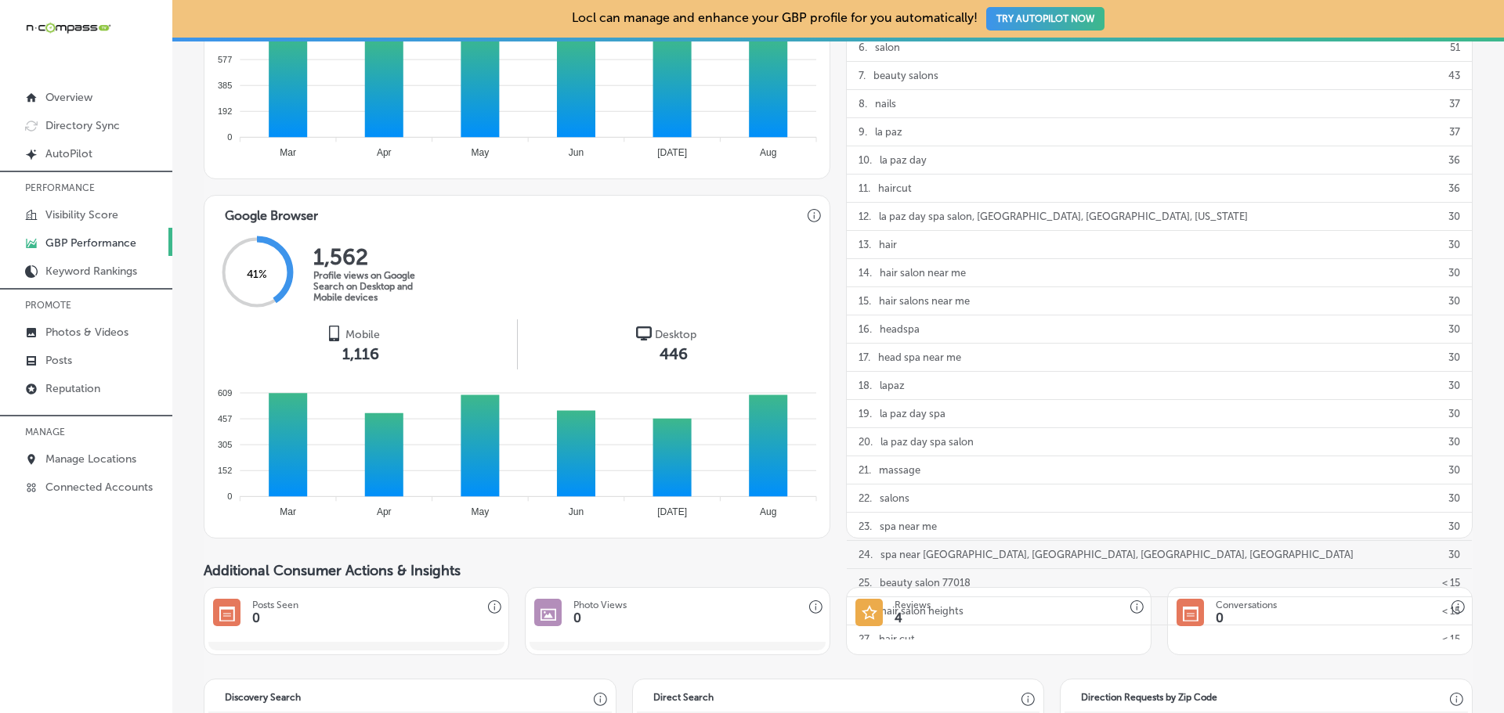
scroll to position [783, 0]
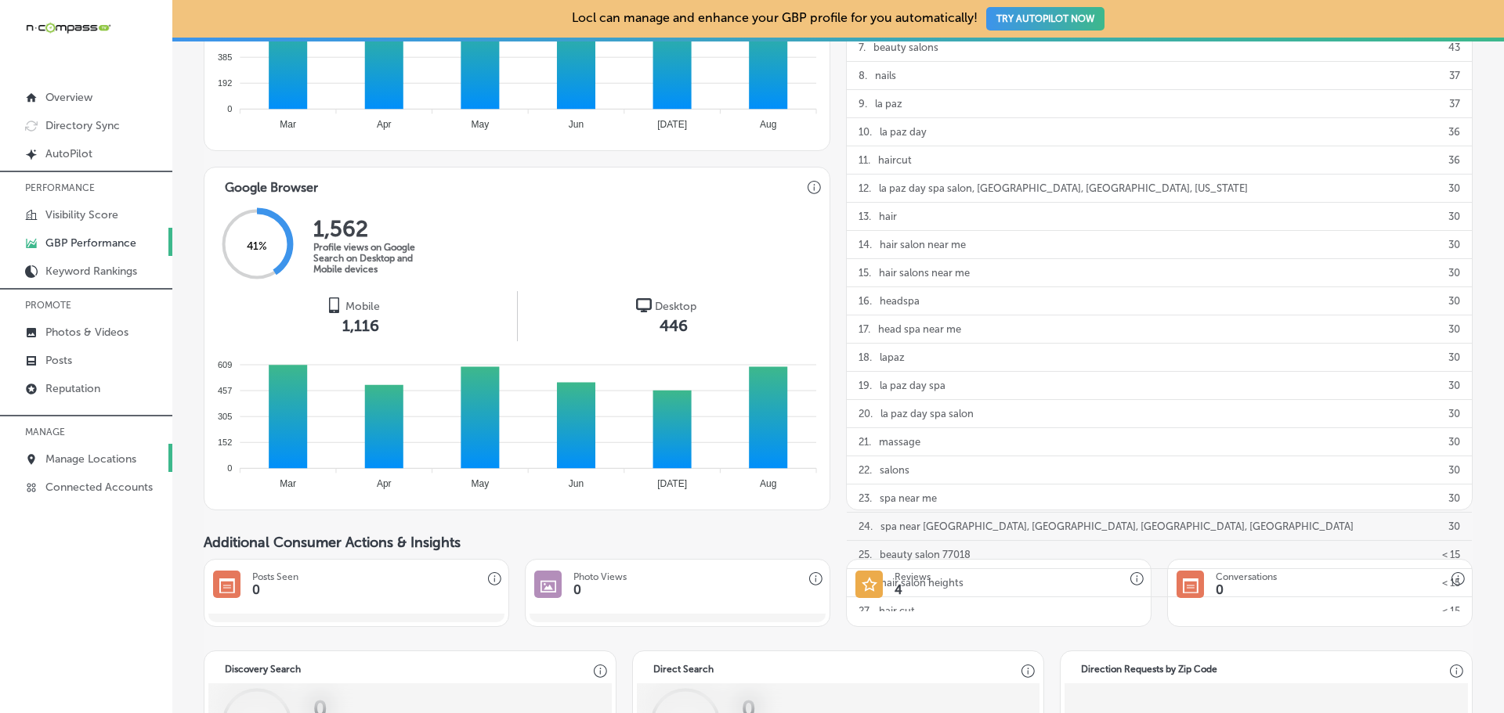
click at [120, 456] on p "Manage Locations" at bounding box center [90, 459] width 91 height 13
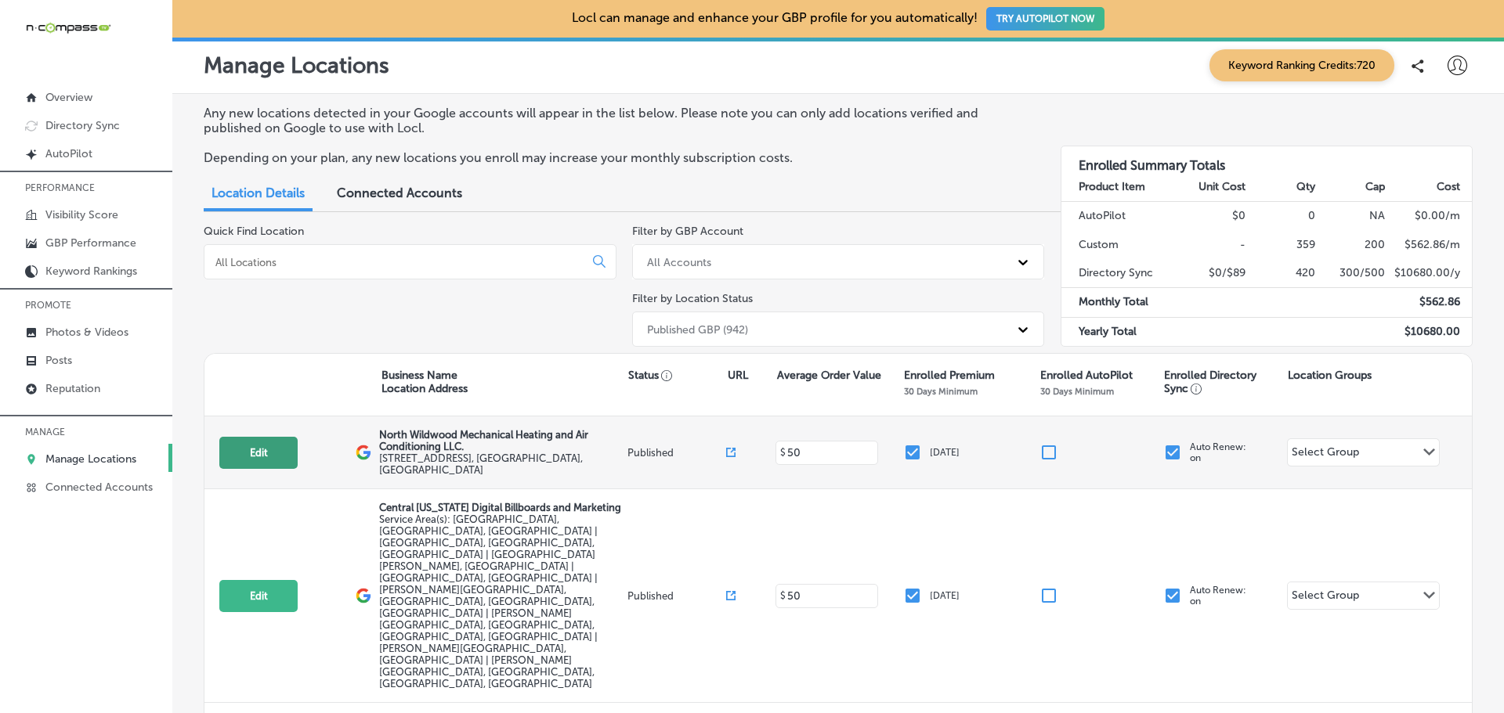
click at [273, 445] on button "Edit" at bounding box center [258, 453] width 78 height 32
select select "US"
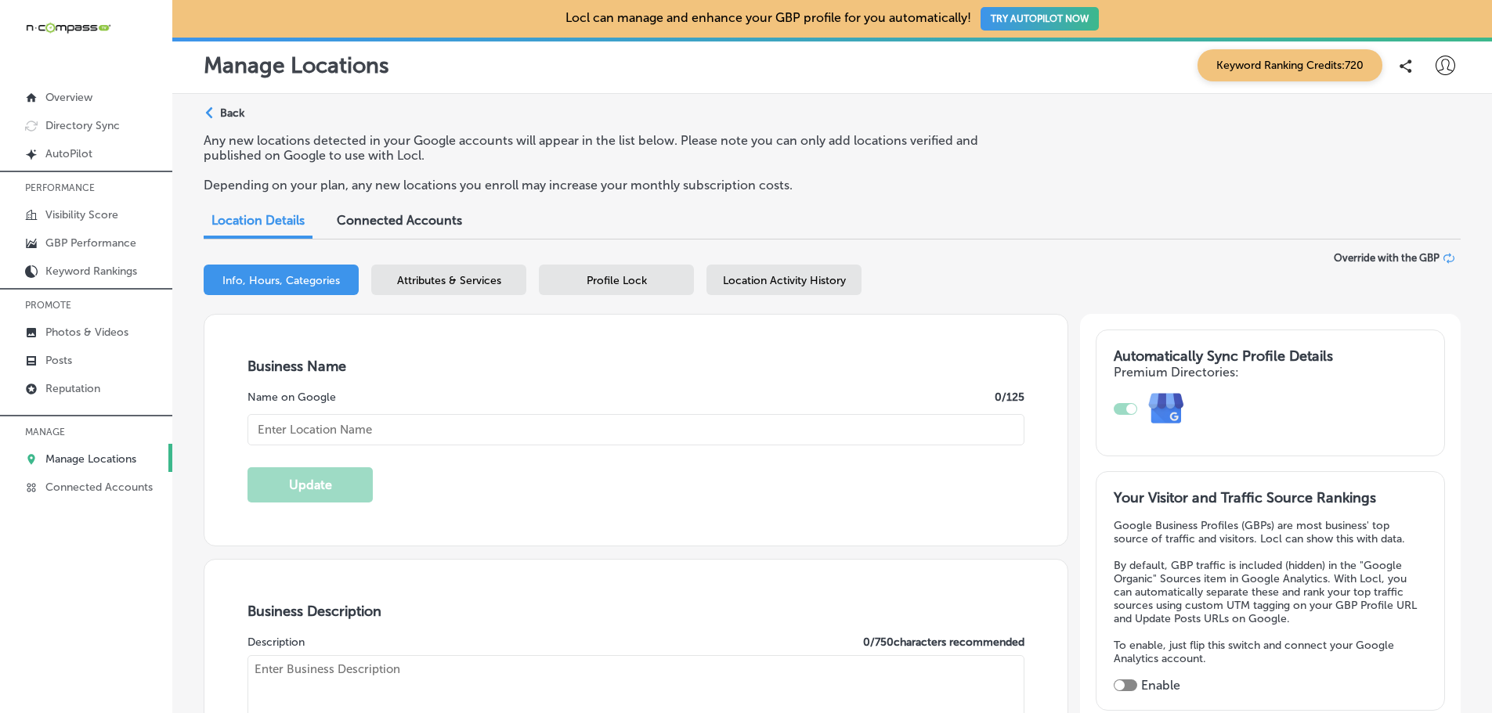
type input "[URL][DOMAIN_NAME]"
type input "[STREET_ADDRESS]"
type input "Unit 3"
type input "[GEOGRAPHIC_DATA]"
type input "08242"
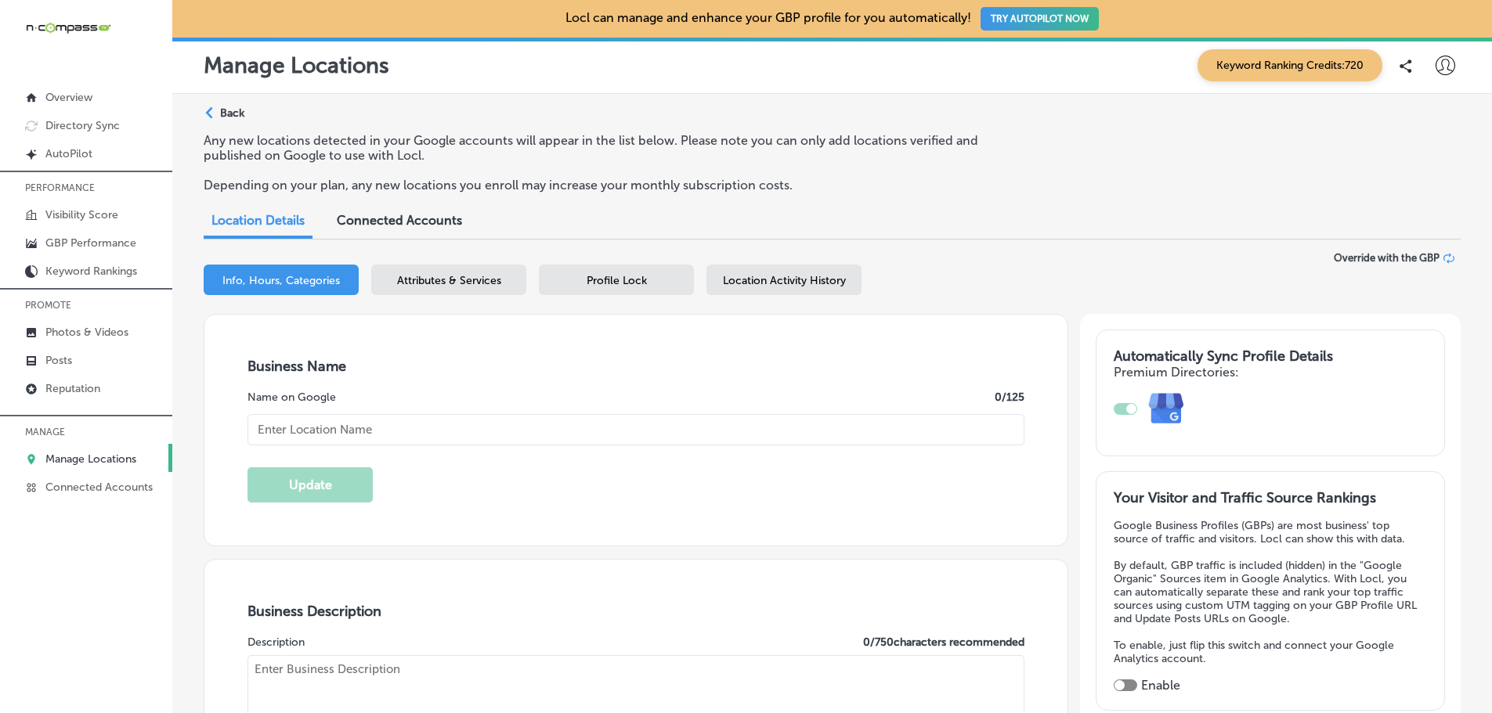
type input "US"
checkbox input "true"
type textarea "North Wildwood Mechanical Heating and Air Conditioning LLC is a family-owned HV…"
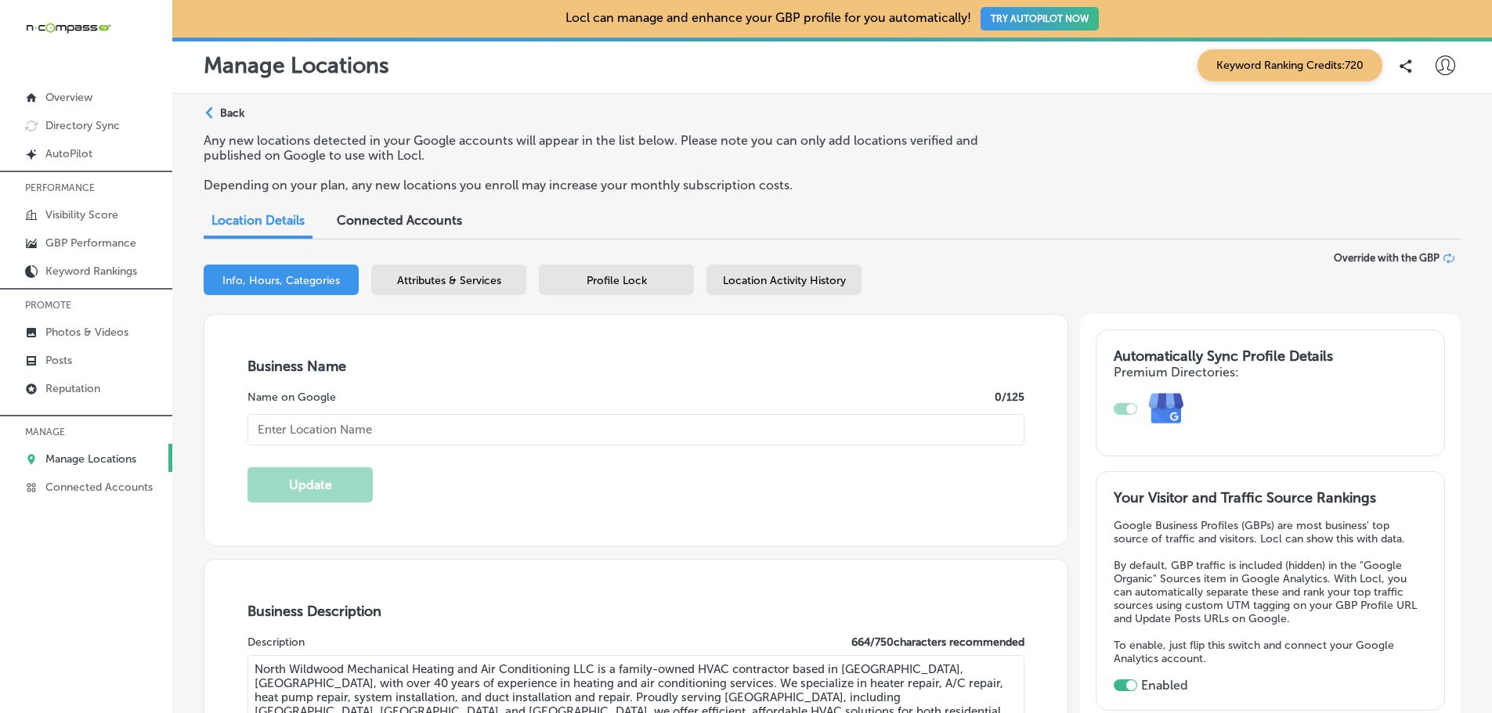
scroll to position [78, 0]
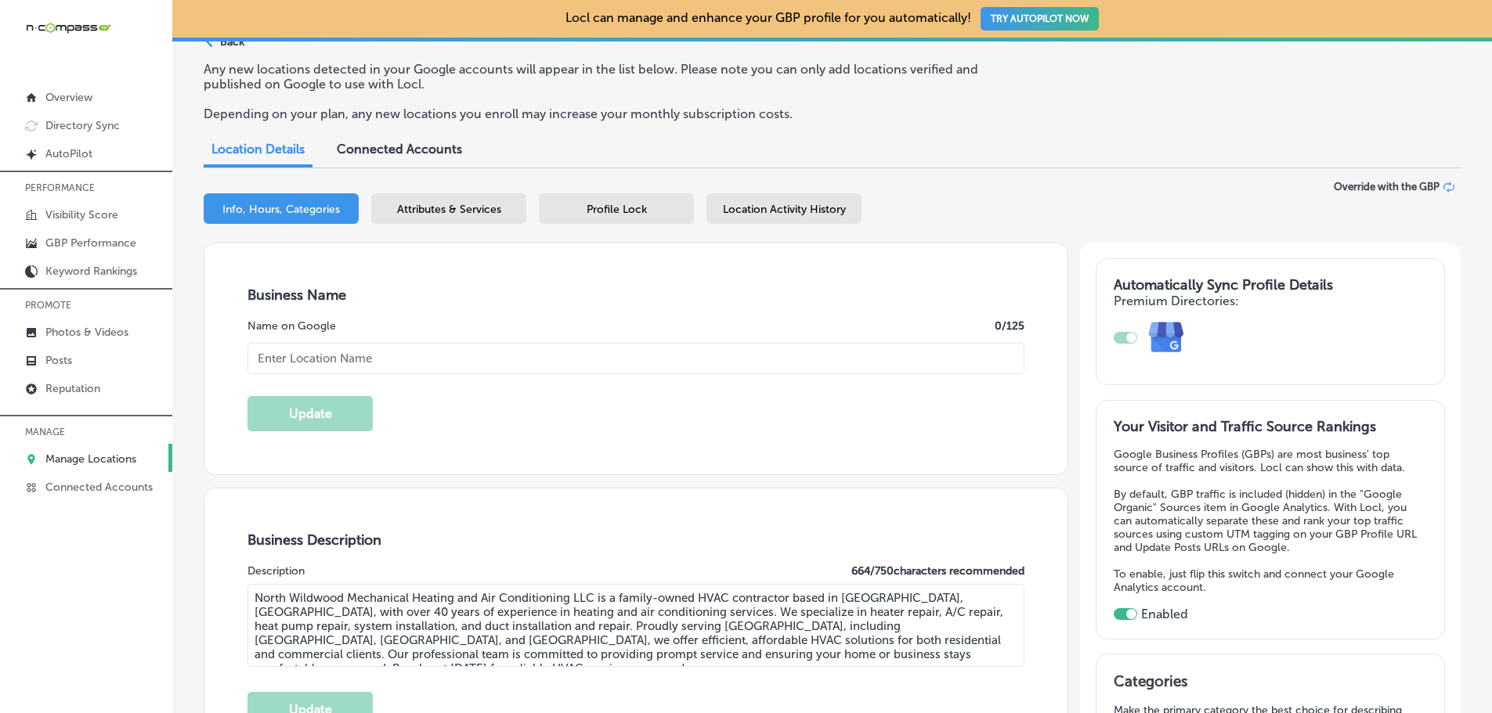
type input "[PHONE_NUMBER]"
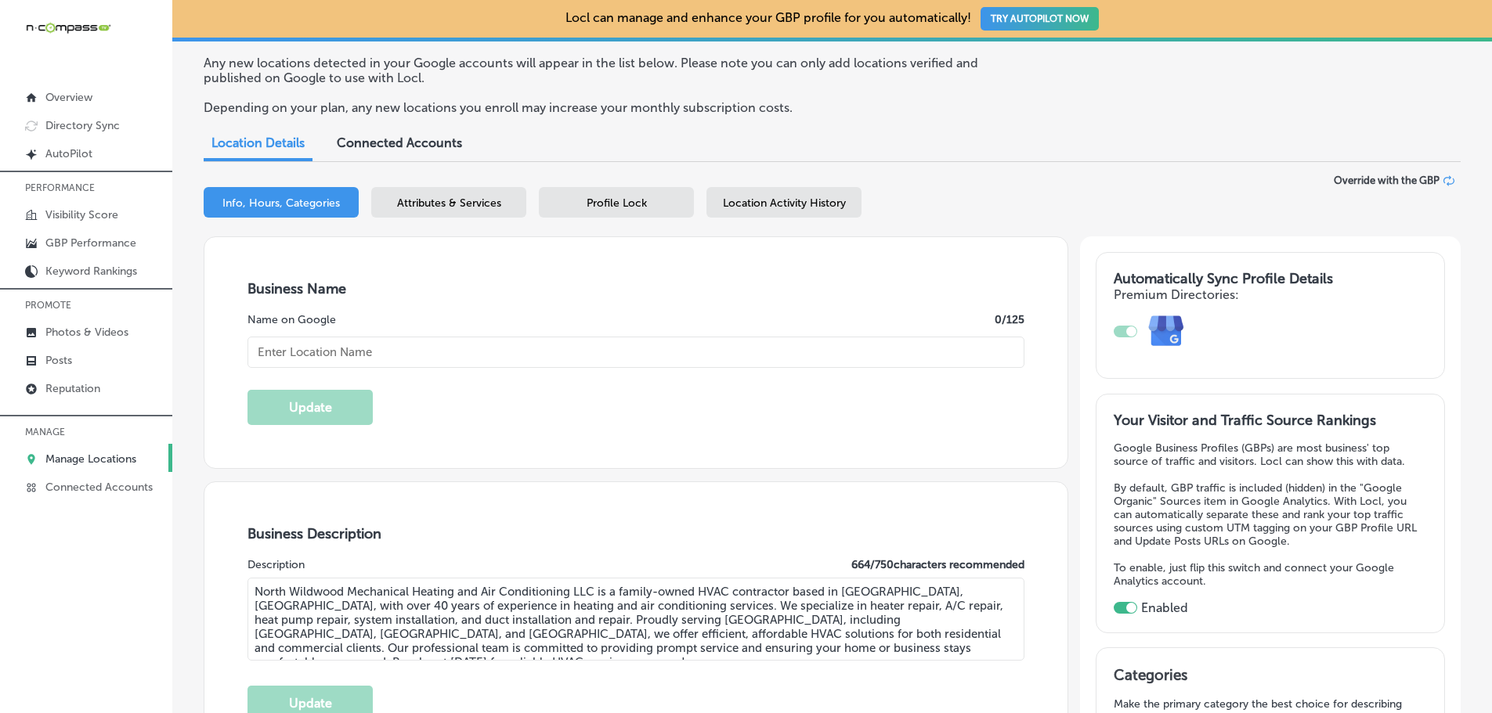
type input "North Wildwood Mechanical Heating and Air Conditioning LLC."
click at [432, 195] on div "Attributes & Services" at bounding box center [448, 201] width 155 height 31
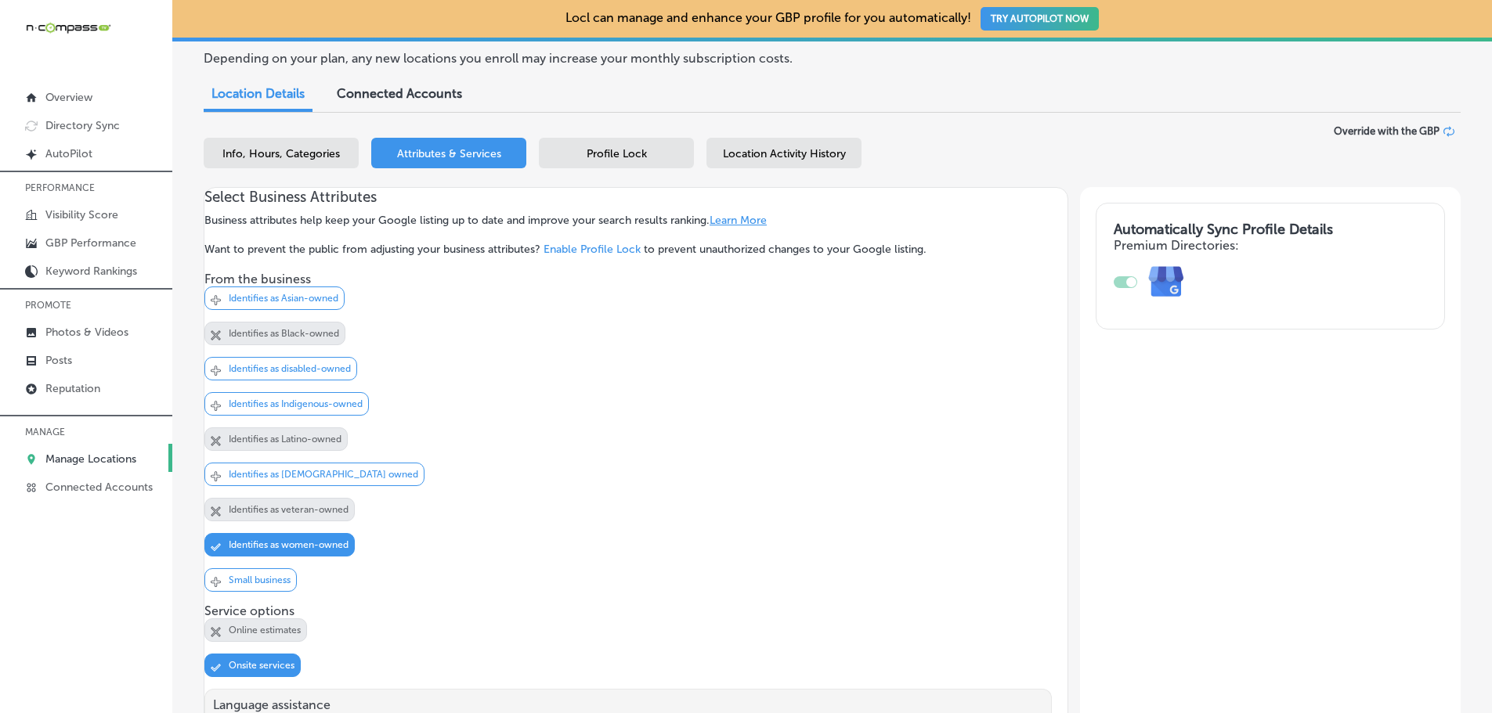
scroll to position [101, 0]
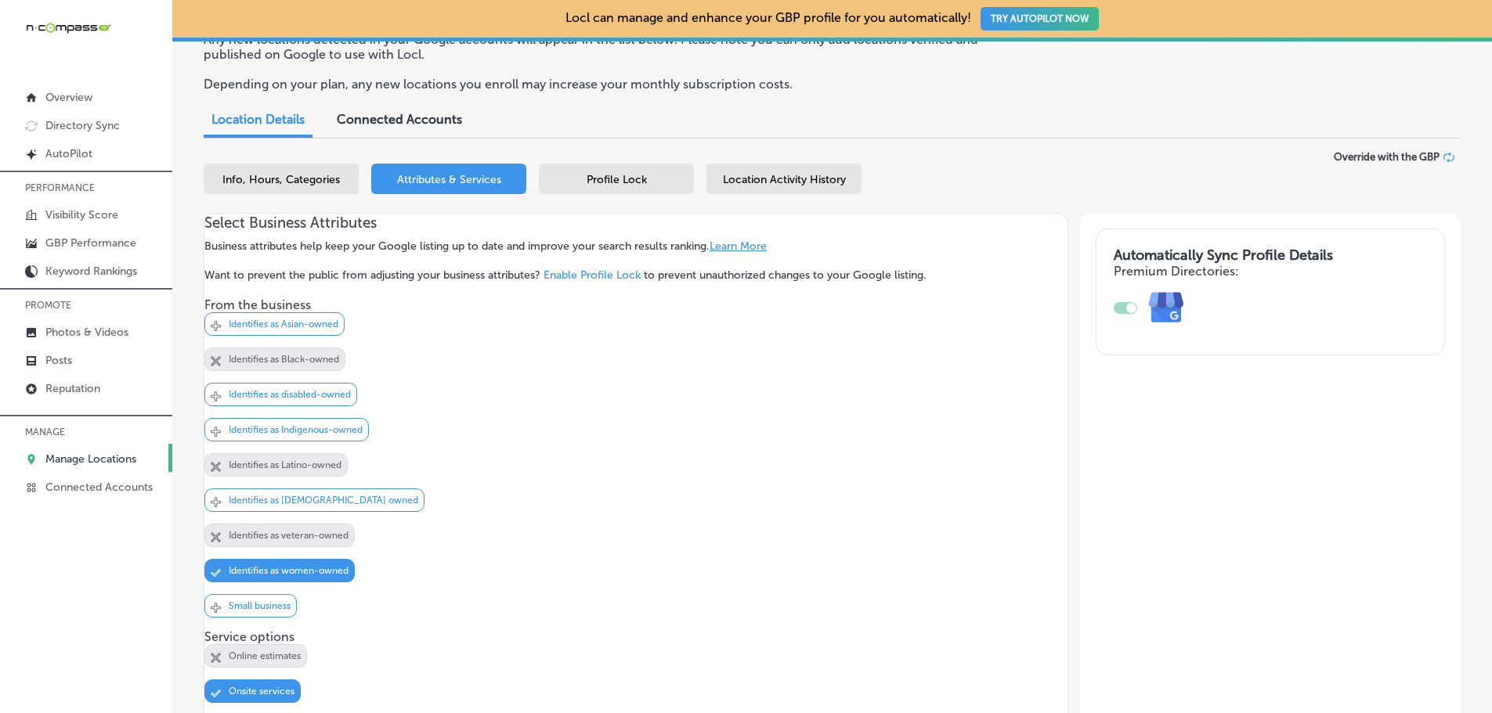
click at [249, 179] on span "Info, Hours, Categories" at bounding box center [280, 179] width 117 height 13
select select "US"
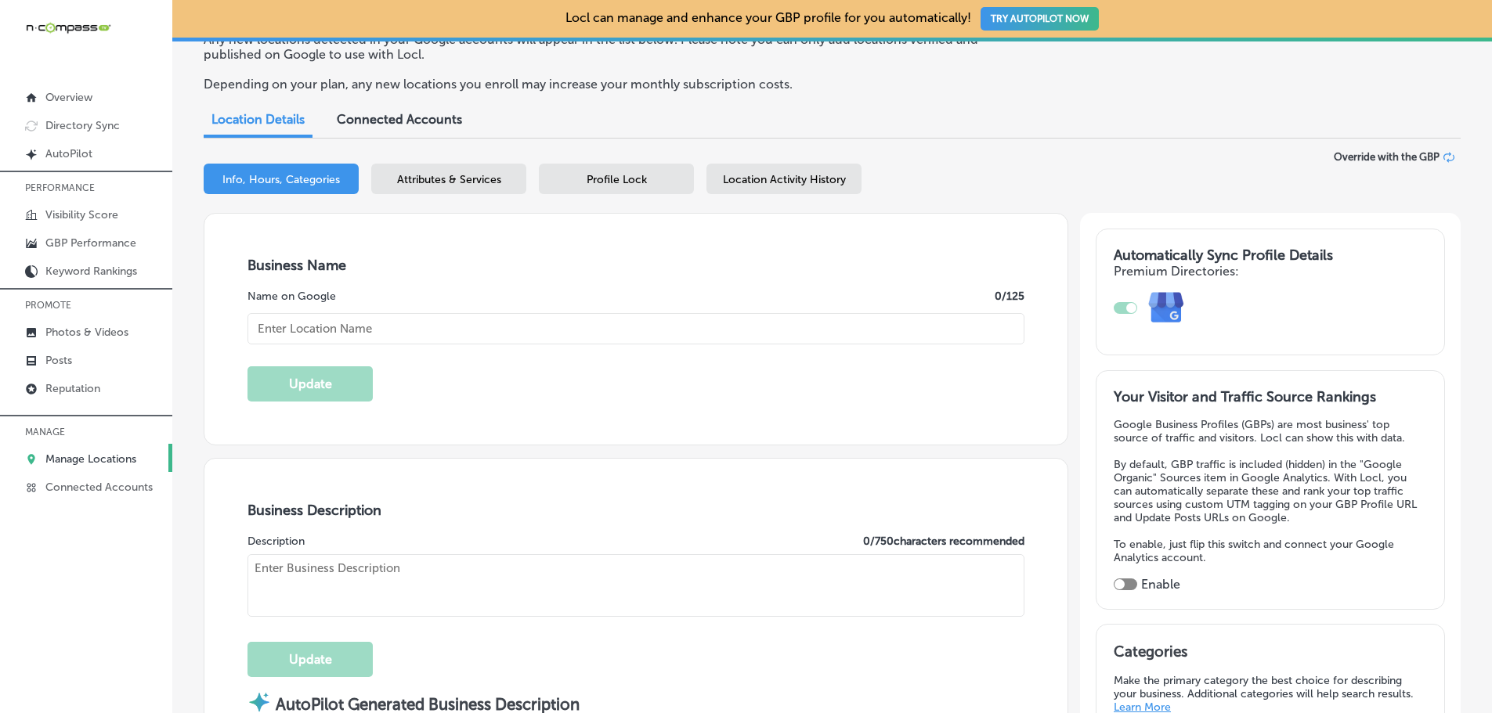
type input "North Wildwood Mechanical Heating and Air Conditioning LLC."
type input "[STREET_ADDRESS]"
type input "Unit 3"
type input "[GEOGRAPHIC_DATA]"
type input "08242"
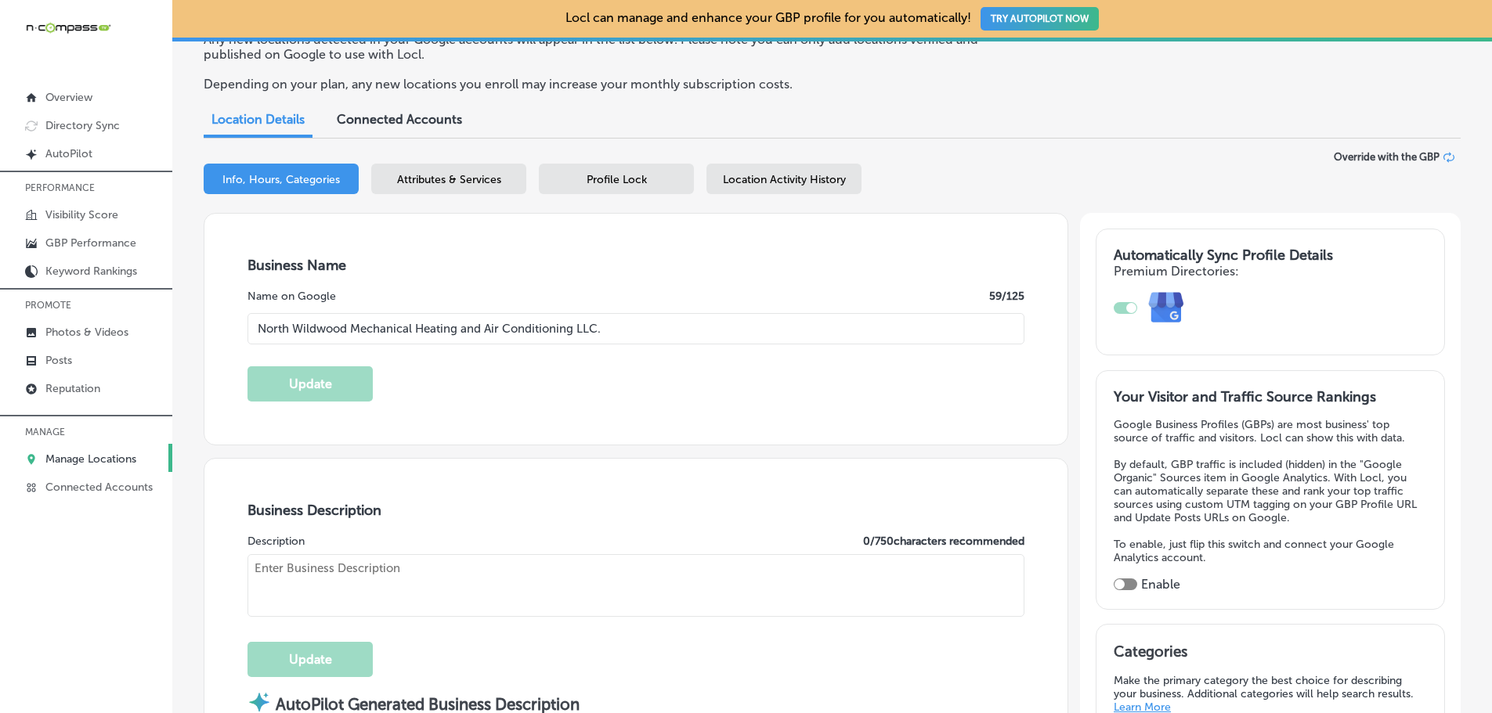
type input "US"
type input "[URL][DOMAIN_NAME]"
checkbox input "true"
type textarea "North Wildwood Mechanical Heating and Air Conditioning LLC is a family-owned HV…"
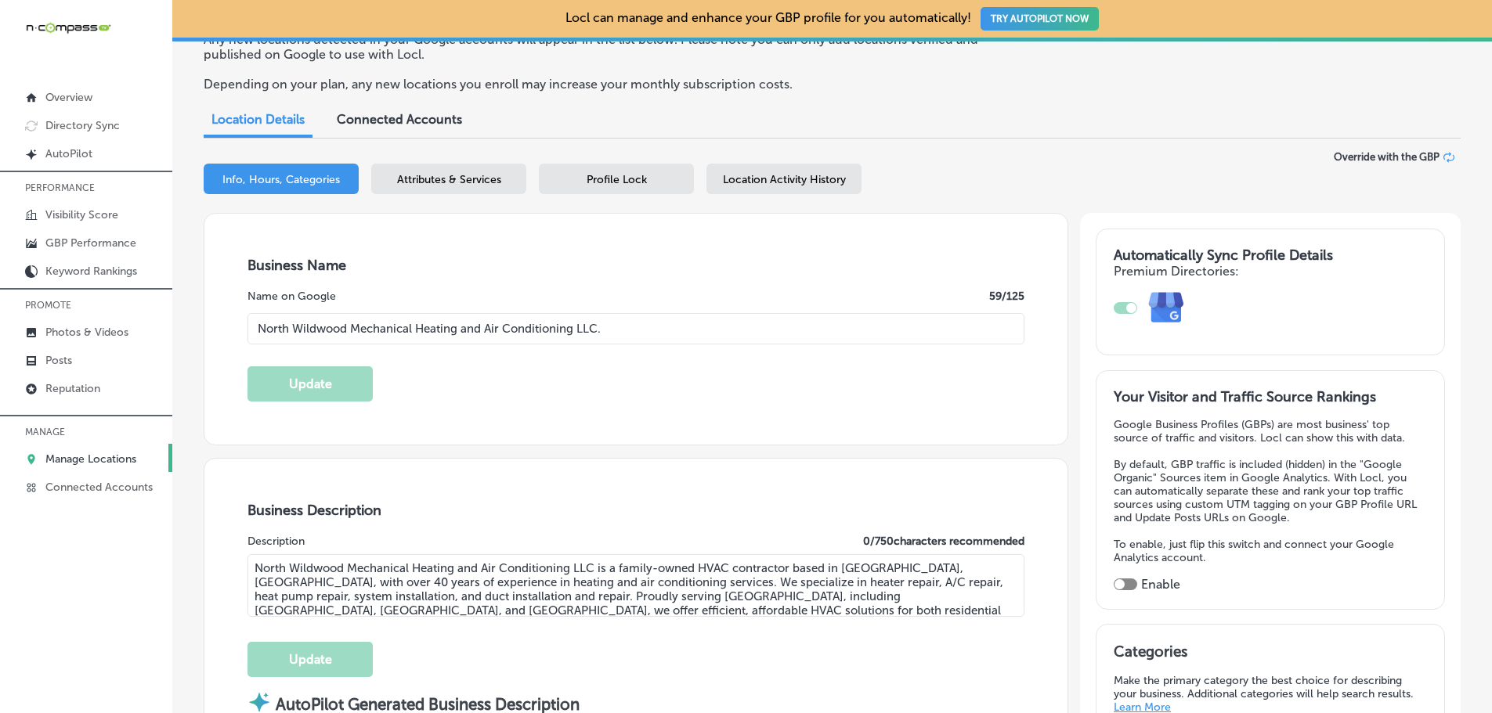
type input "[PHONE_NUMBER]"
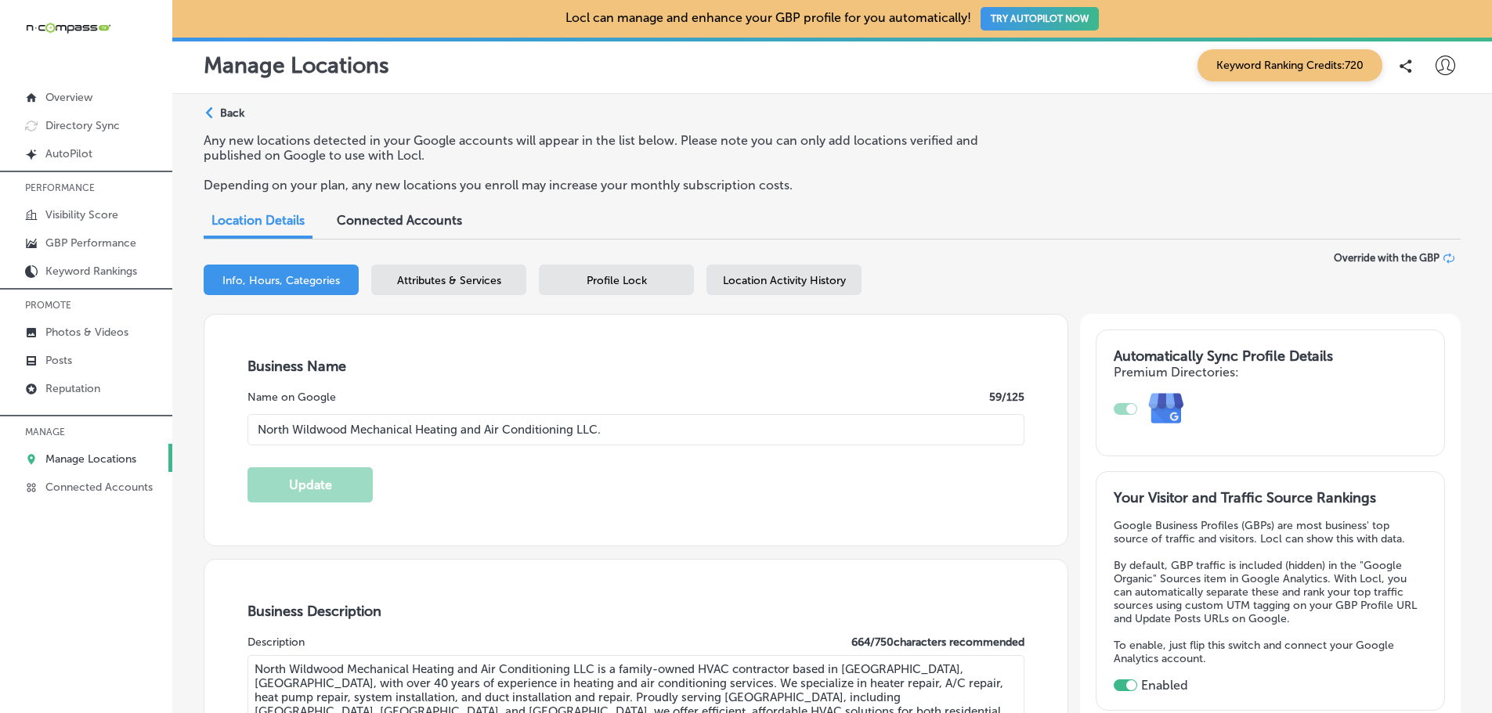
click at [229, 119] on p "Back" at bounding box center [232, 113] width 24 height 13
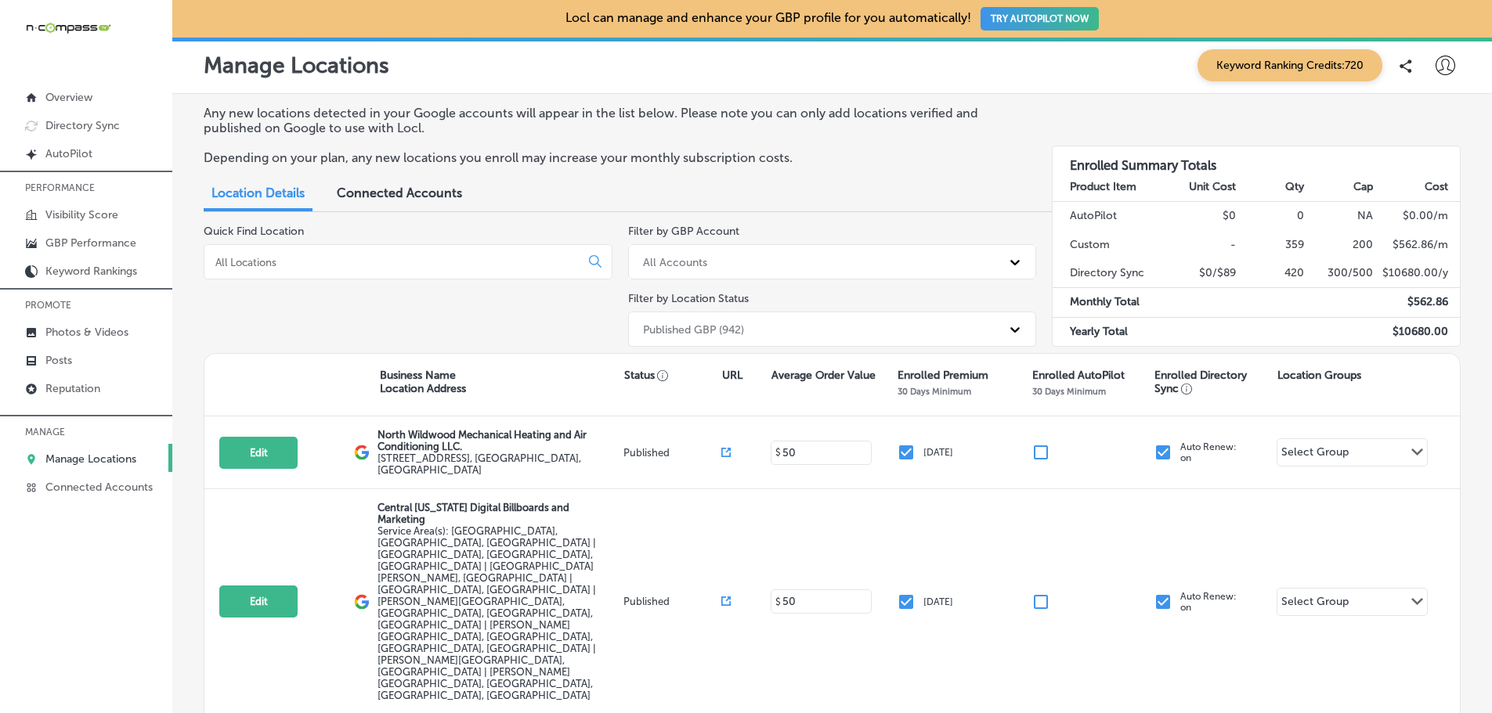
click at [287, 256] on input at bounding box center [395, 262] width 363 height 14
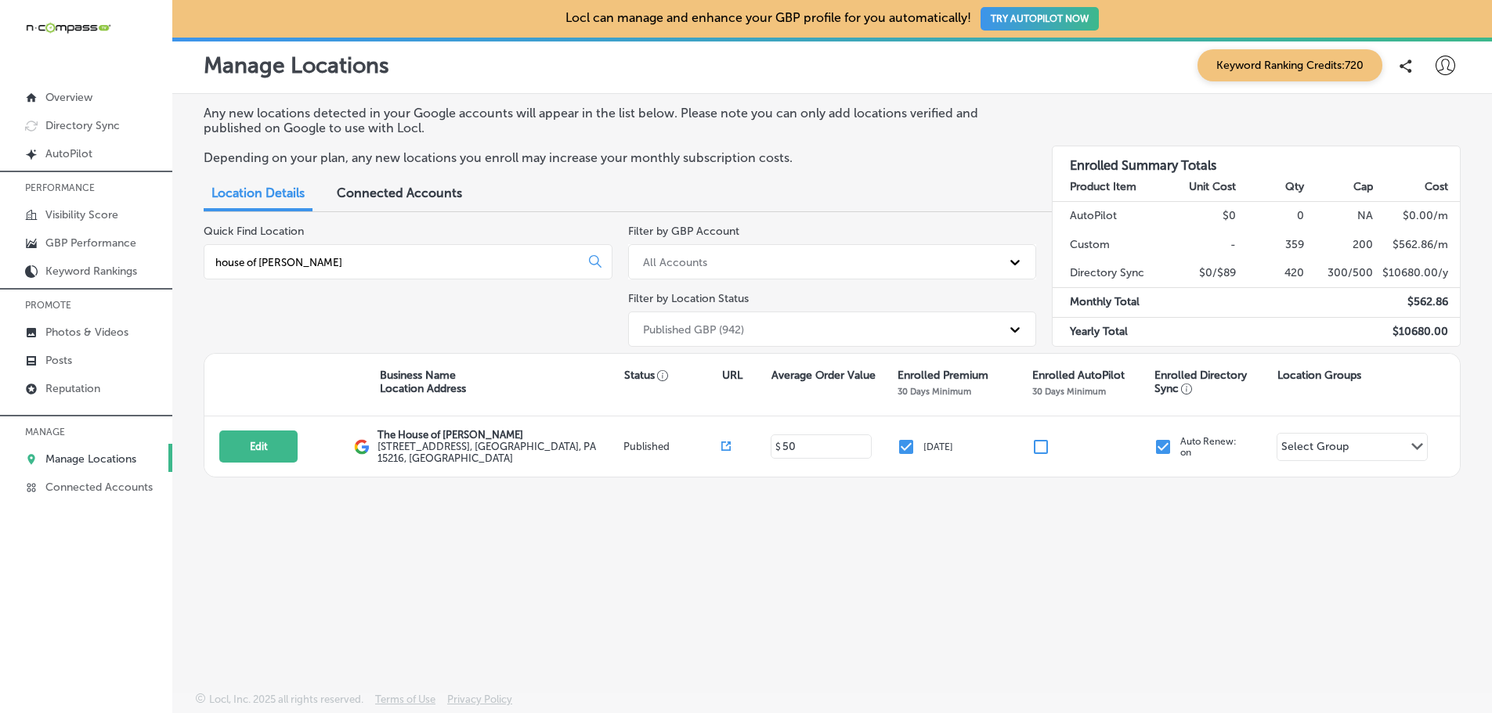
type input "house of [PERSON_NAME]"
